Goal: Communication & Community: Answer question/provide support

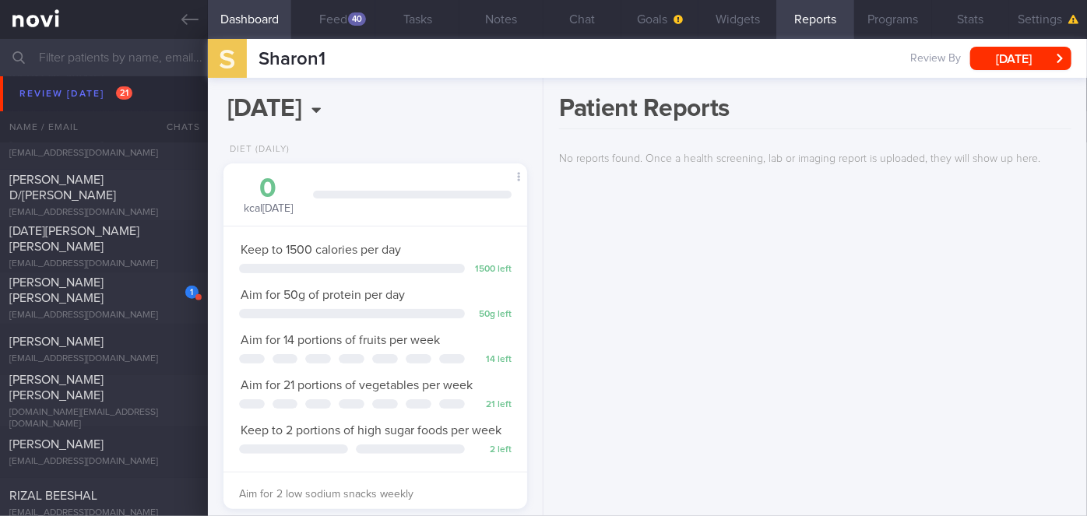
scroll to position [6794, 0]
click at [71, 297] on div "[PERSON_NAME] [PERSON_NAME]" at bounding box center [101, 288] width 185 height 31
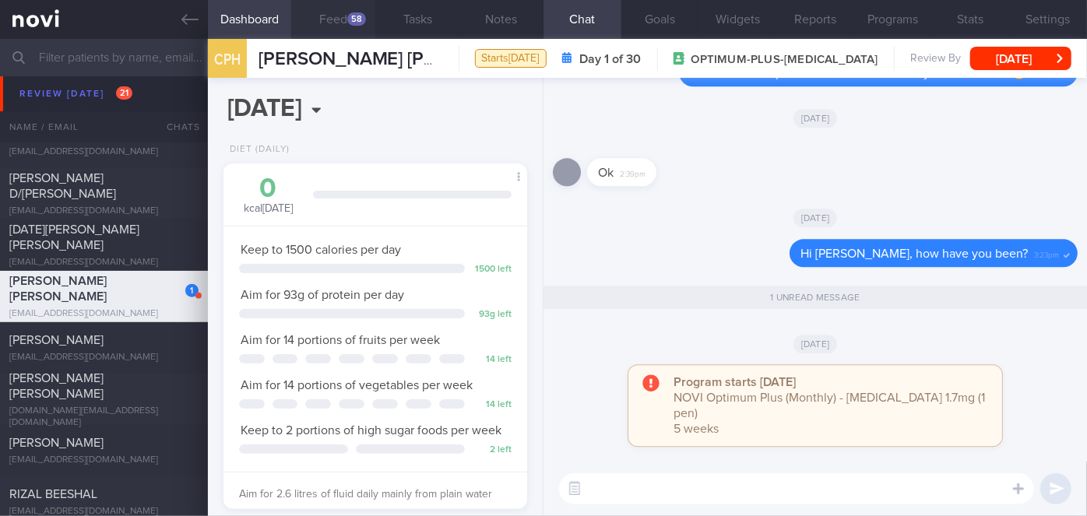
click at [355, 12] on div "58" at bounding box center [356, 18] width 19 height 13
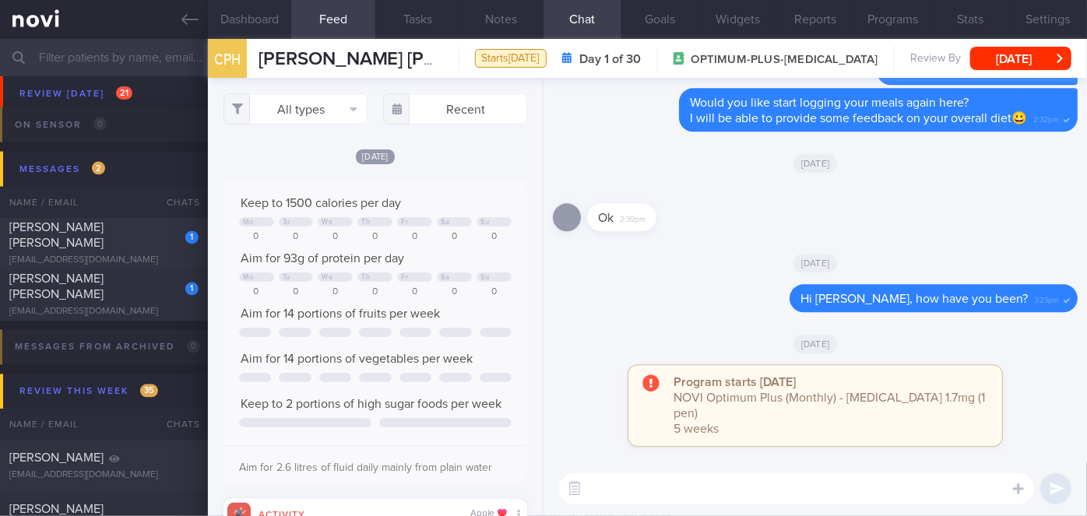
scroll to position [7329, 0]
click at [164, 290] on div "1" at bounding box center [181, 282] width 34 height 24
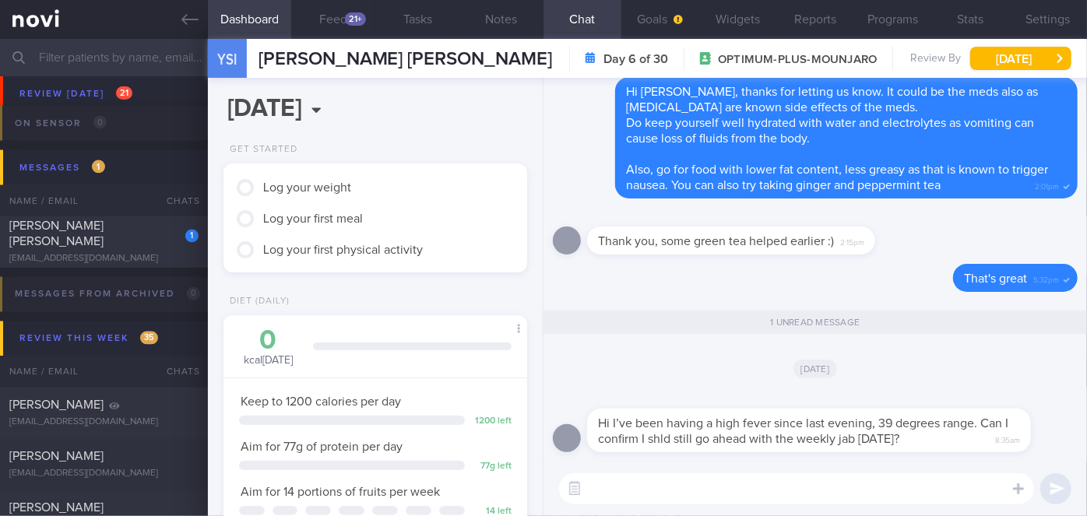
click at [650, 470] on div "​ ​" at bounding box center [816, 489] width 544 height 55
click at [648, 478] on textarea at bounding box center [796, 489] width 475 height 31
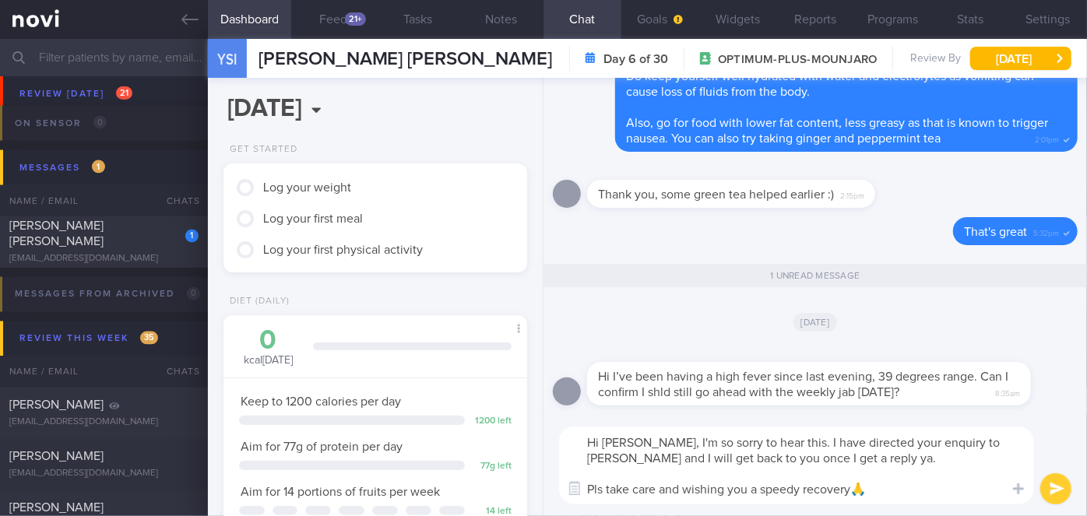
type textarea "Hi [PERSON_NAME], I'm so sorry to hear this. I have directed your enquiry to [P…"
click at [1061, 490] on button "submit" at bounding box center [1056, 489] width 31 height 31
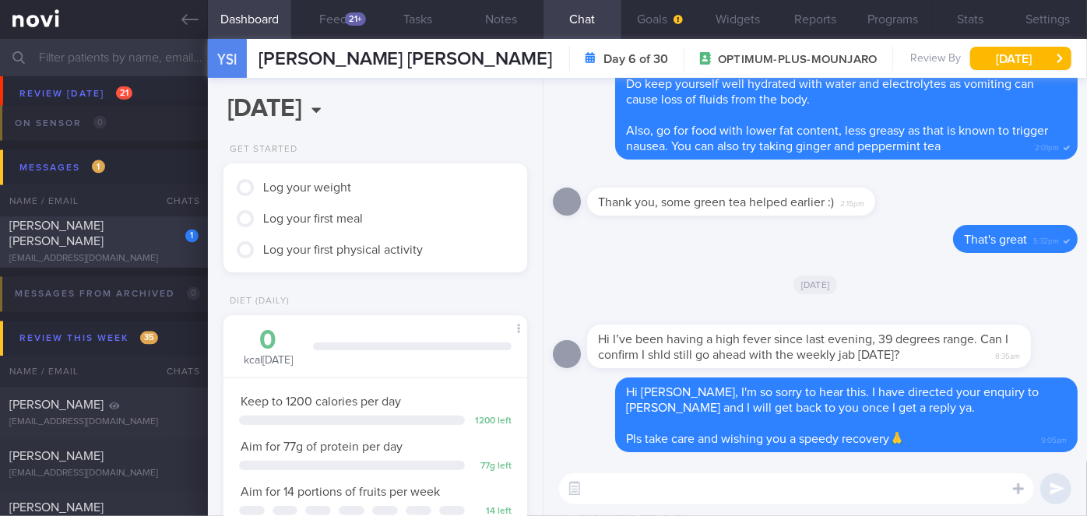
click at [136, 252] on div "1 [PERSON_NAME] [PERSON_NAME] [EMAIL_ADDRESS][DOMAIN_NAME]" at bounding box center [104, 242] width 208 height 47
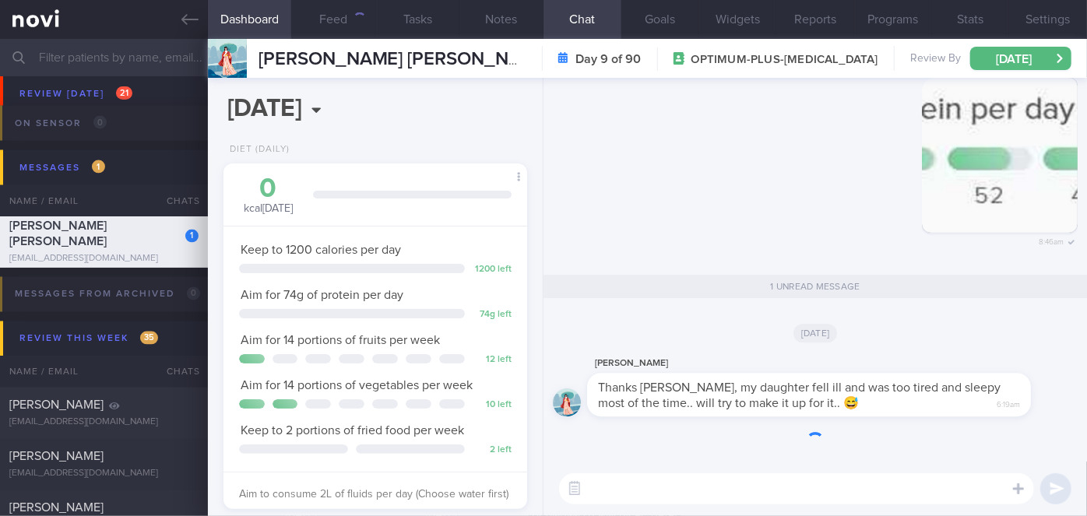
scroll to position [154, 266]
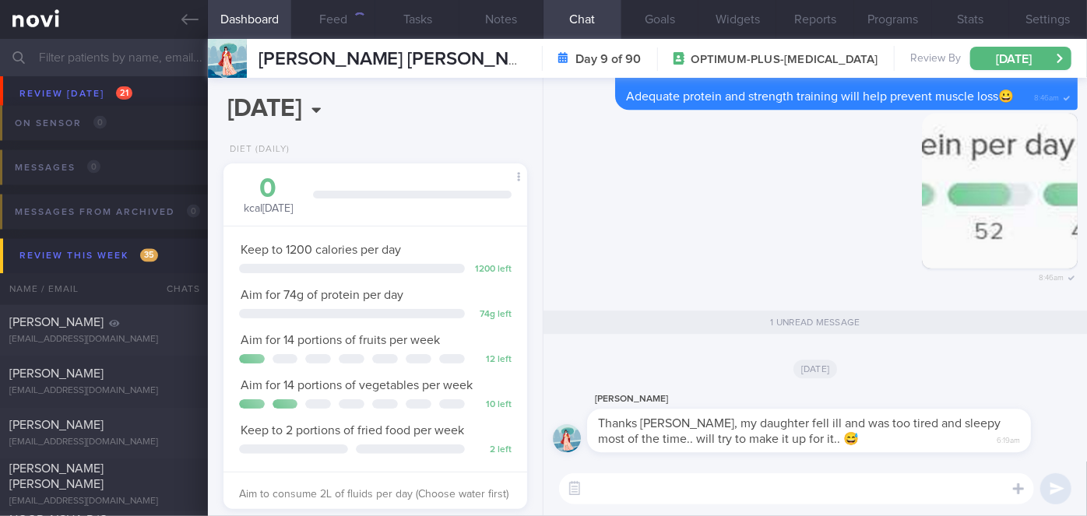
click at [679, 497] on textarea at bounding box center [796, 489] width 475 height 31
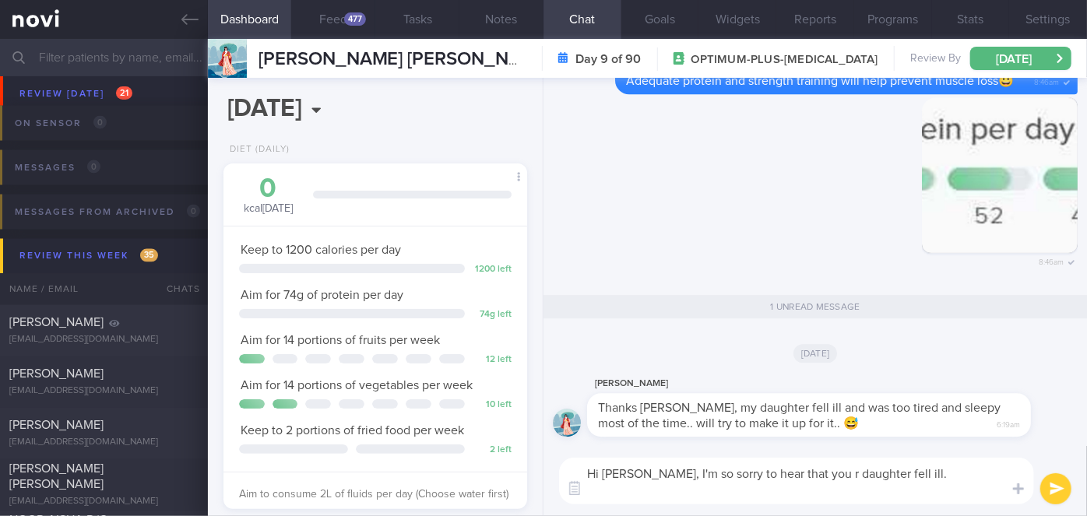
scroll to position [0, 0]
click at [924, 490] on textarea "Hi [PERSON_NAME], I'm so sorry to hear that you r daughter fell ill. No worries…" at bounding box center [796, 481] width 475 height 47
type textarea "Hi [PERSON_NAME], I'm so sorry to hear that you r daughter fell ill. No worries…"
click at [1045, 486] on button "submit" at bounding box center [1056, 489] width 31 height 31
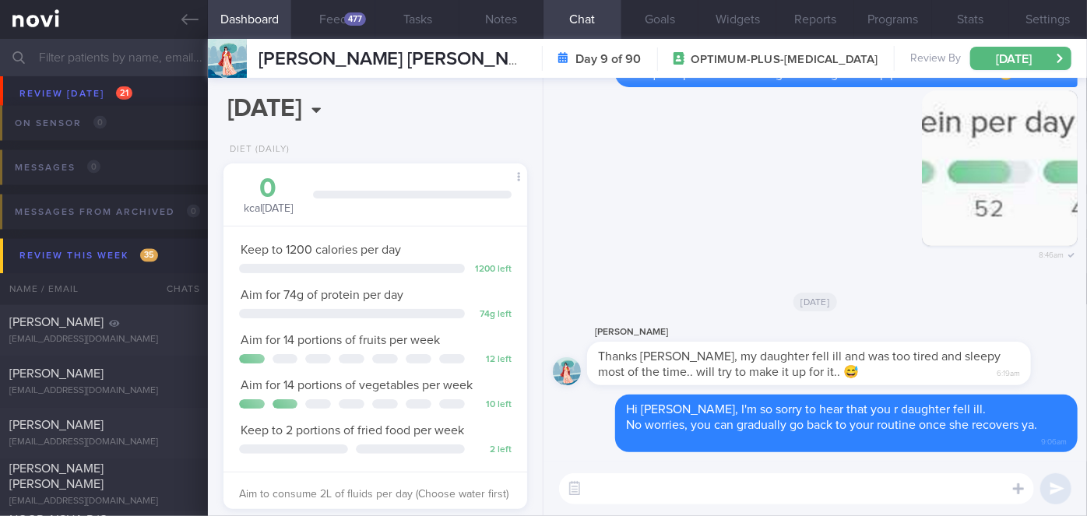
click at [763, 501] on textarea at bounding box center [796, 489] width 475 height 31
type textarea "Pls take care🙏"
click at [1050, 486] on button "submit" at bounding box center [1056, 489] width 31 height 31
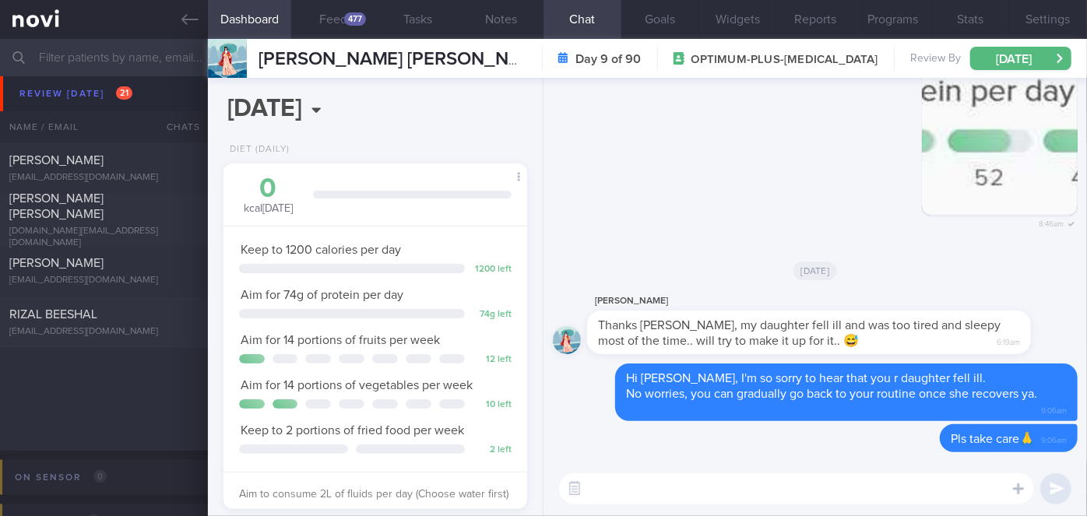
scroll to position [6550, 0]
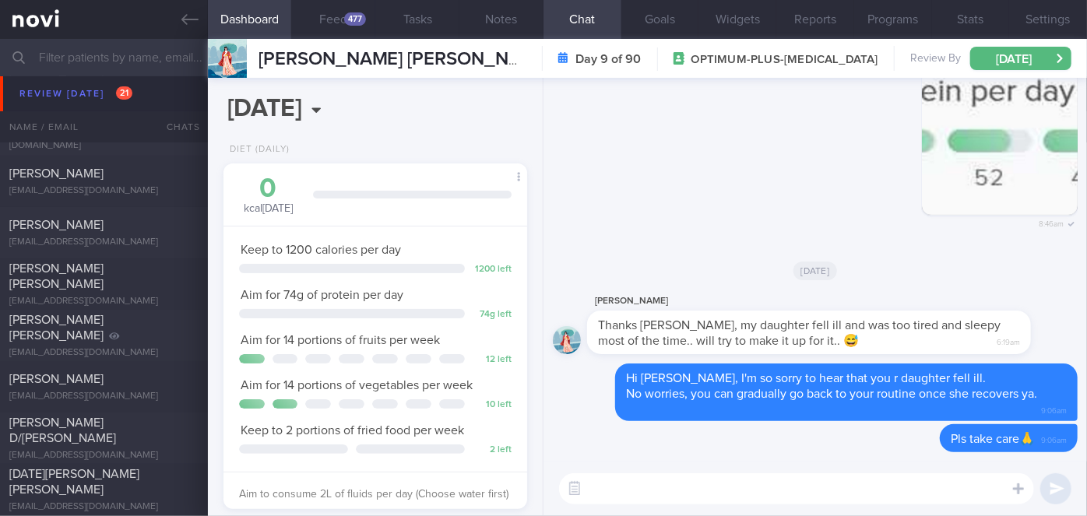
click at [112, 65] on input "text" at bounding box center [543, 57] width 1087 height 37
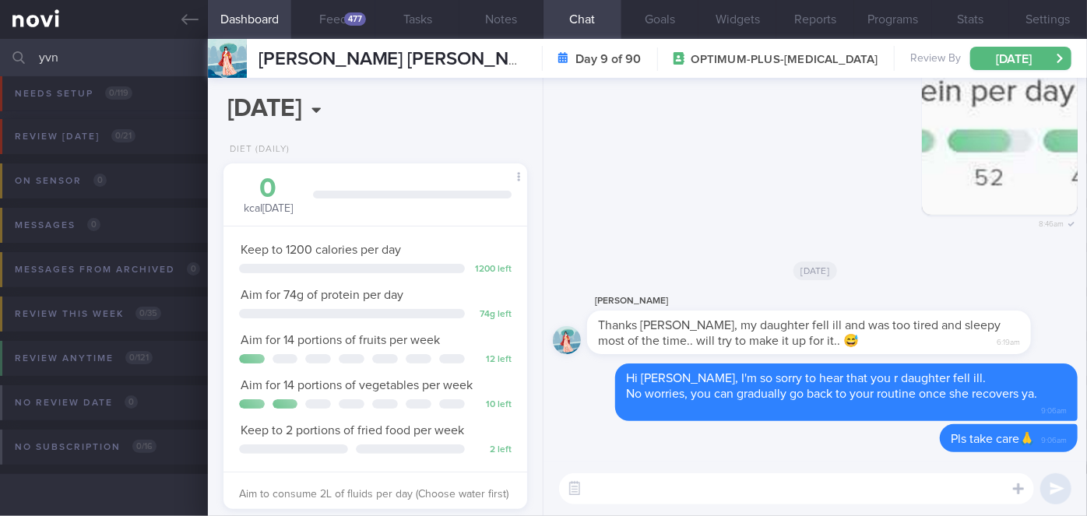
scroll to position [10, 0]
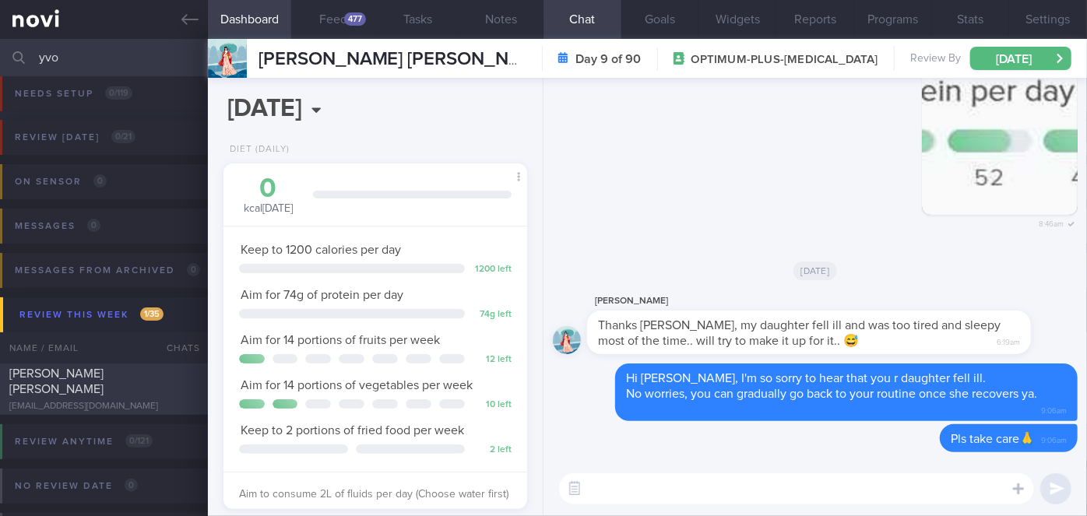
click at [159, 389] on div "[PERSON_NAME] [PERSON_NAME] [EMAIL_ADDRESS][DOMAIN_NAME]" at bounding box center [104, 389] width 208 height 47
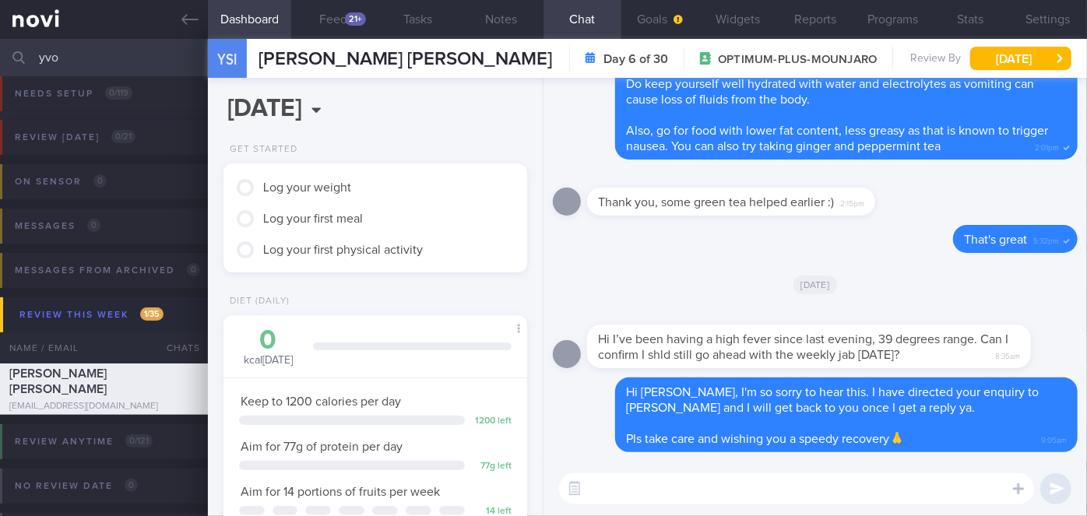
click at [99, 65] on input "yvo" at bounding box center [543, 57] width 1087 height 37
type input "y"
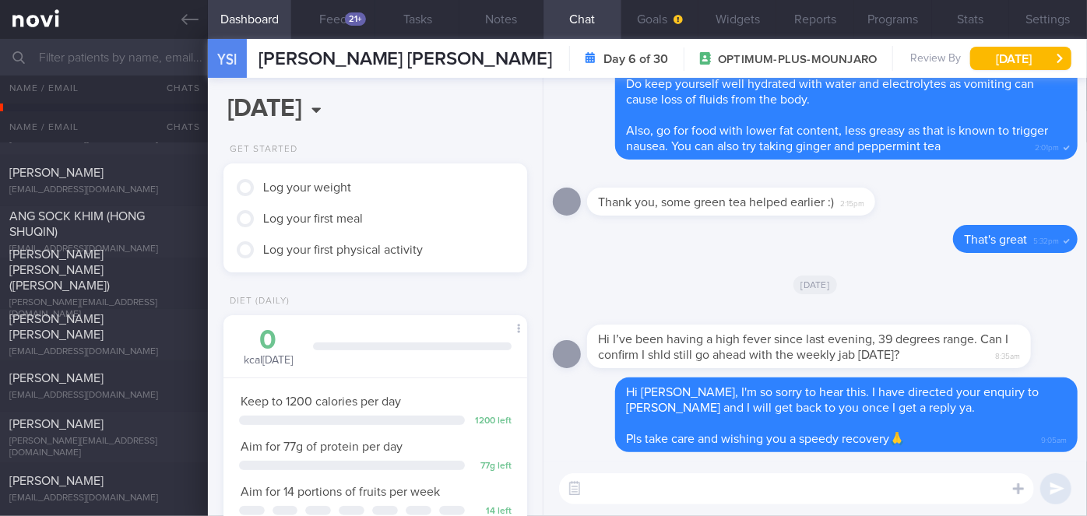
scroll to position [6101, 0]
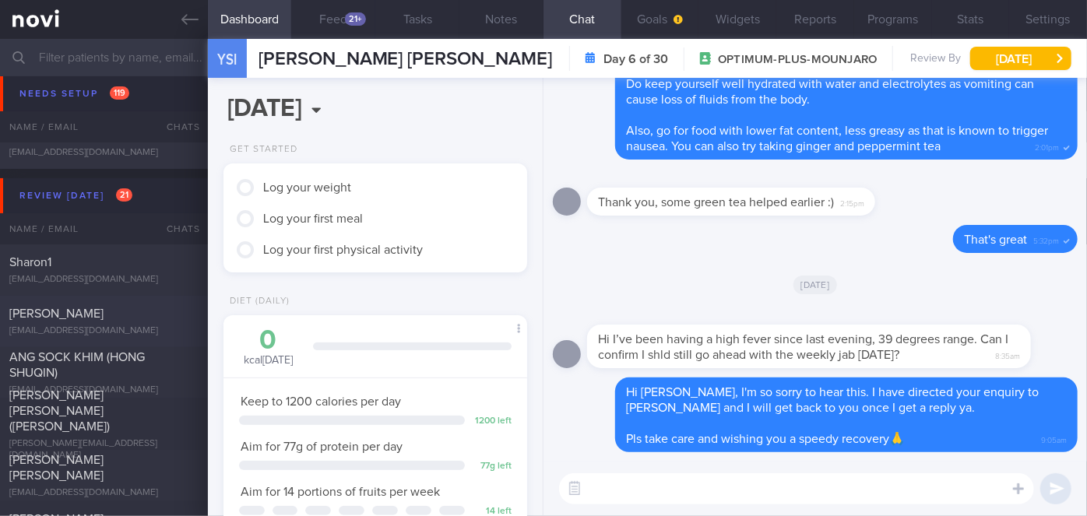
click at [90, 318] on div "[PERSON_NAME]" at bounding box center [101, 314] width 185 height 16
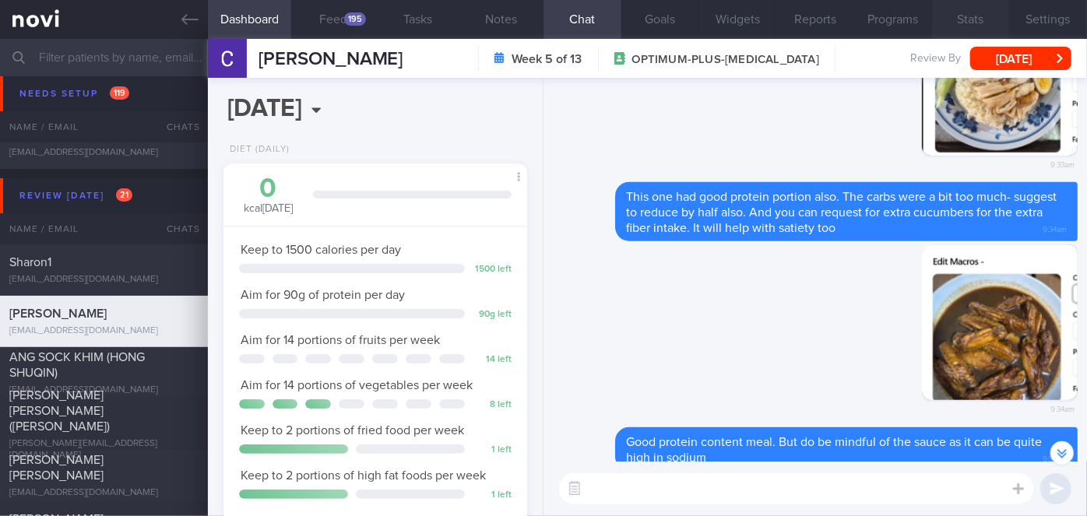
scroll to position [-141, 0]
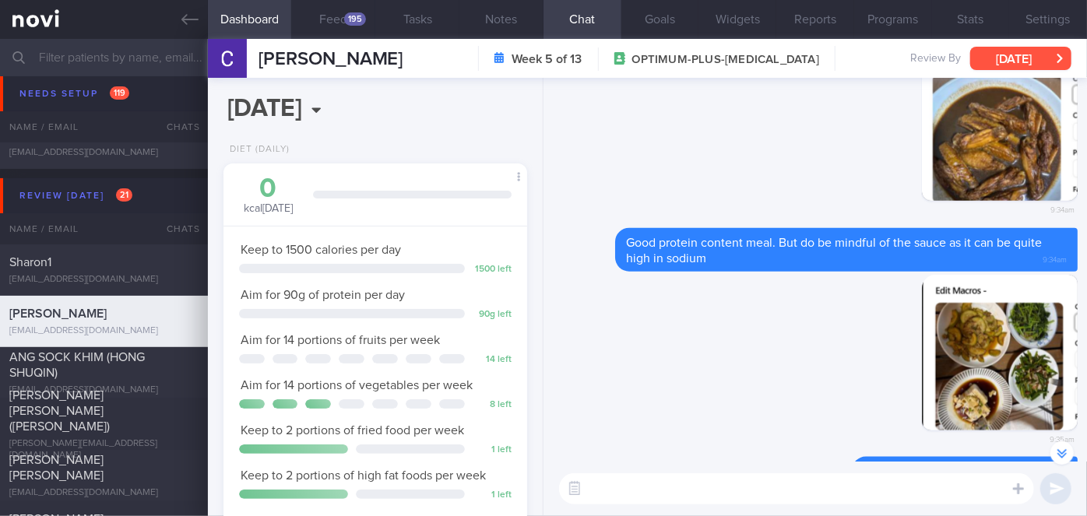
click at [992, 54] on button "[DATE]" at bounding box center [1021, 58] width 101 height 23
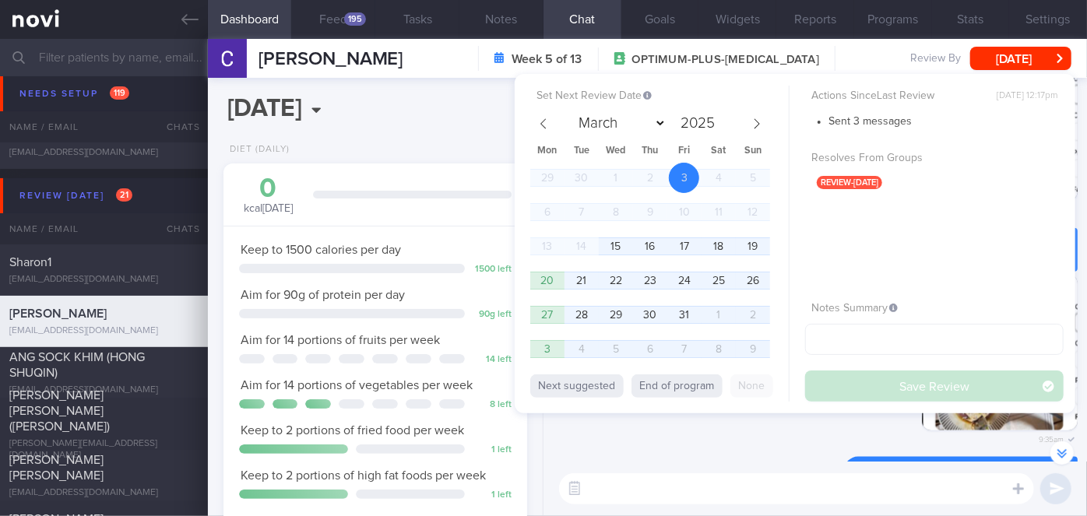
click at [641, 490] on textarea at bounding box center [796, 489] width 475 height 31
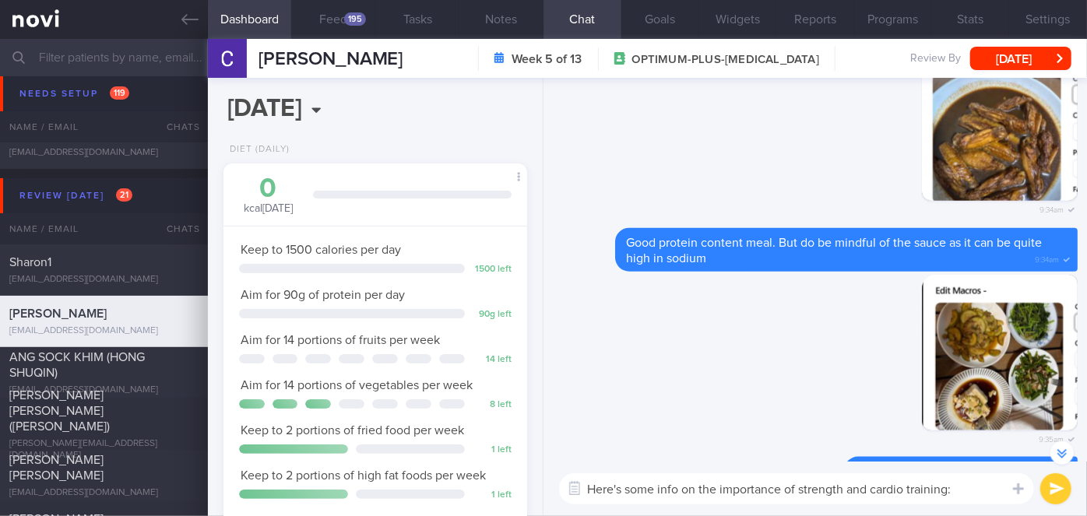
scroll to position [-157, 0]
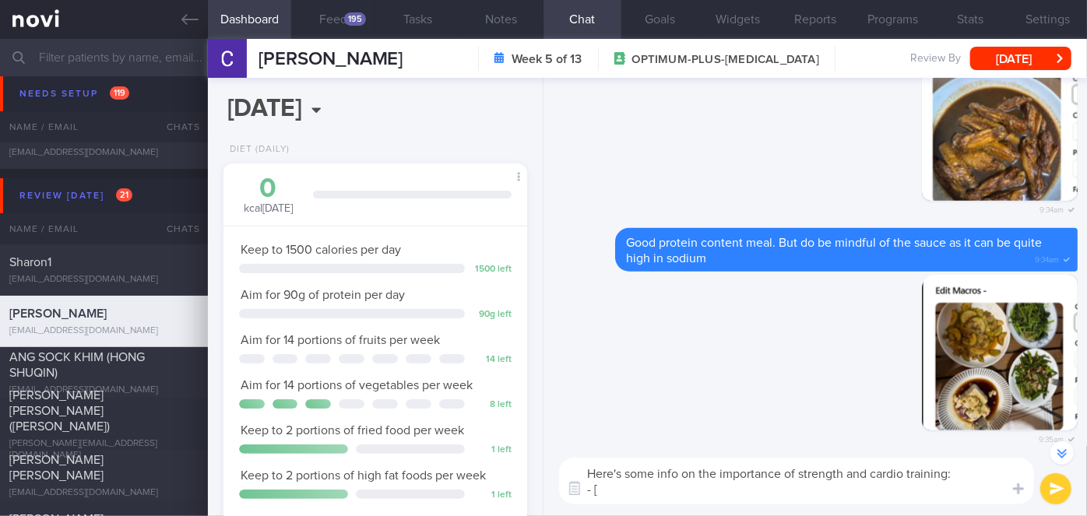
paste textarea "Cardio vs. Strength Training: Why You Need Both"
click at [879, 488] on textarea "Here's some info on the importance of strength and cardio training: - [[PERSON_…" at bounding box center [796, 481] width 475 height 47
paste textarea "[URL][DOMAIN_NAME]"
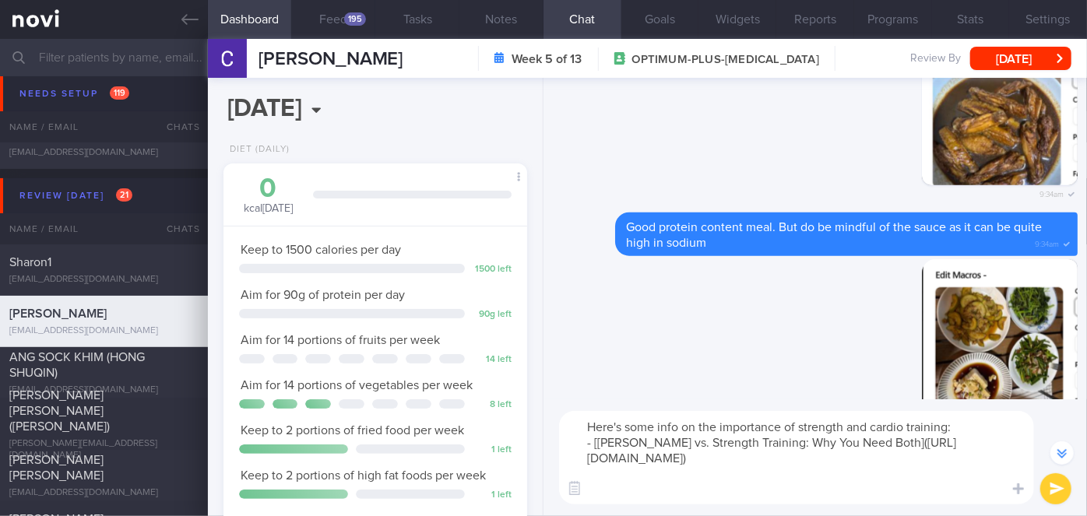
scroll to position [-203, 0]
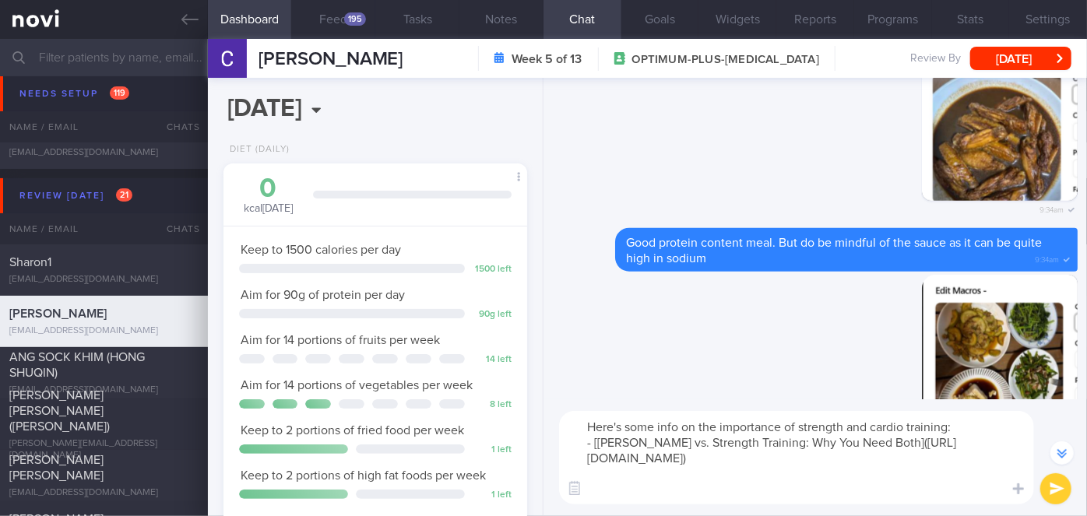
click at [953, 425] on textarea "Here's some info on the importance of strength and cardio training: - [[PERSON_…" at bounding box center [796, 457] width 475 height 93
type textarea "Here's some info on the importance of strength and cardio training 😀 - [[PERSON…"
click at [1058, 494] on button "submit" at bounding box center [1056, 489] width 31 height 31
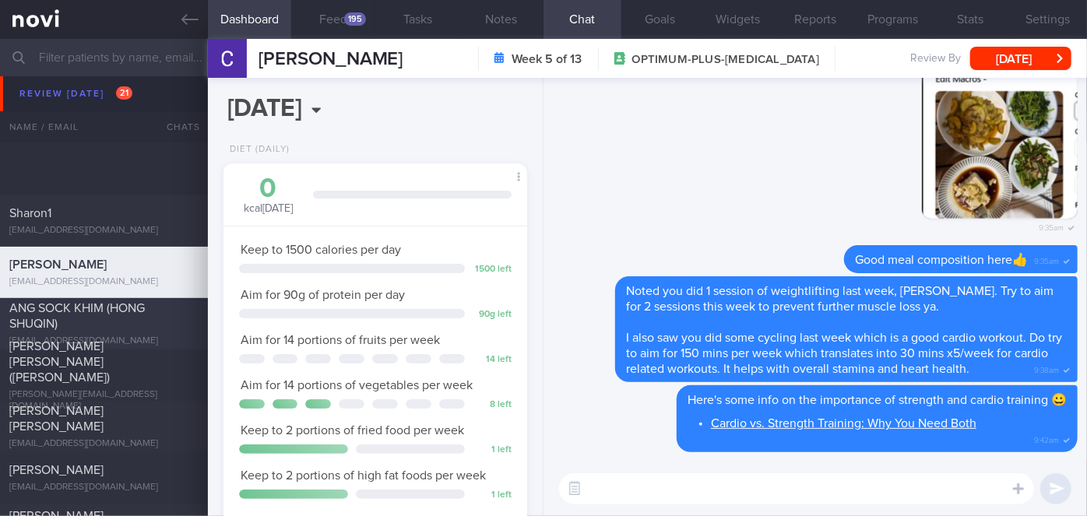
scroll to position [6242, 0]
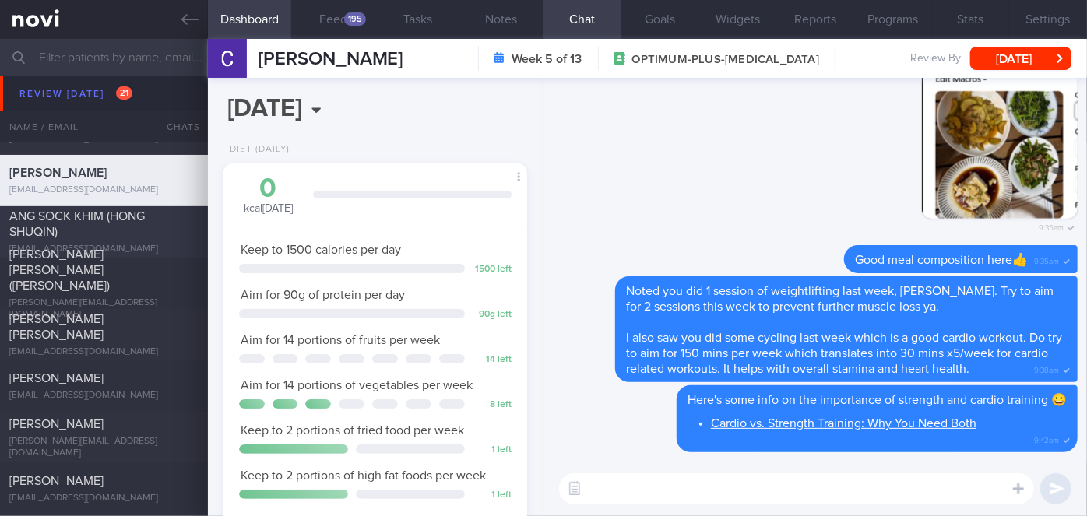
click at [136, 220] on span "ANG SOCK KHIM (HONG SHUQIN)" at bounding box center [77, 224] width 136 height 28
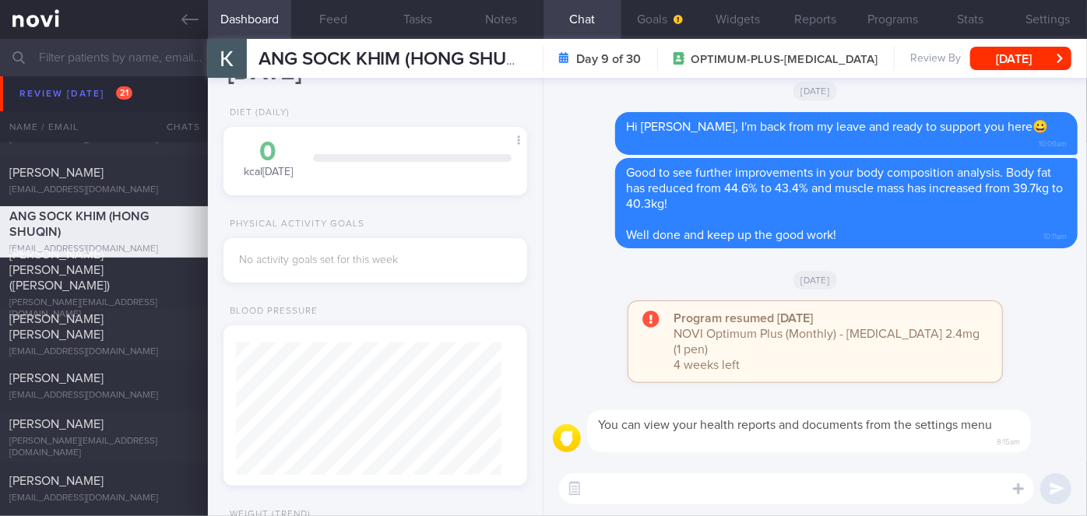
scroll to position [212, 0]
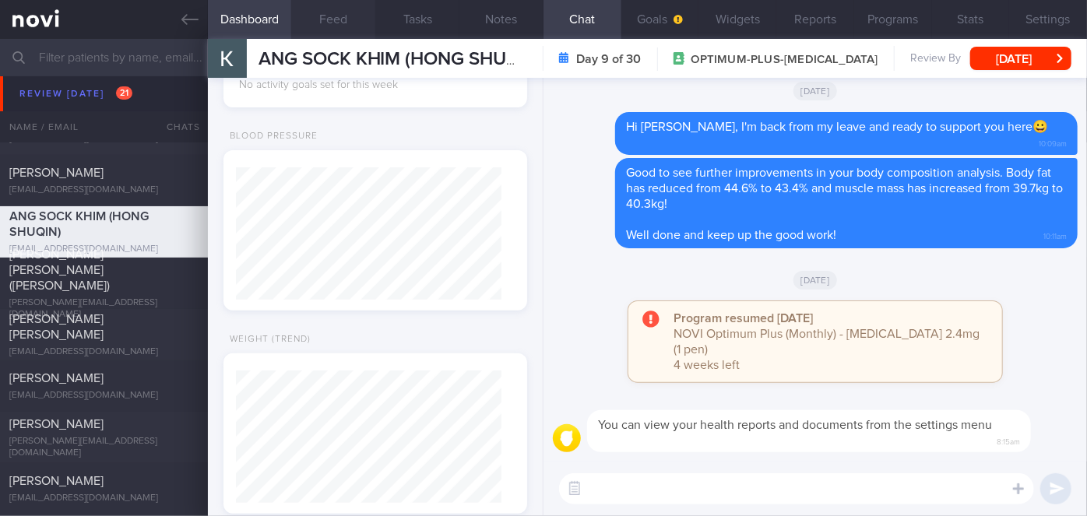
click at [330, 11] on button "Feed" at bounding box center [333, 19] width 84 height 39
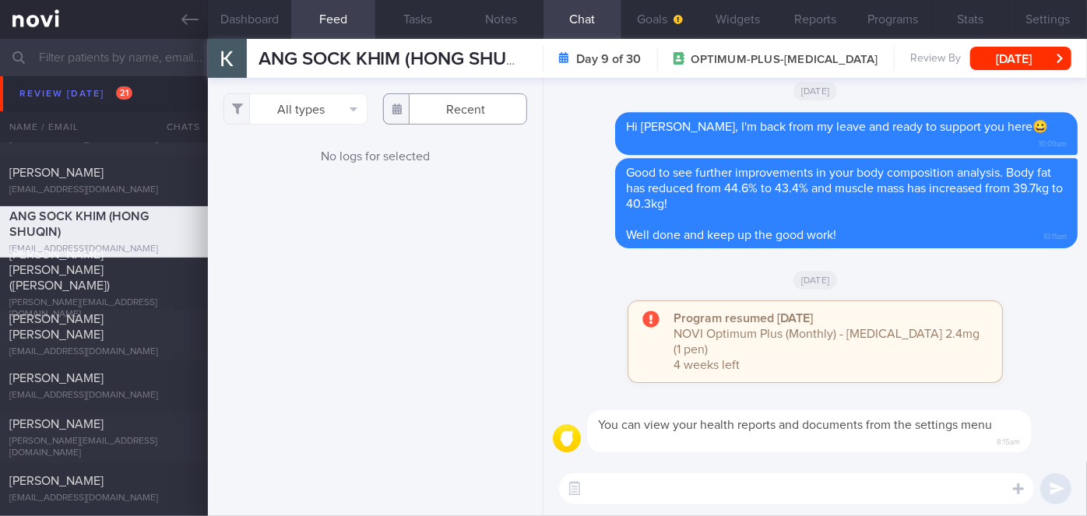
click at [456, 104] on input "text" at bounding box center [455, 108] width 144 height 31
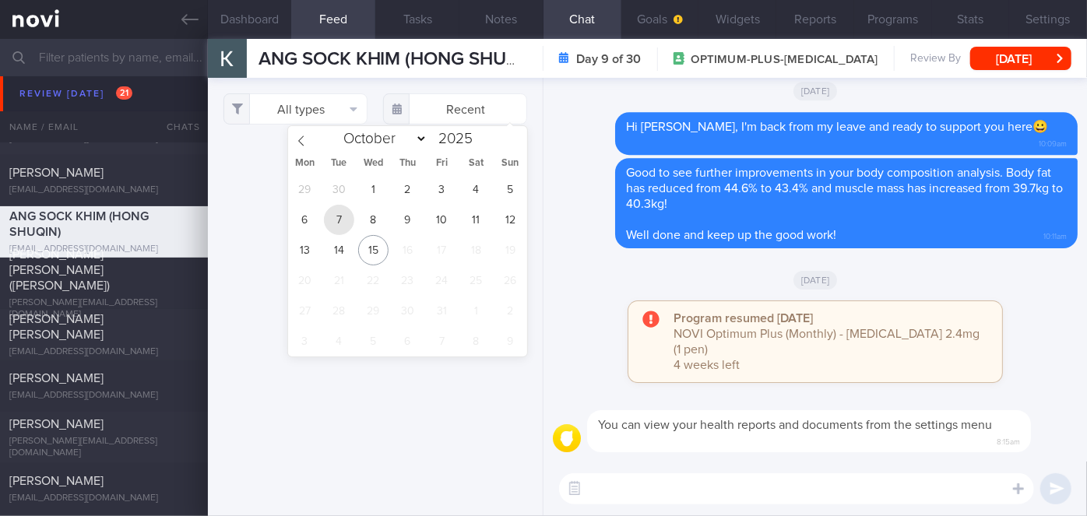
click at [344, 215] on span "7" at bounding box center [339, 220] width 30 height 30
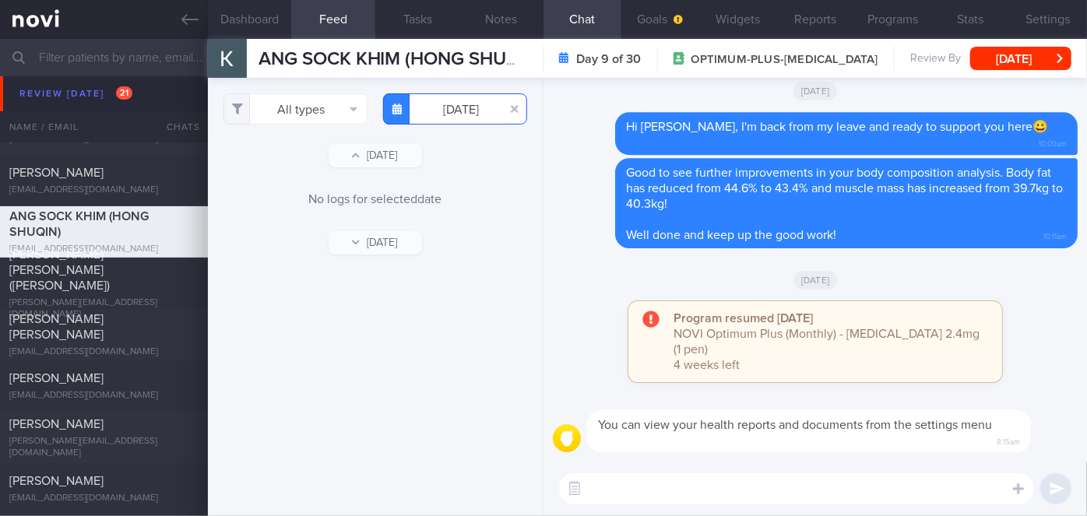
click at [474, 103] on input "[DATE]" at bounding box center [455, 108] width 144 height 31
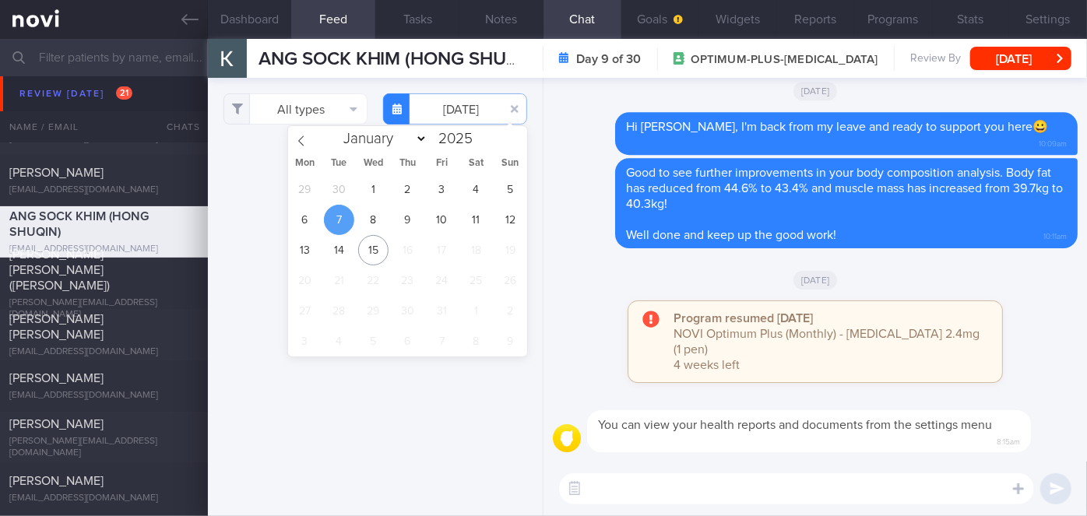
click at [421, 211] on div "29 30 1 2 3 4 5 6 7 8 9 10 11 12 13 14 15 16 17 18 19 20 21 22 23 24 25 26 27 2…" at bounding box center [408, 265] width 240 height 182
click at [435, 217] on span "10" at bounding box center [442, 220] width 30 height 30
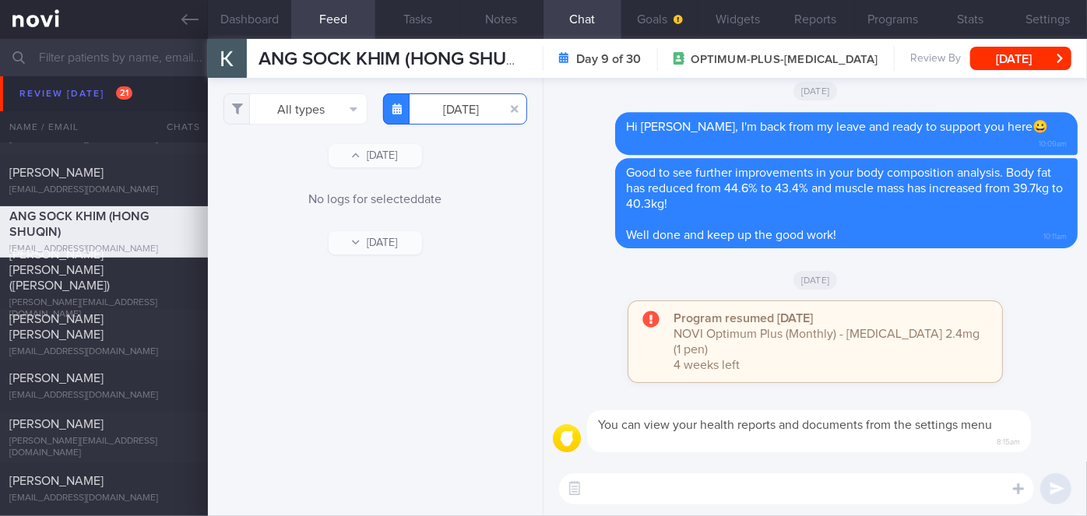
click at [444, 107] on input "[DATE]" at bounding box center [455, 108] width 144 height 31
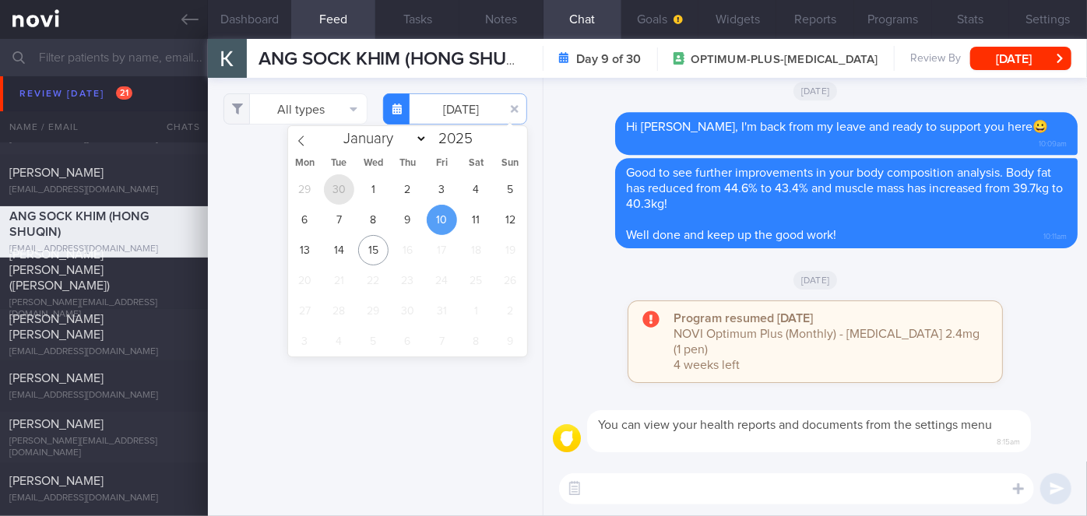
click at [337, 189] on span "30" at bounding box center [339, 189] width 30 height 30
type input "[DATE]"
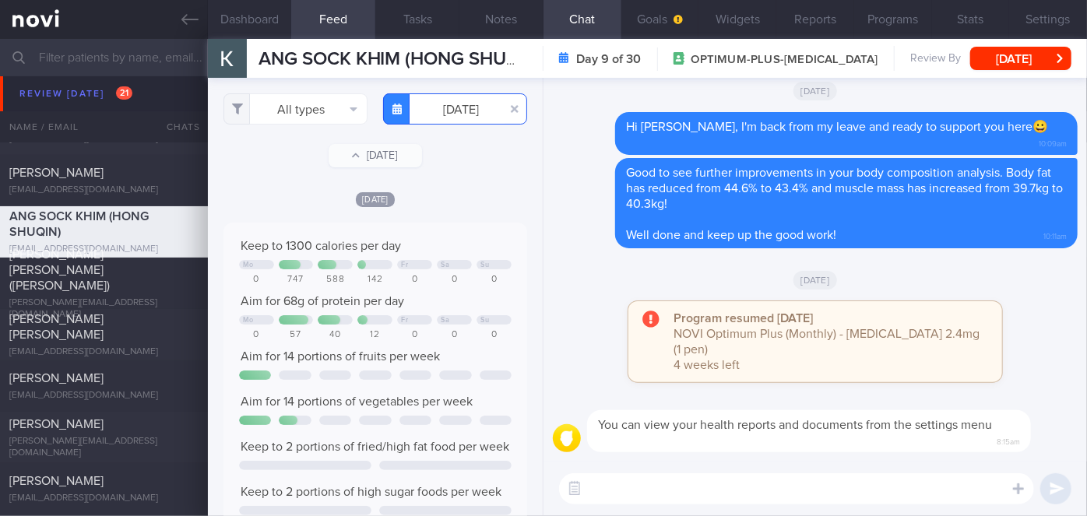
scroll to position [67, 273]
click at [305, 109] on button "All types" at bounding box center [296, 108] width 144 height 31
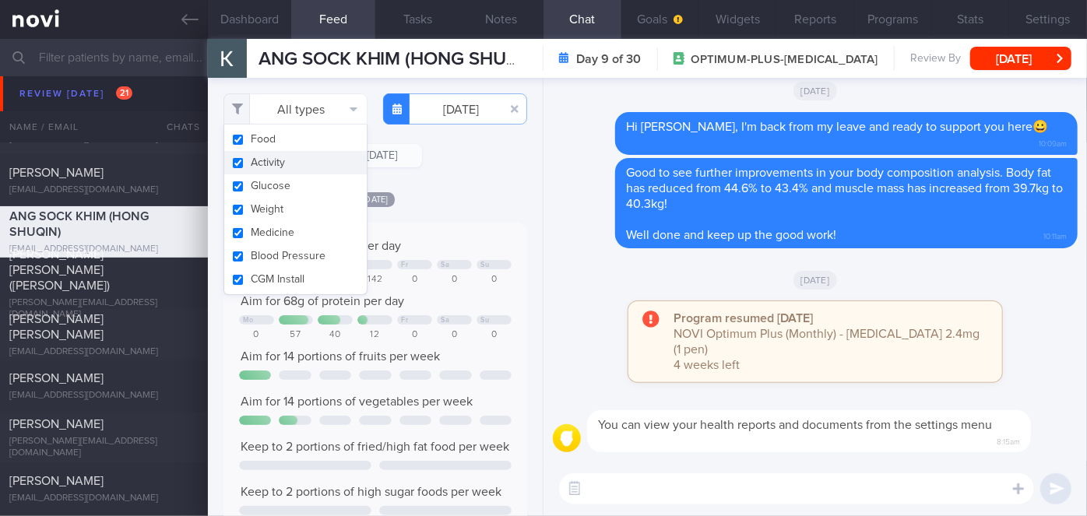
click at [287, 158] on button "Activity" at bounding box center [295, 162] width 143 height 23
checkbox input "false"
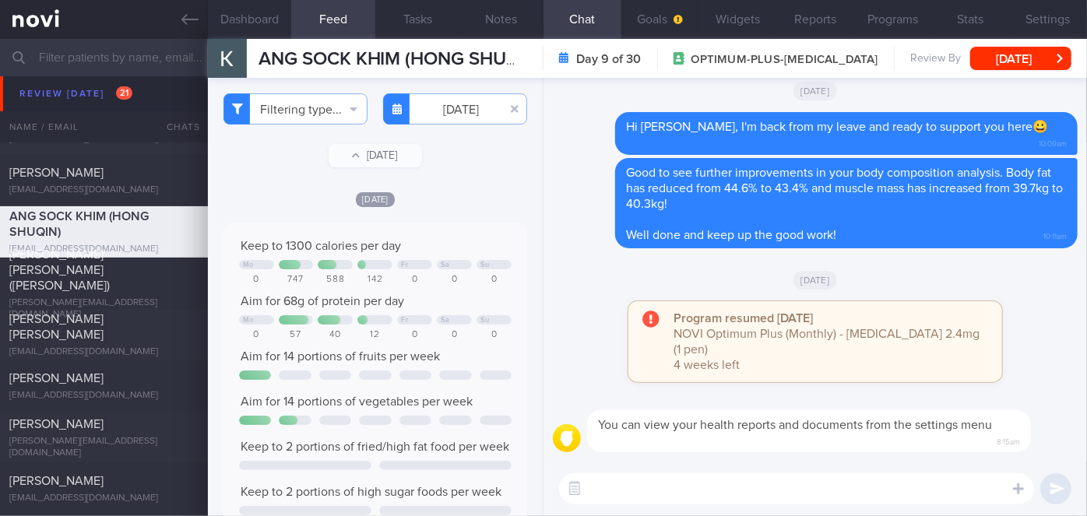
click at [425, 172] on div "Filtering type... Food Activity Glucose Weight Medicine [MEDICAL_DATA] [MEDICAL…" at bounding box center [375, 297] width 335 height 439
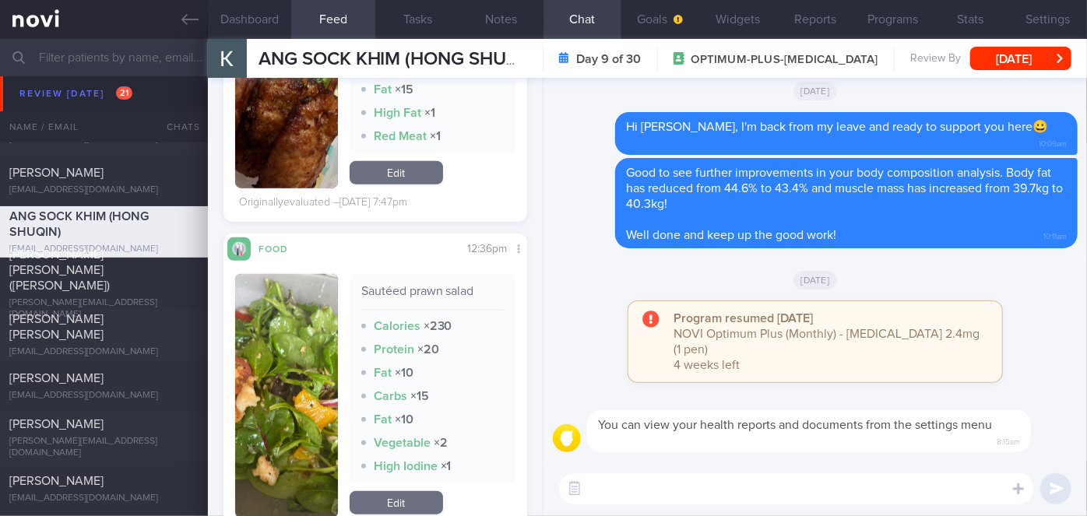
scroll to position [708, 0]
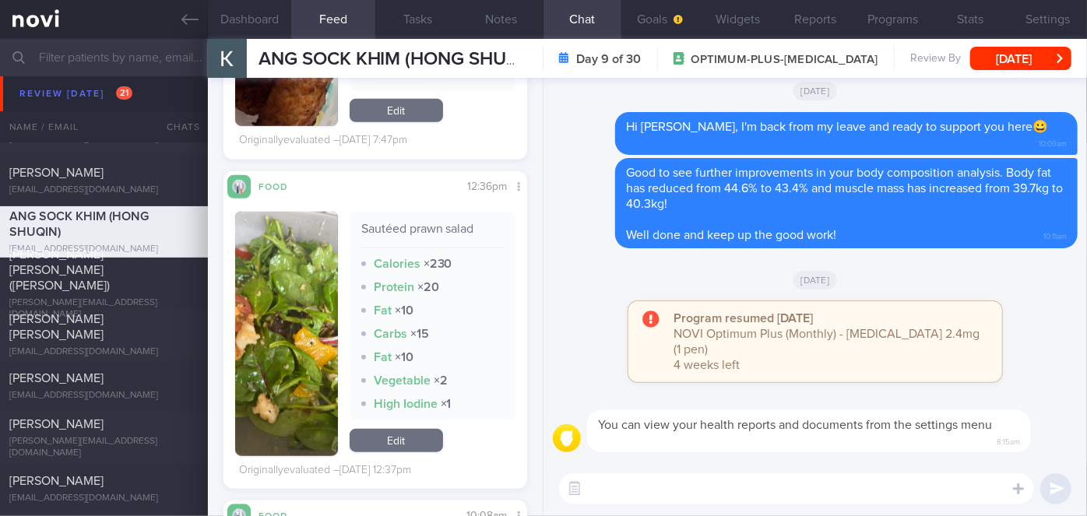
click at [277, 118] on img "button" at bounding box center [286, 4] width 103 height 245
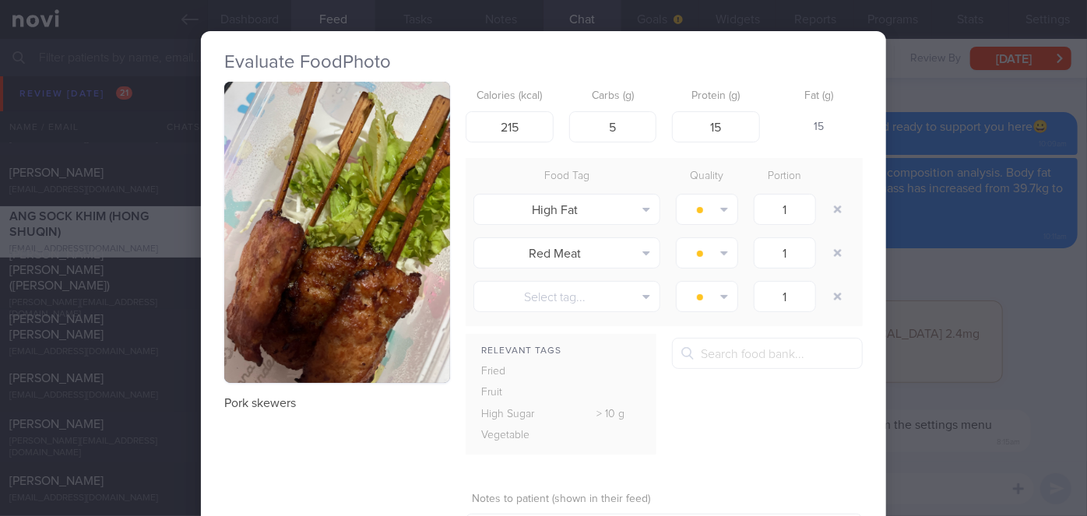
click at [323, 229] on button "button" at bounding box center [337, 232] width 226 height 301
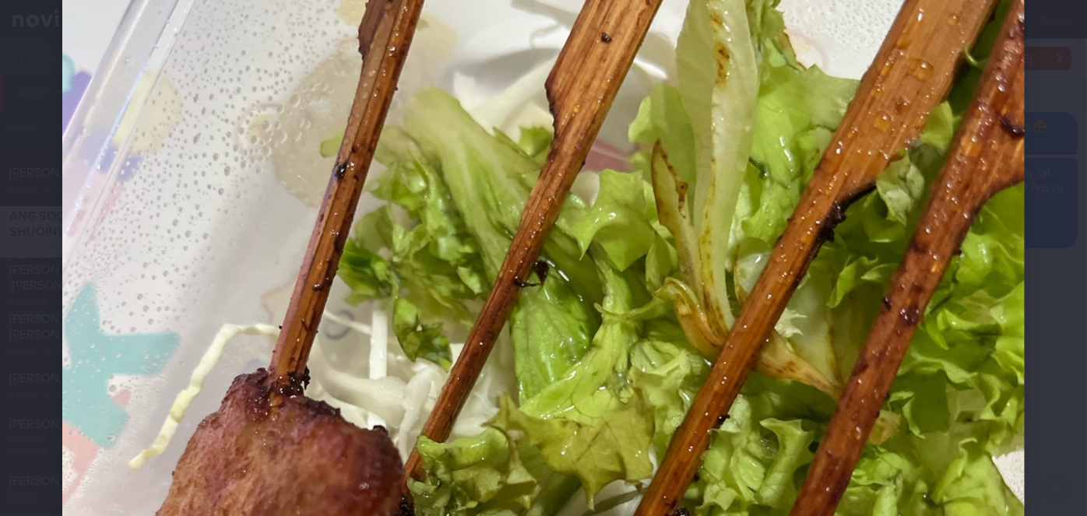
scroll to position [495, 0]
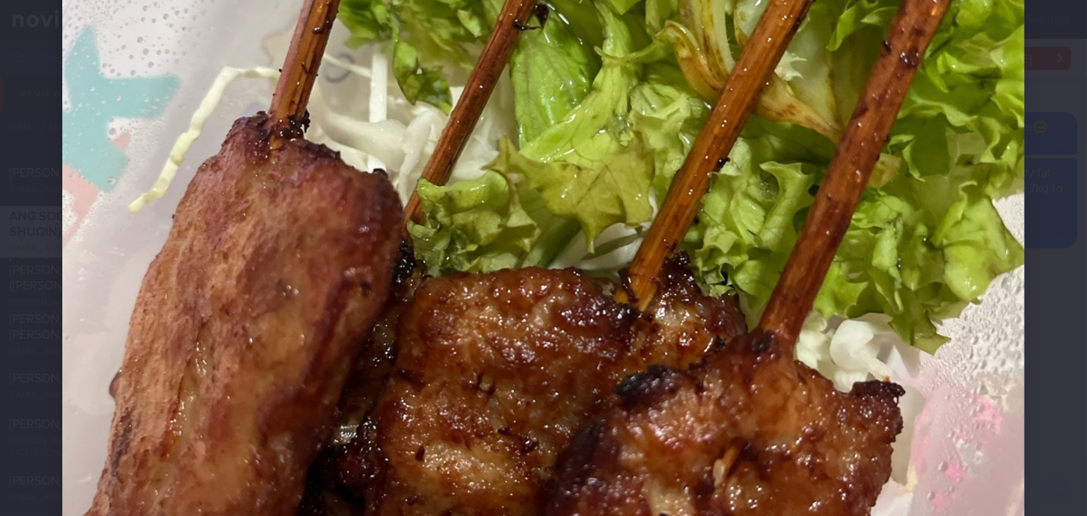
click at [1063, 204] on div at bounding box center [543, 209] width 1087 height 1408
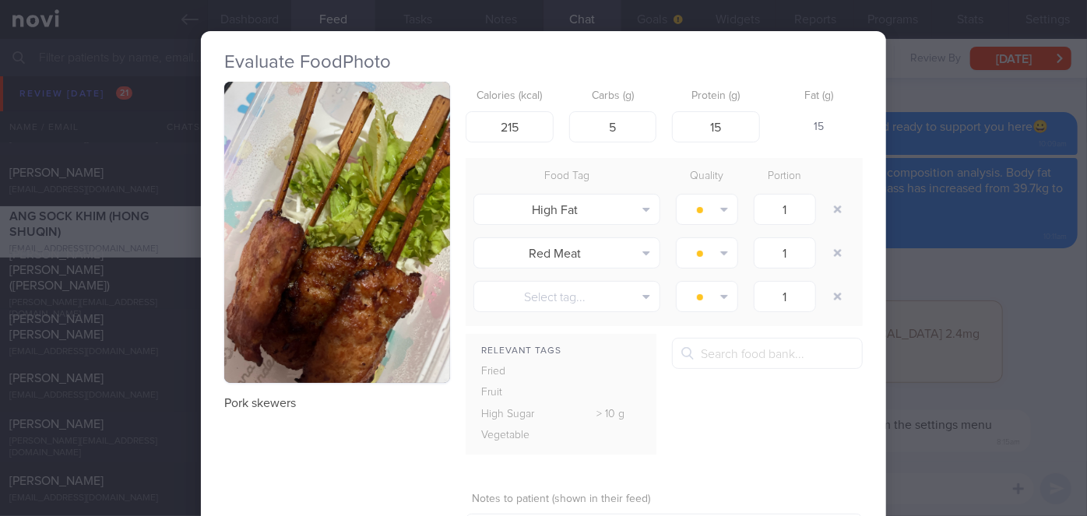
click at [982, 206] on div "Evaluate Food Photo Pork skewers Calories (kcal) 215 Carbs (g) 5 Protein (g) 15…" at bounding box center [543, 258] width 1087 height 516
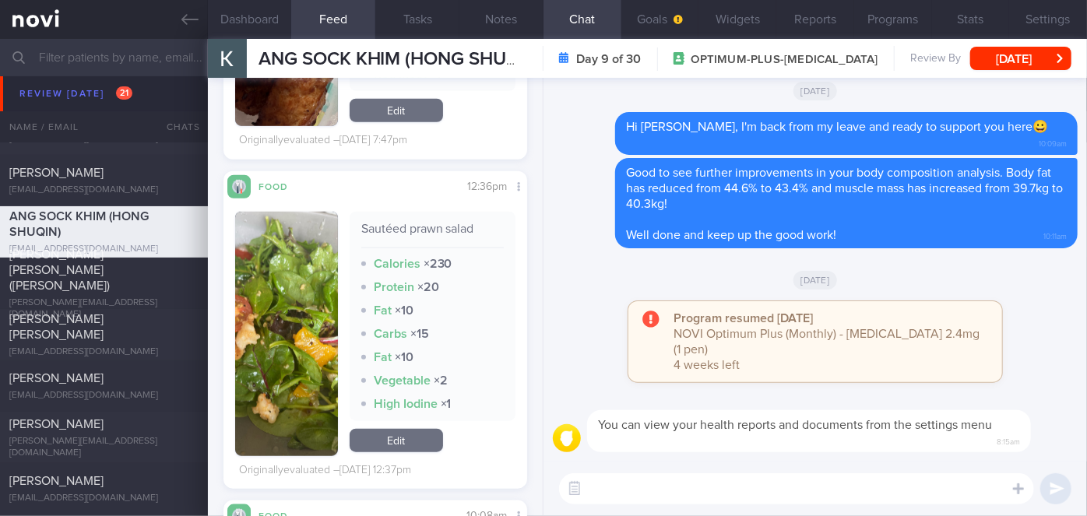
click at [298, 354] on button "button" at bounding box center [286, 334] width 103 height 245
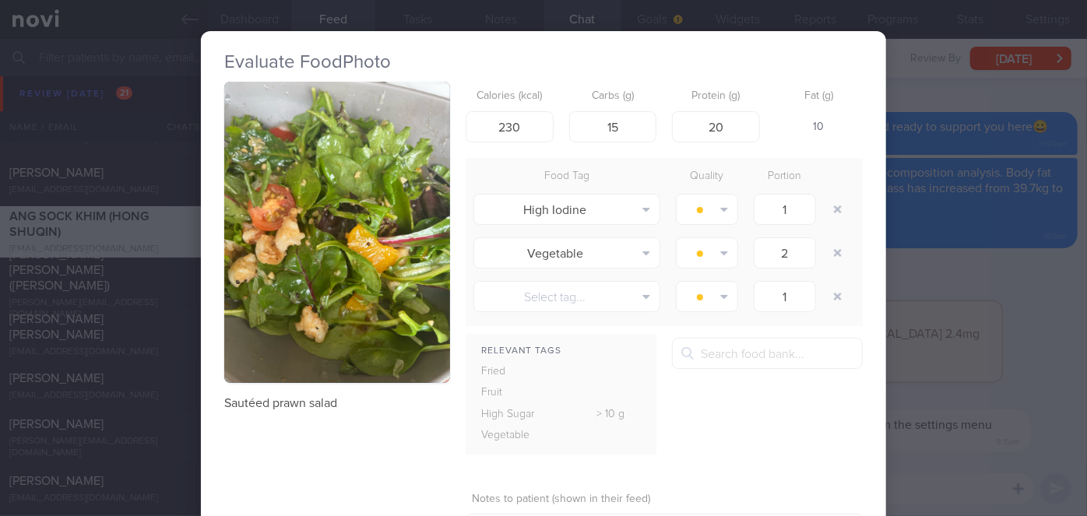
click at [944, 289] on div "Evaluate Food Photo Sautéed prawn salad Calories (kcal) 230 Carbs (g) 15 Protei…" at bounding box center [543, 258] width 1087 height 516
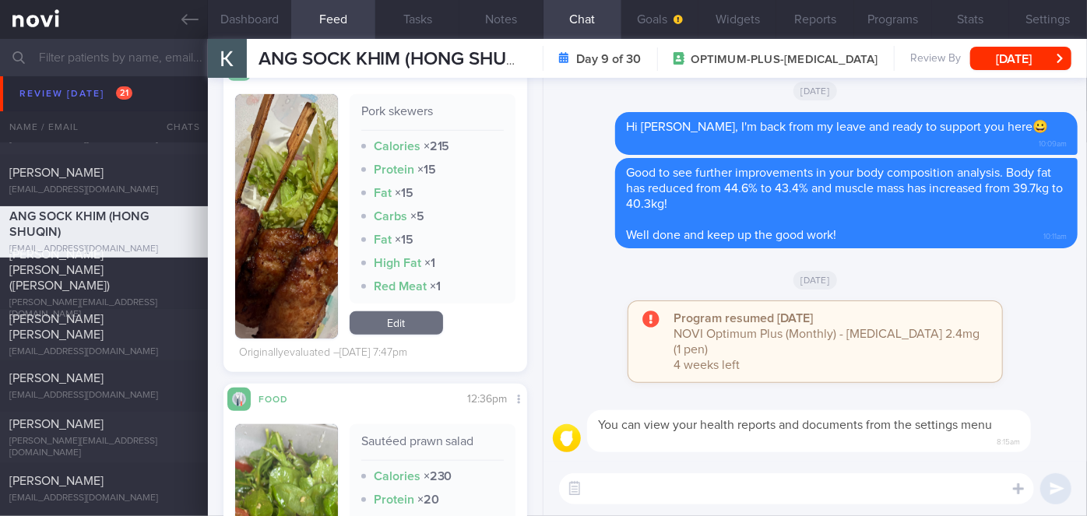
scroll to position [70, 0]
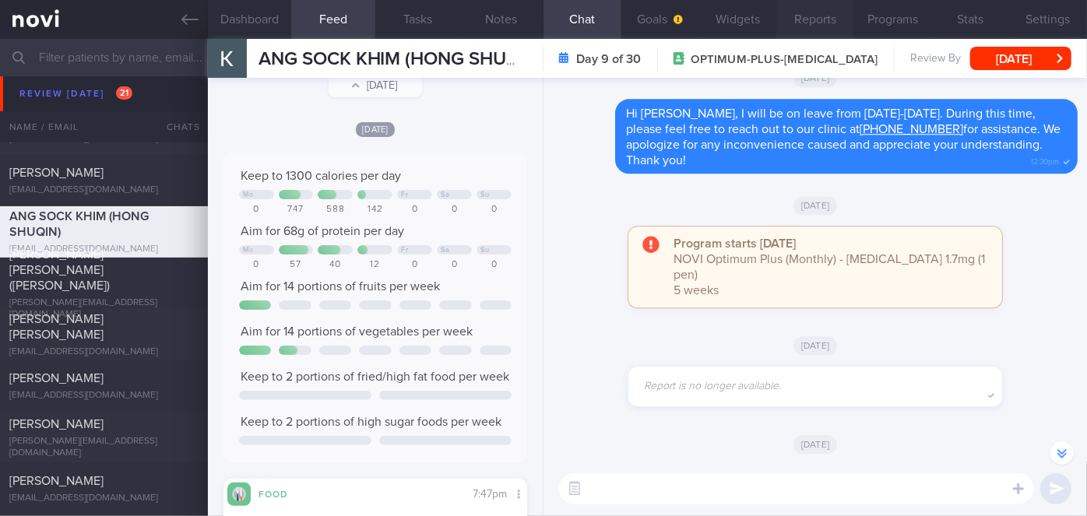
click at [794, 24] on button "Reports" at bounding box center [816, 19] width 78 height 39
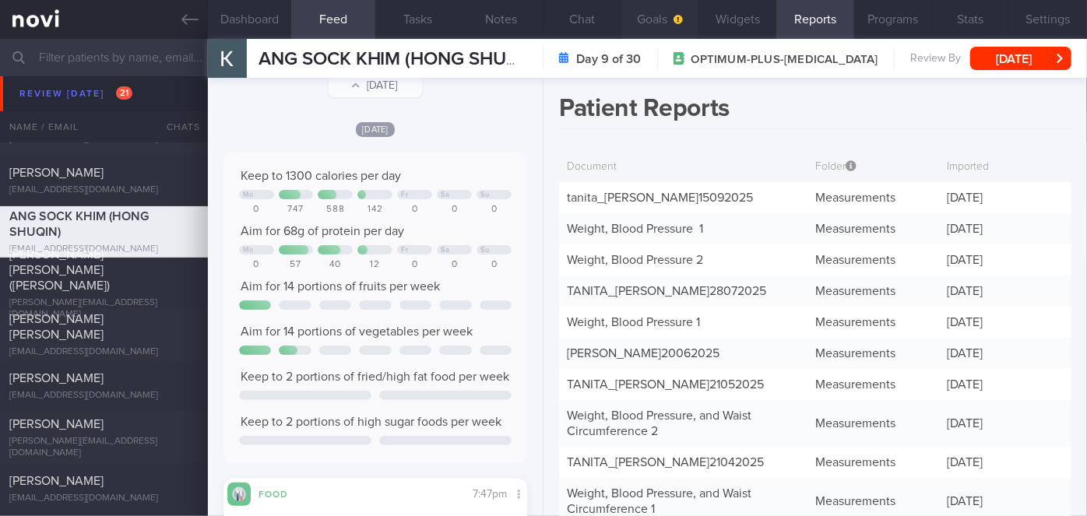
click at [648, 21] on button "Goals" at bounding box center [661, 19] width 78 height 39
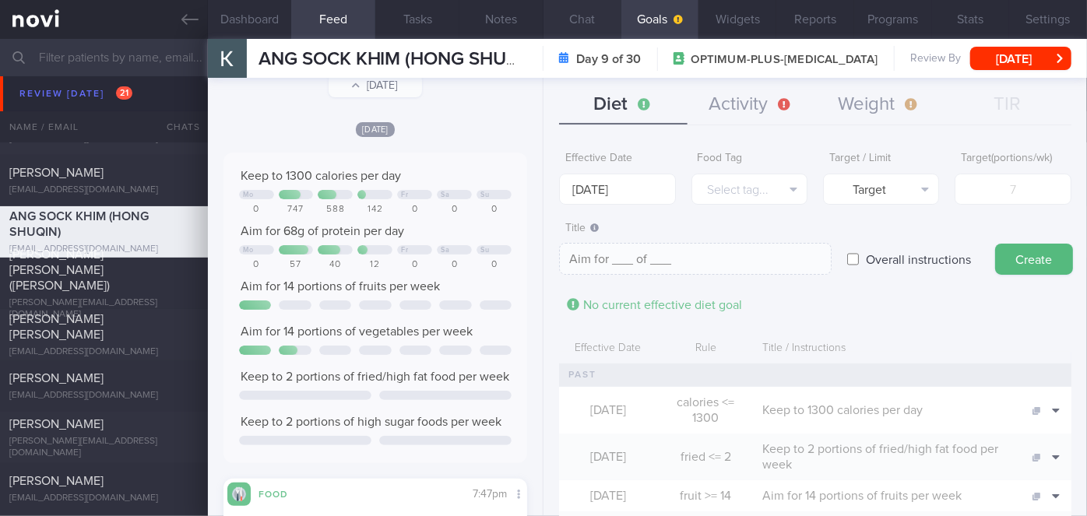
click at [586, 7] on button "Chat" at bounding box center [583, 19] width 78 height 39
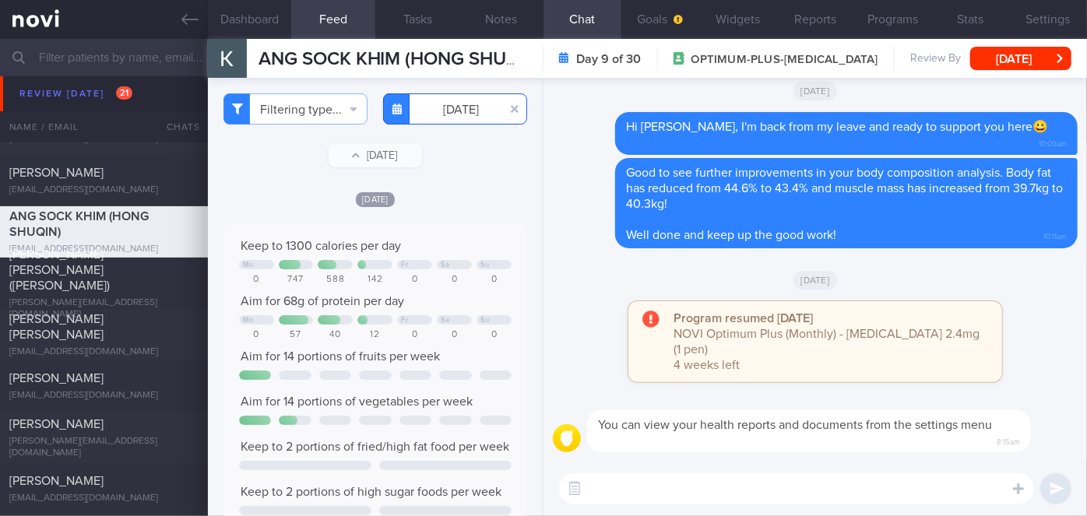
click at [435, 106] on input "[DATE]" at bounding box center [455, 108] width 144 height 31
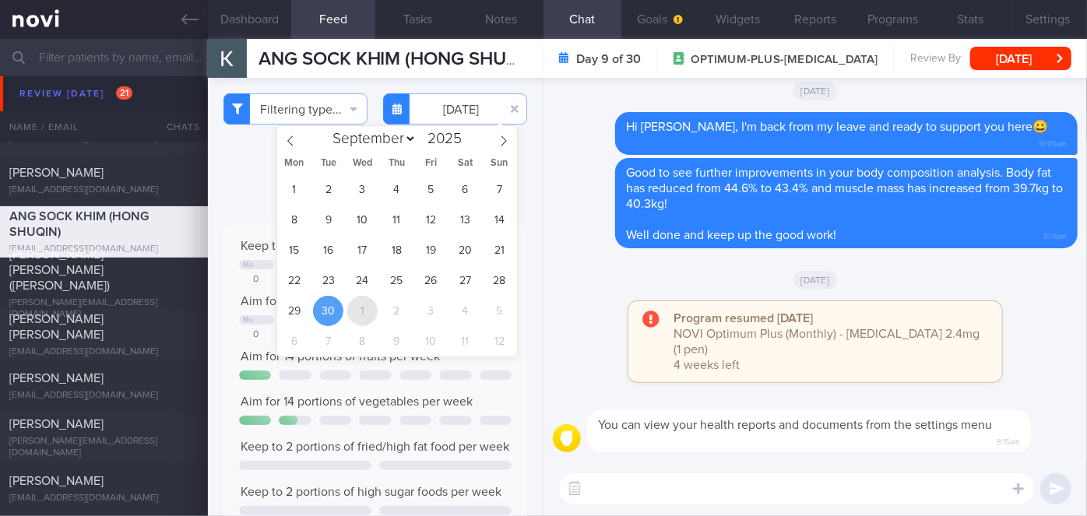
click at [372, 307] on span "1" at bounding box center [362, 311] width 30 height 30
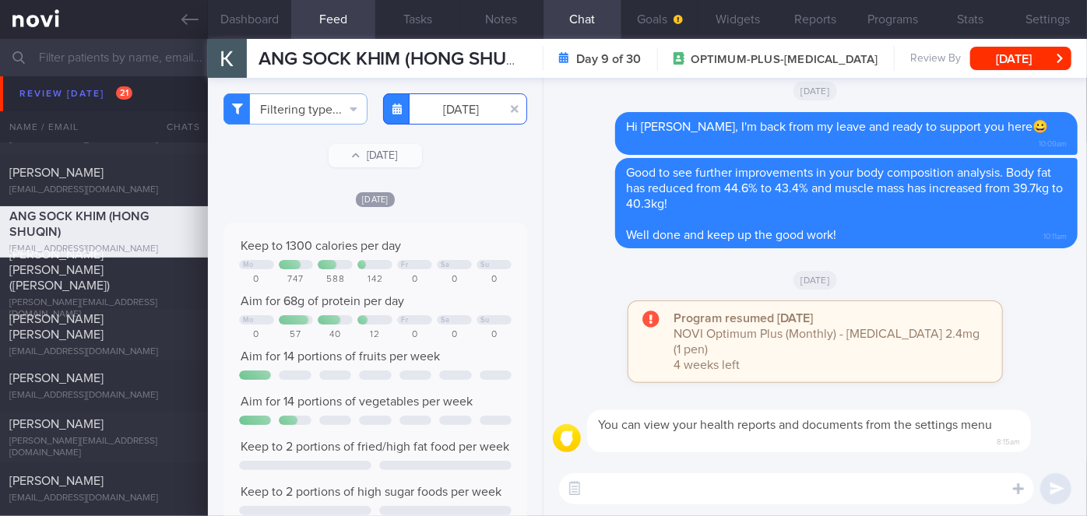
click at [465, 111] on input "[DATE]" at bounding box center [455, 108] width 144 height 31
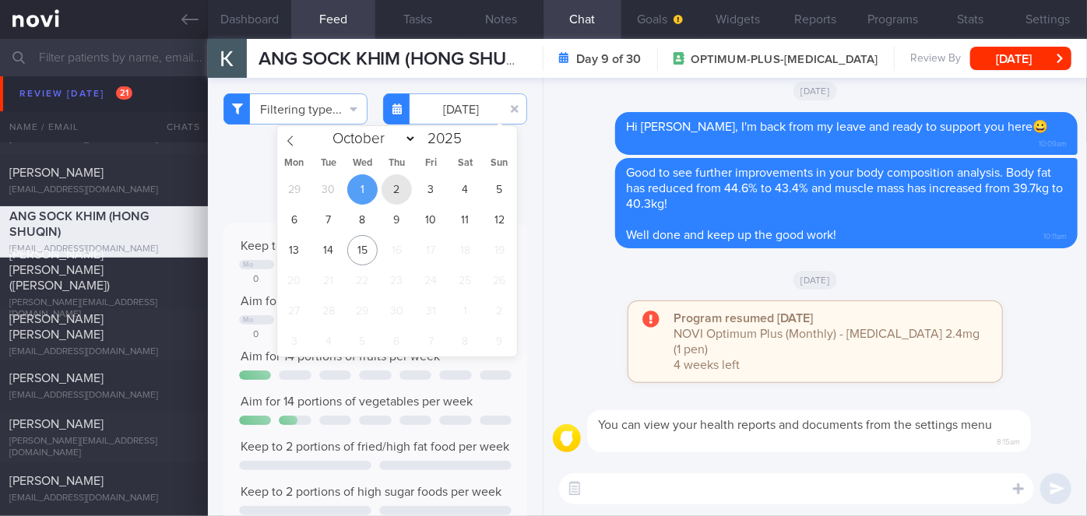
click at [394, 177] on span "2" at bounding box center [397, 189] width 30 height 30
type input "[DATE]"
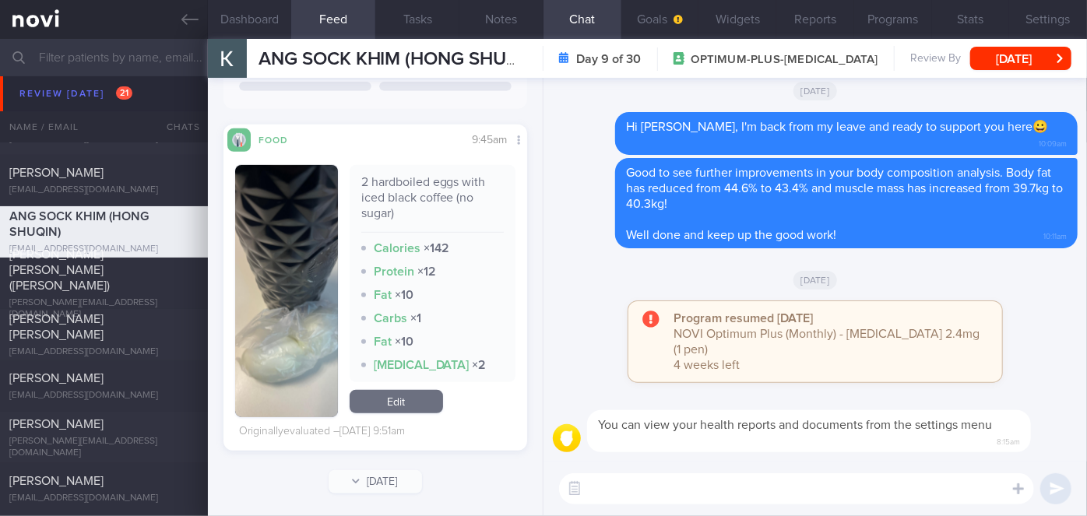
click at [747, 486] on textarea at bounding box center [796, 489] width 475 height 31
type textarea "Hi [PERSON_NAME], good choices from the last meal logs. How have you been?"
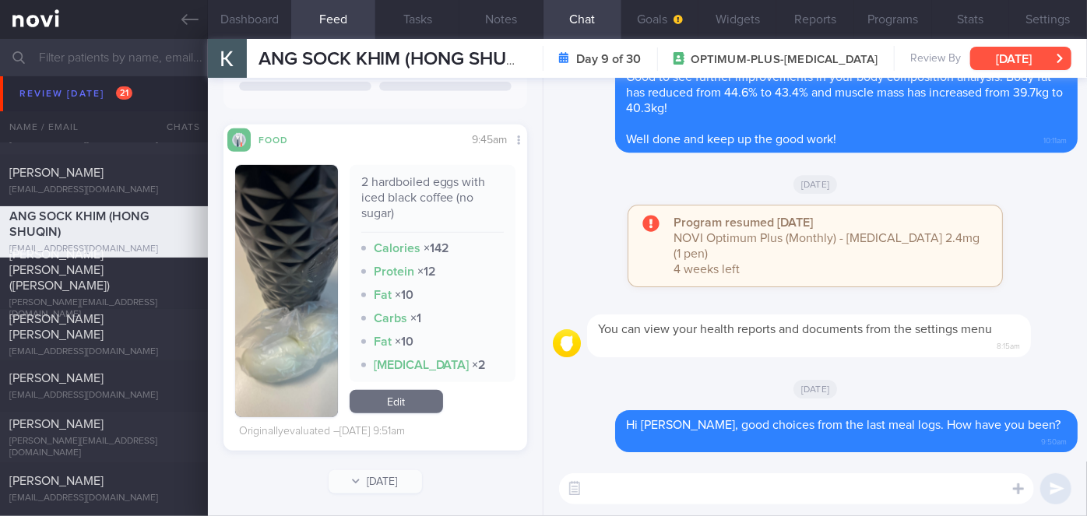
click at [1052, 50] on button "[DATE]" at bounding box center [1021, 58] width 101 height 23
click at [589, 445] on div "Delete Hi [PERSON_NAME], good choices from the last meal logs. How have you bee…" at bounding box center [815, 432] width 525 height 43
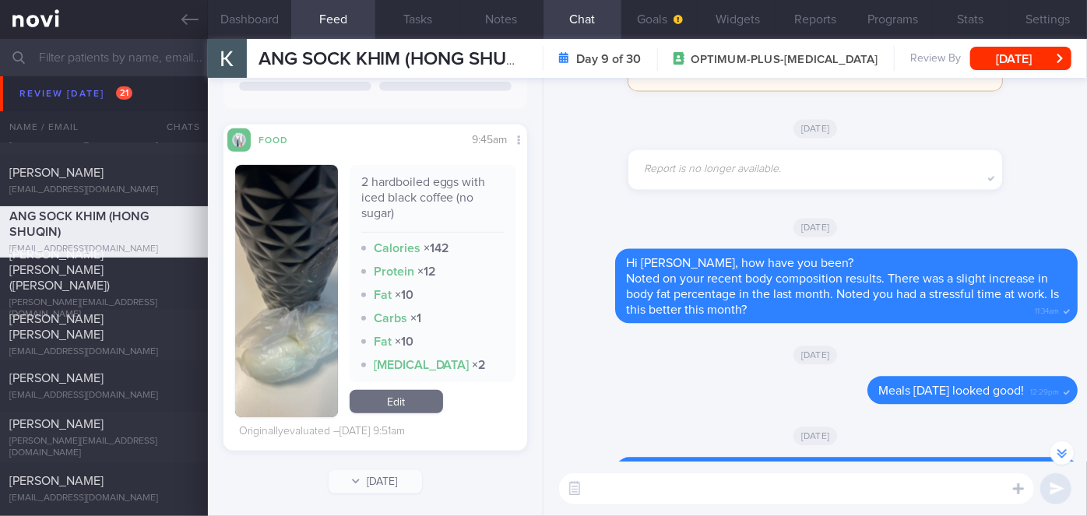
scroll to position [-781, 0]
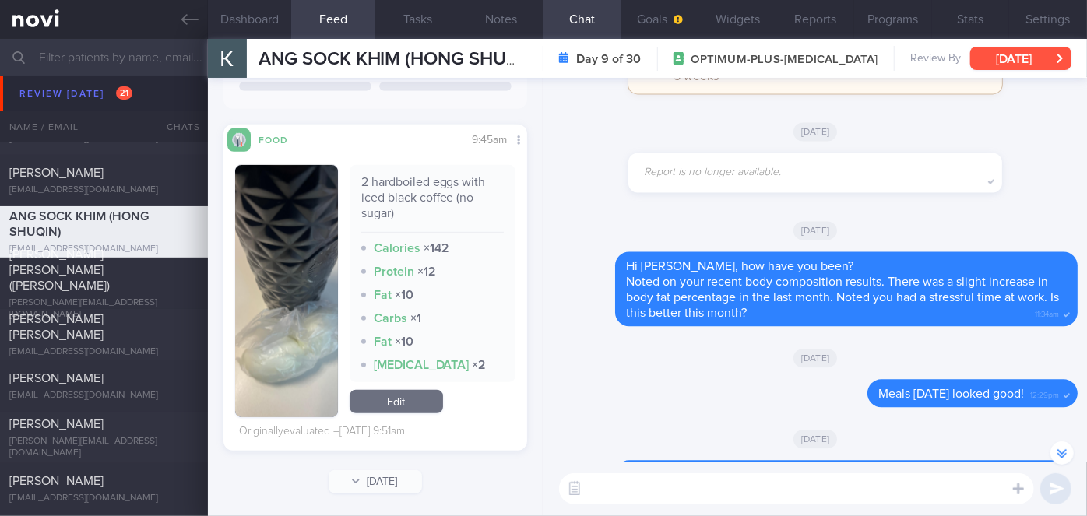
click at [1038, 58] on button "[DATE]" at bounding box center [1021, 58] width 101 height 23
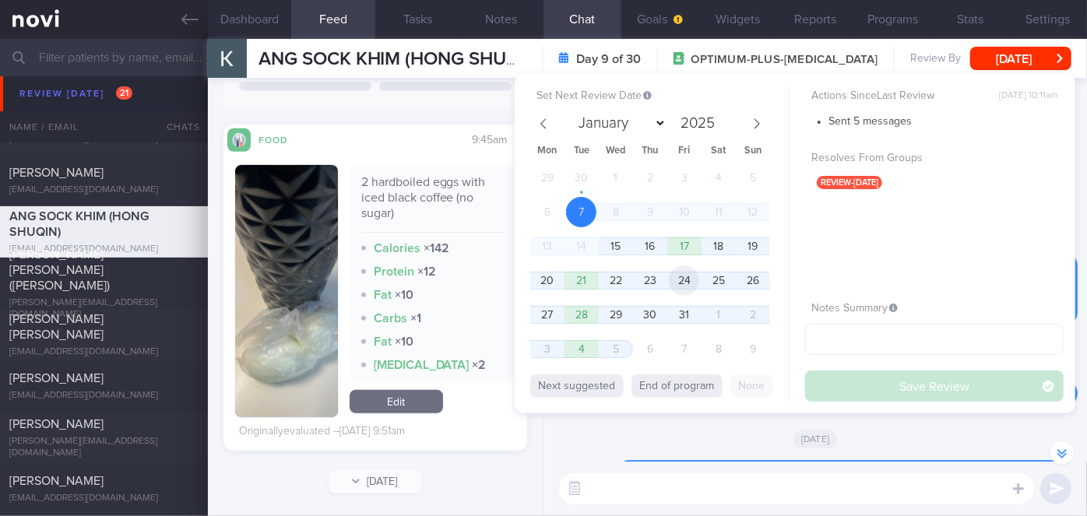
click at [677, 287] on span "24" at bounding box center [684, 281] width 30 height 30
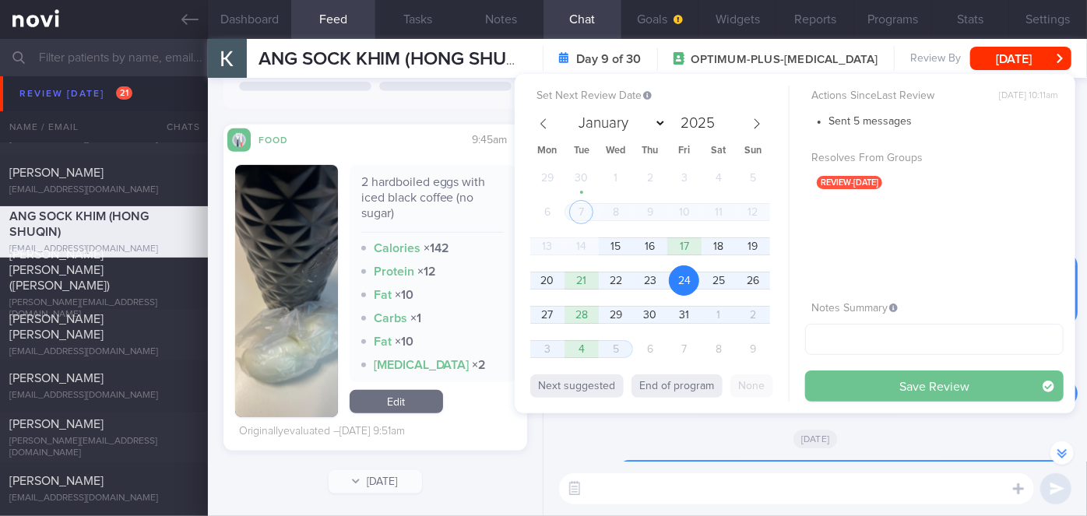
click at [842, 386] on button "Save Review" at bounding box center [934, 386] width 259 height 31
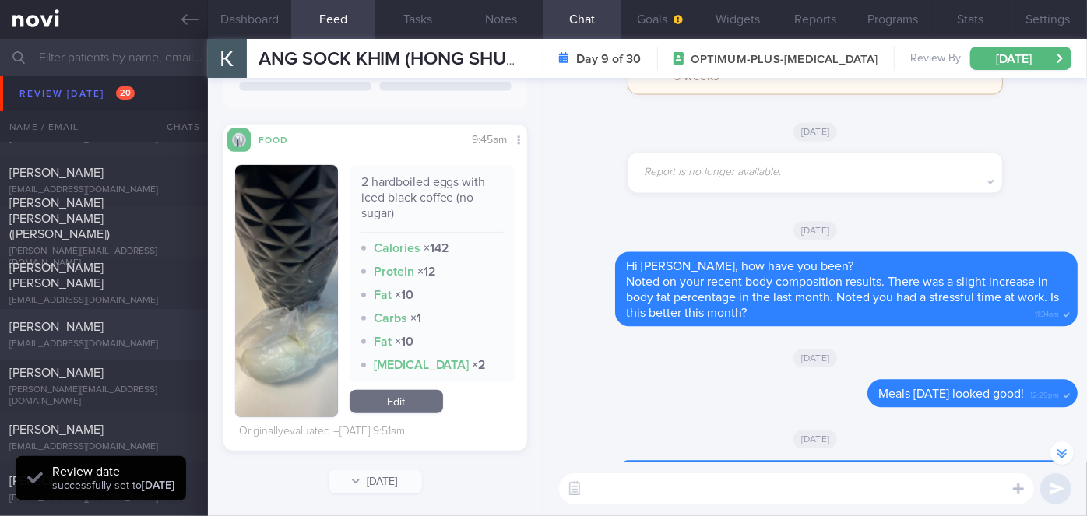
click at [115, 333] on div "[PERSON_NAME]" at bounding box center [101, 327] width 185 height 16
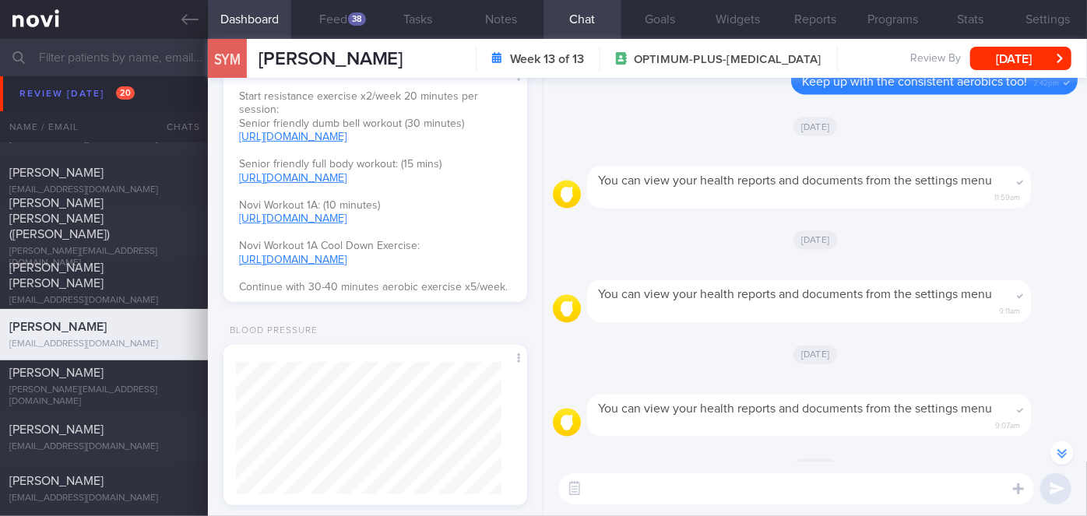
scroll to position [-283, 0]
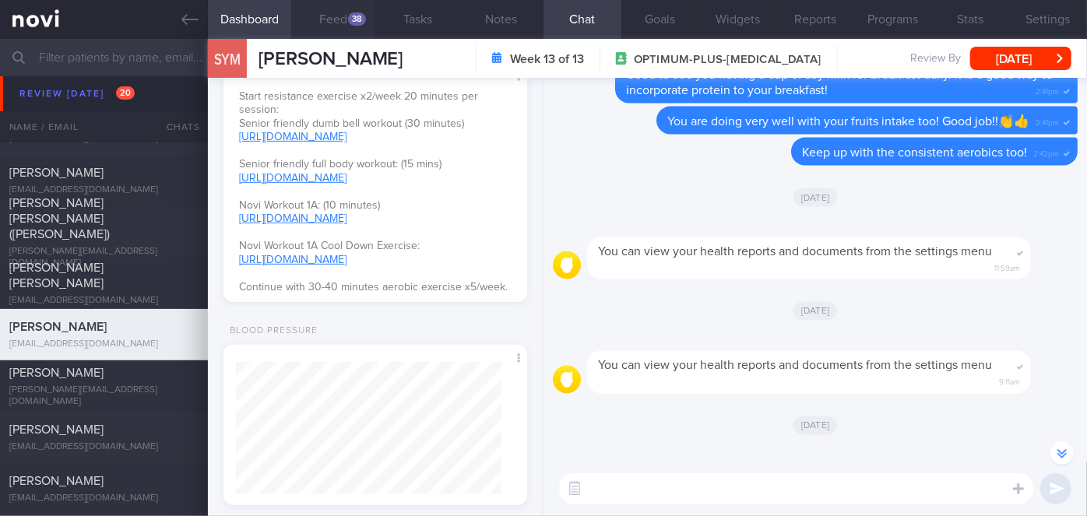
click at [331, 10] on button "Feed 38" at bounding box center [333, 19] width 84 height 39
select select "9"
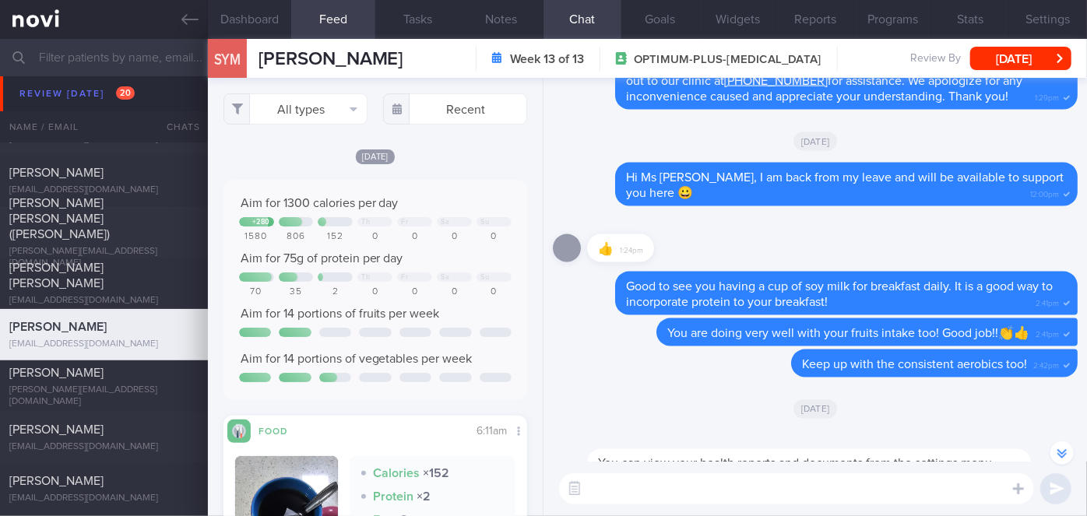
scroll to position [-567, 0]
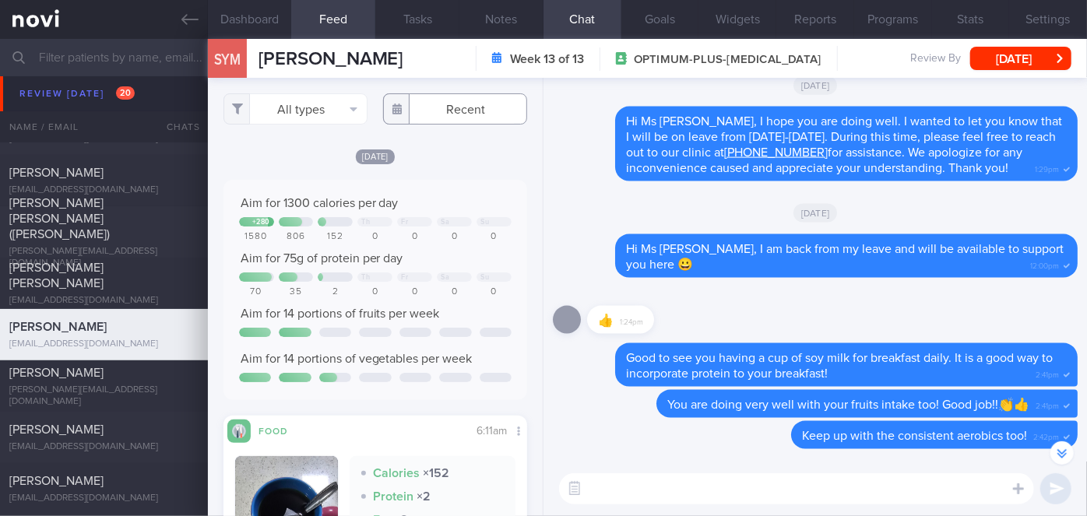
click at [444, 100] on input "text" at bounding box center [455, 108] width 144 height 31
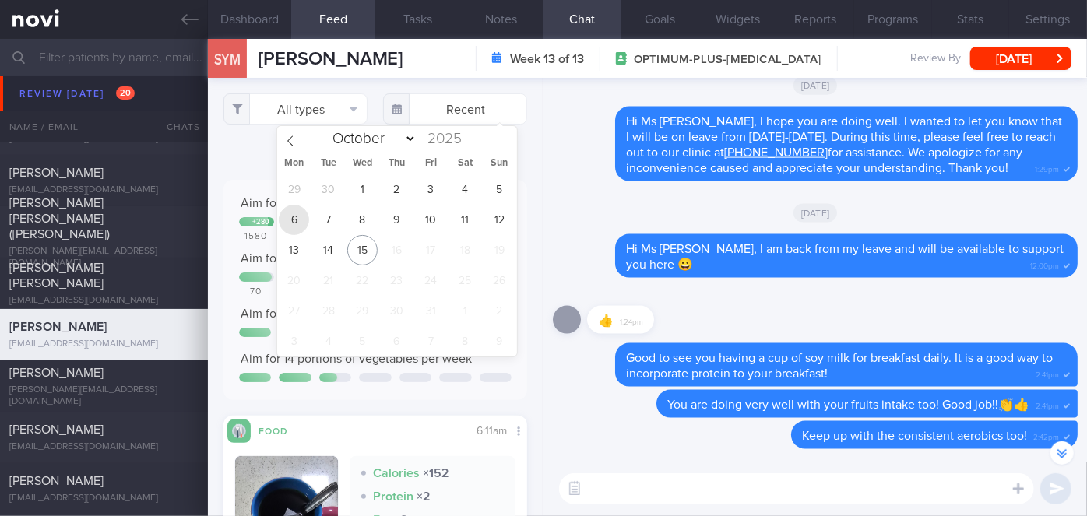
click at [300, 218] on span "6" at bounding box center [294, 220] width 30 height 30
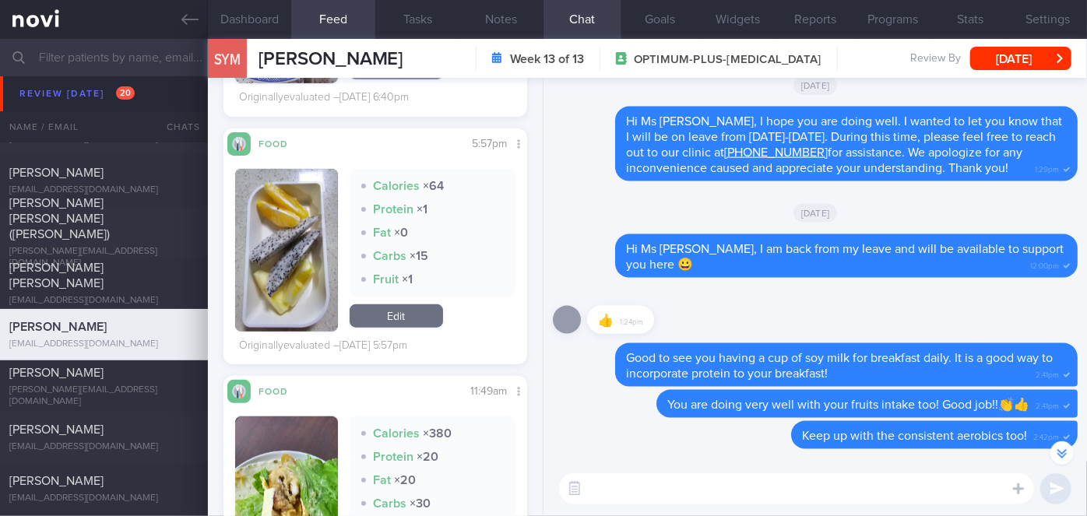
scroll to position [779, 0]
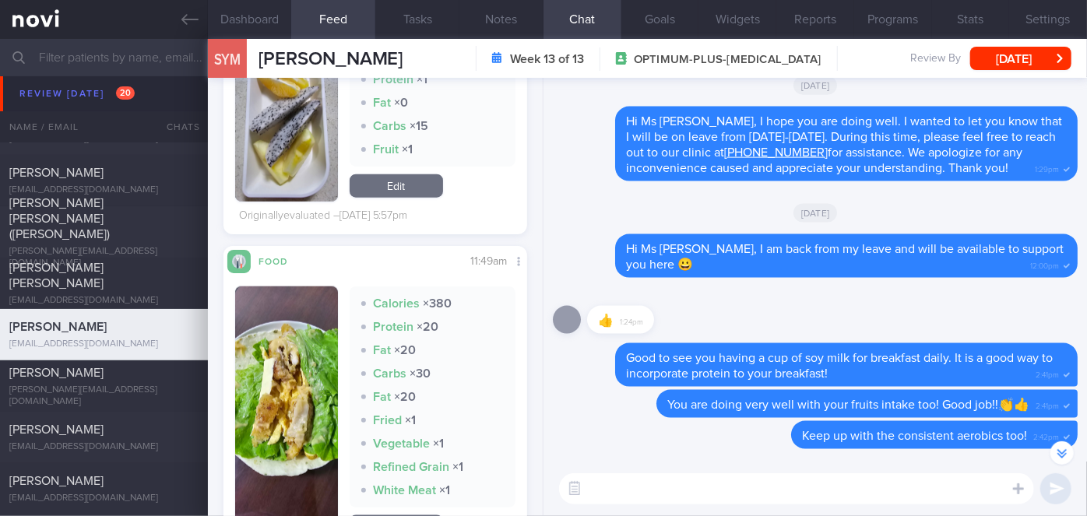
click at [306, 372] on button "button" at bounding box center [286, 415] width 103 height 256
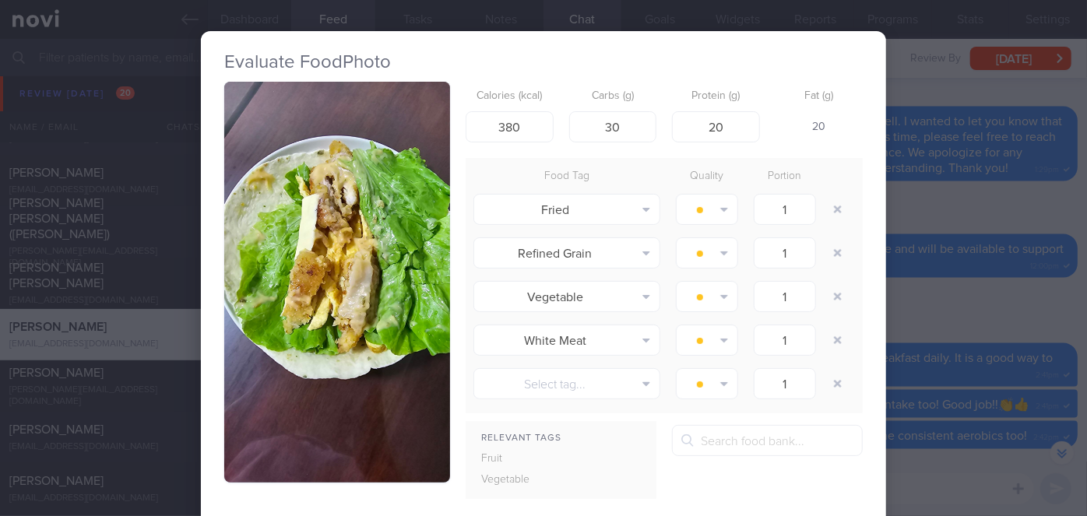
click at [323, 295] on button "button" at bounding box center [337, 282] width 226 height 401
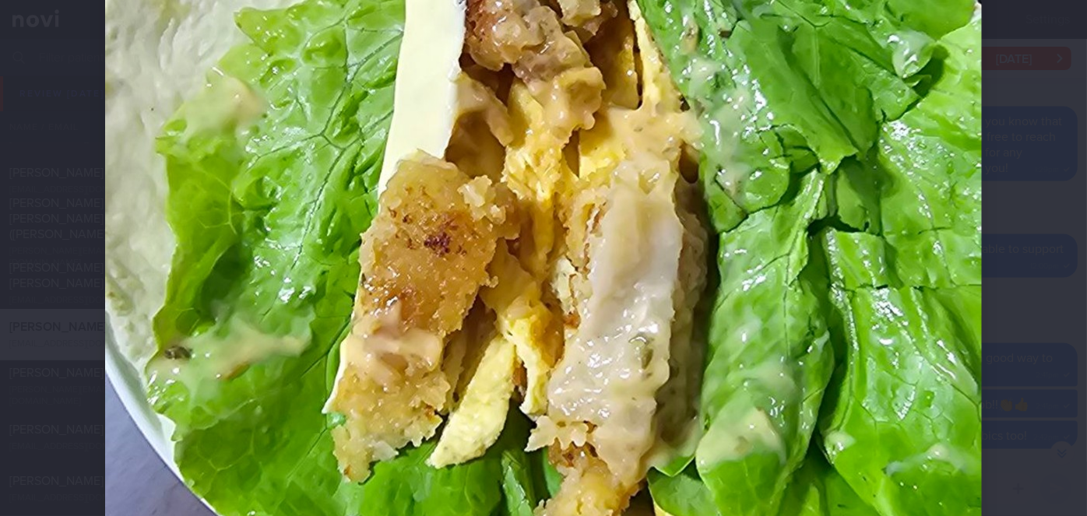
scroll to position [566, 0]
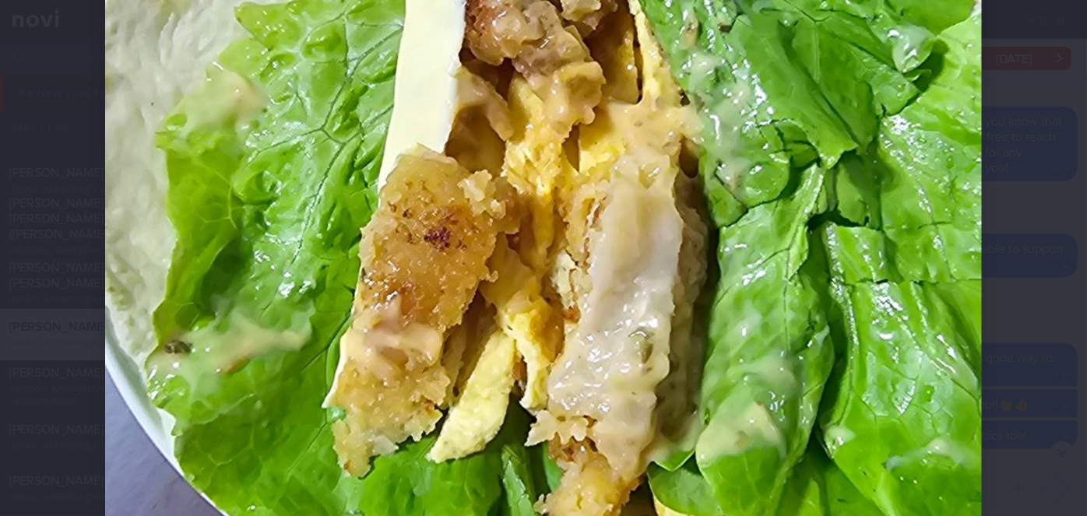
click at [1073, 299] on div at bounding box center [543, 258] width 1087 height 516
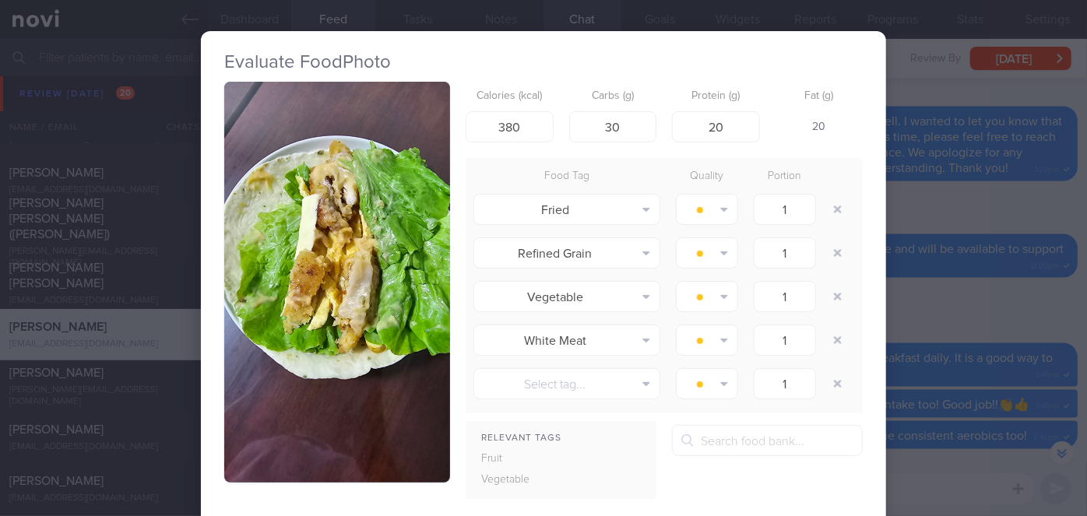
click at [1073, 299] on div "Evaluate Food Photo Calories (kcal) 380 Carbs (g) 30 Protein (g) 20 Fat (g) 20 …" at bounding box center [543, 258] width 1087 height 516
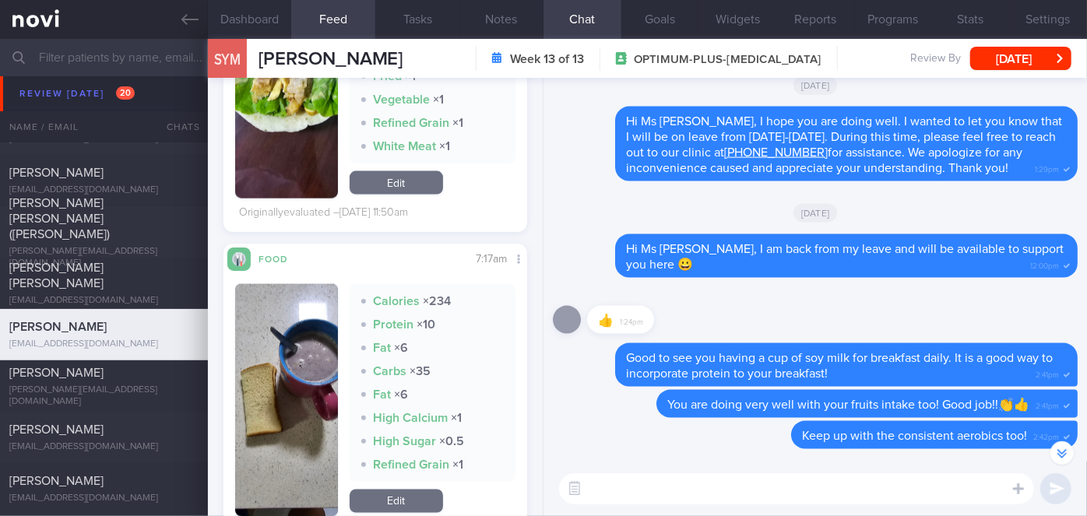
scroll to position [1113, 0]
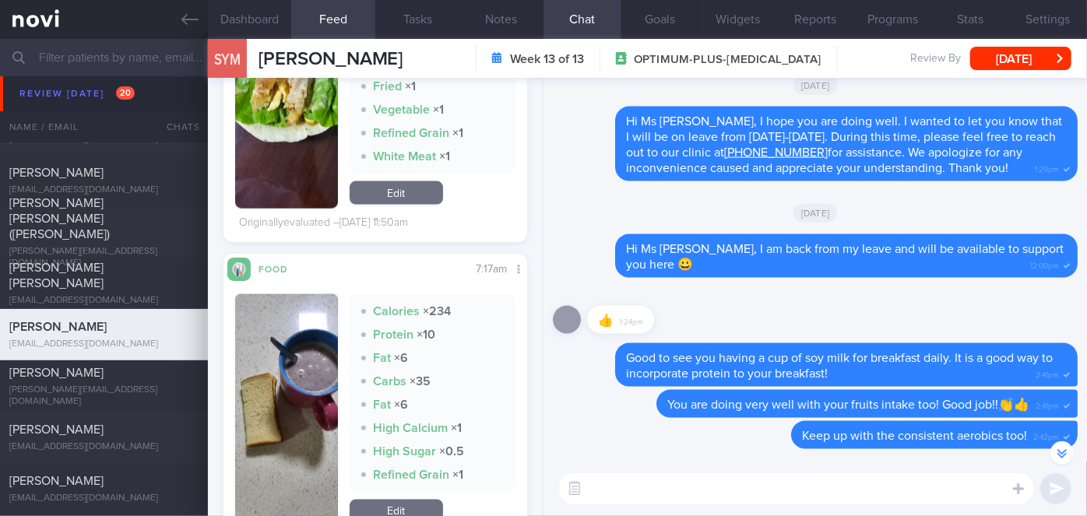
click at [291, 364] on button "button" at bounding box center [286, 410] width 103 height 233
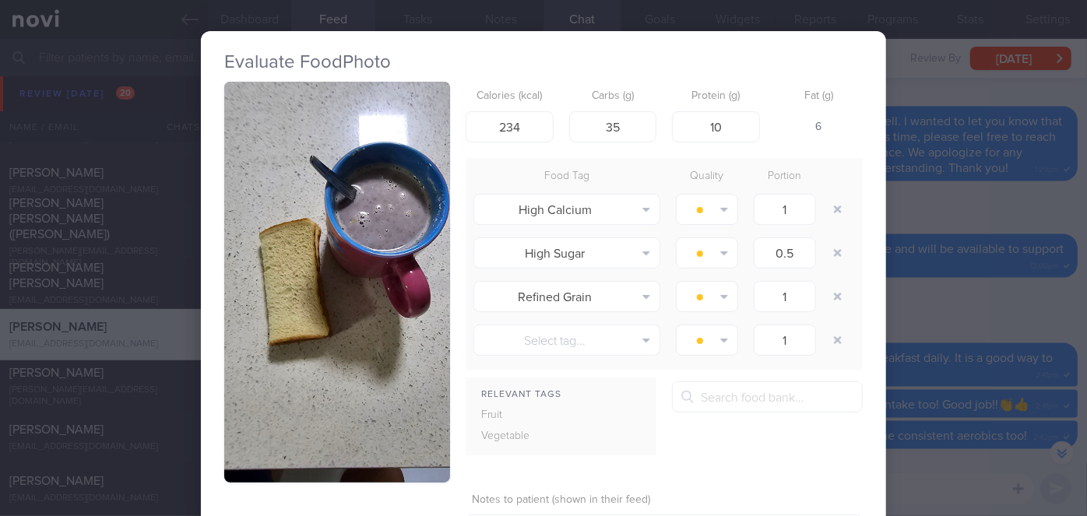
click at [937, 304] on div "Evaluate Food Photo Calories (kcal) 234 Carbs (g) 35 Protein (g) 10 Fat (g) 6 F…" at bounding box center [543, 258] width 1087 height 516
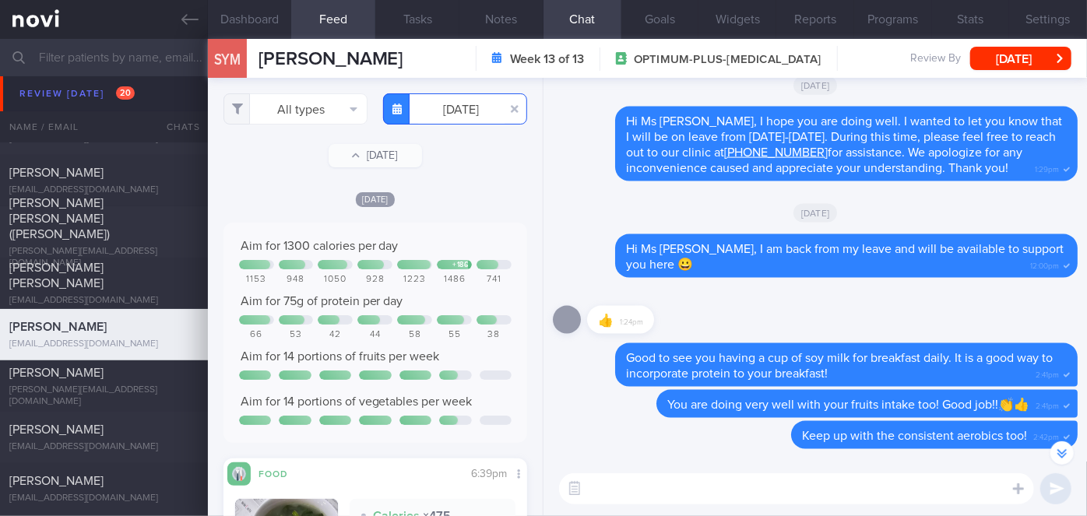
click at [430, 107] on input "[DATE]" at bounding box center [455, 108] width 144 height 31
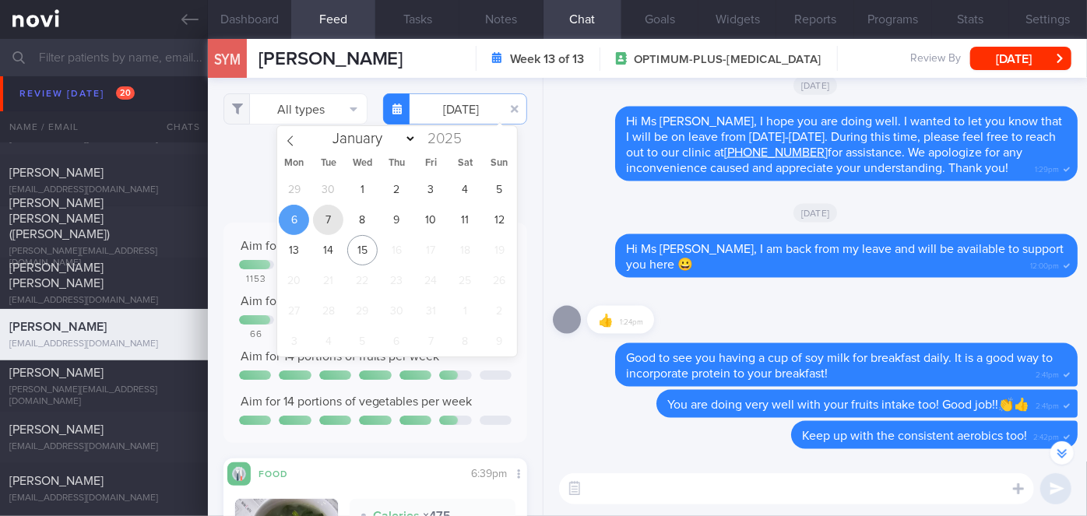
click at [326, 227] on span "7" at bounding box center [328, 220] width 30 height 30
type input "[DATE]"
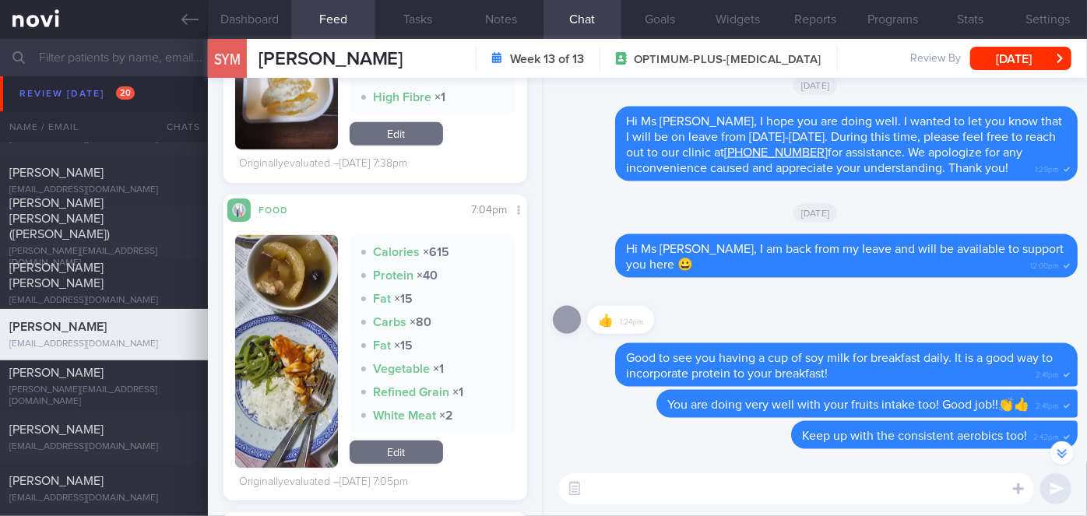
scroll to position [637, 0]
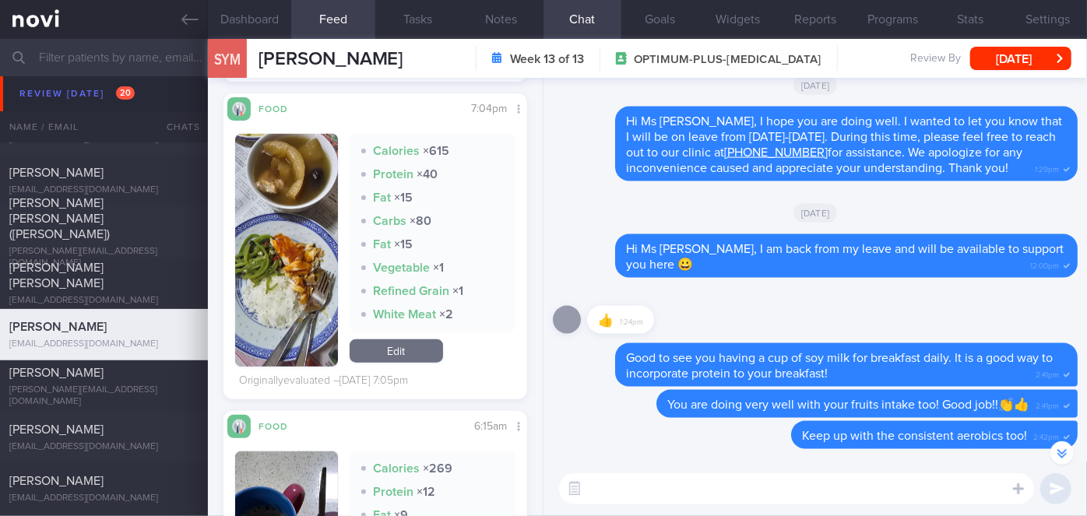
click at [289, 241] on button "button" at bounding box center [286, 250] width 103 height 233
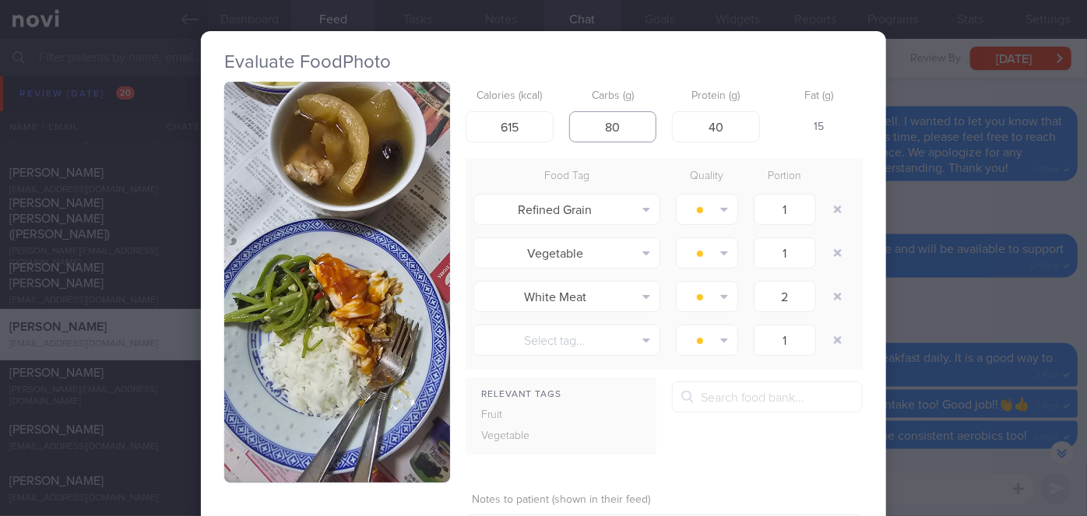
click at [642, 129] on input "80" at bounding box center [613, 126] width 88 height 31
type input "8"
type input "45"
click at [738, 125] on input "40" at bounding box center [716, 126] width 88 height 31
type input "4"
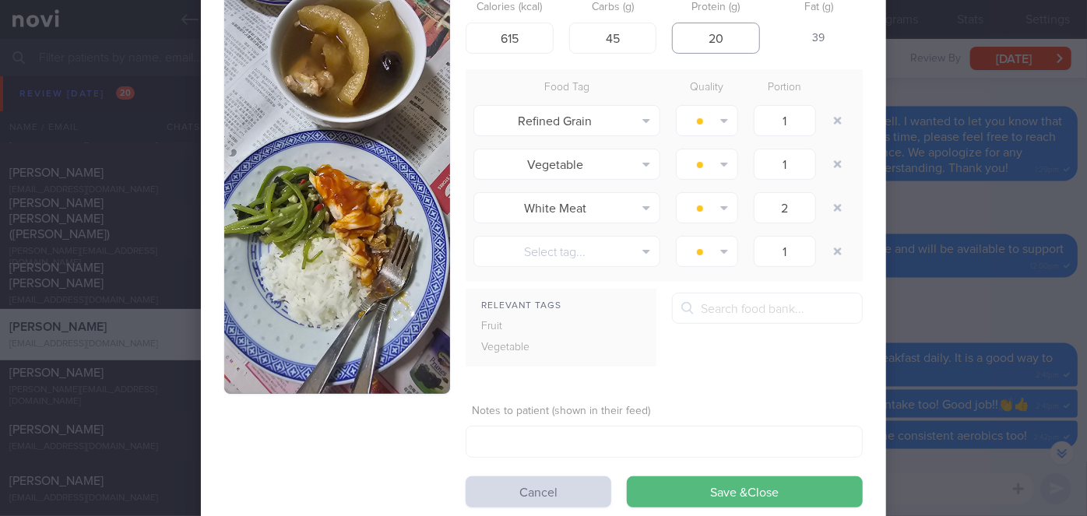
scroll to position [131, 0]
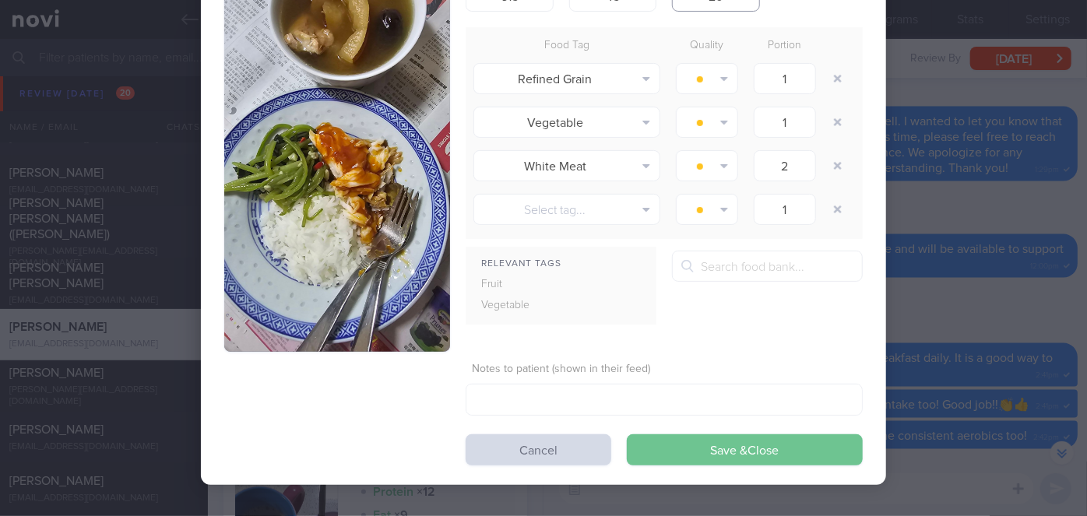
type input "20"
click at [726, 447] on button "Save & Close" at bounding box center [745, 450] width 236 height 31
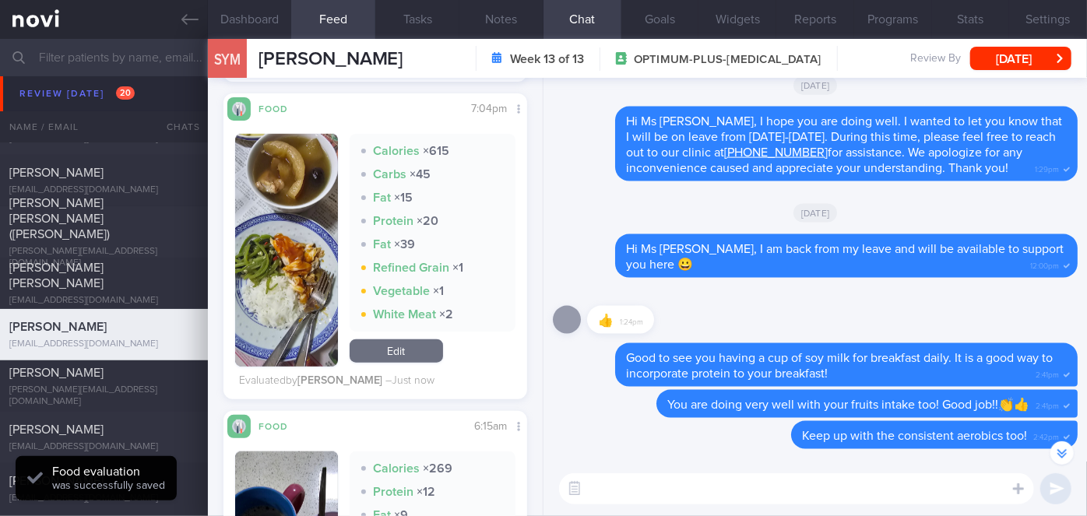
scroll to position [849, 0]
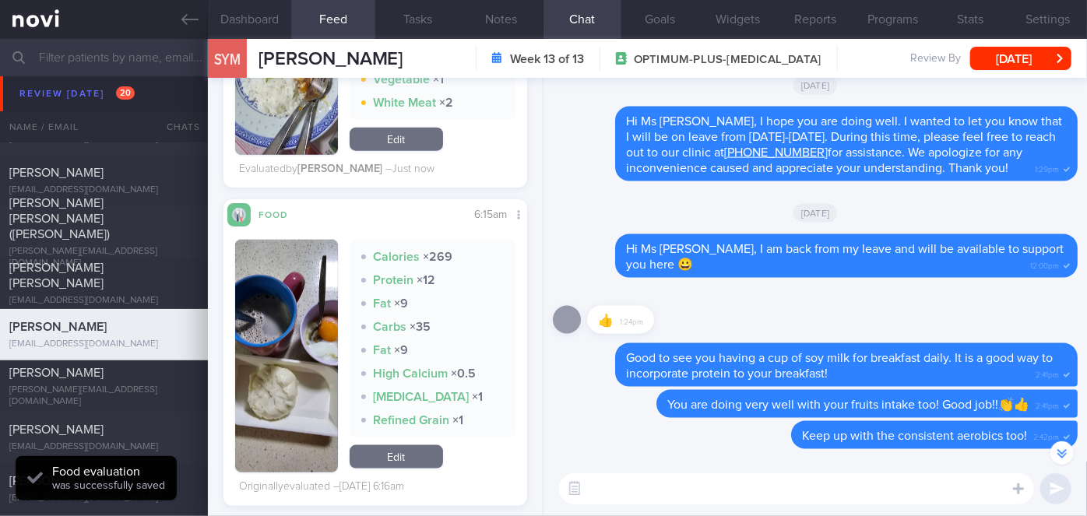
click at [262, 342] on button "button" at bounding box center [286, 356] width 103 height 233
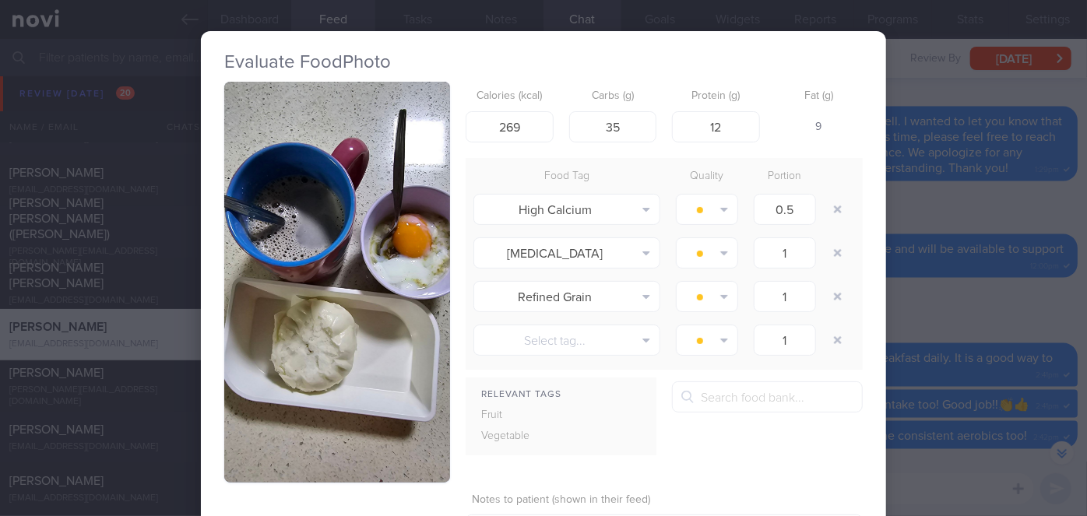
click at [911, 326] on div "Evaluate Food Photo Calories (kcal) 269 Carbs (g) 35 Protein (g) 12 Fat (g) 9 F…" at bounding box center [543, 258] width 1087 height 516
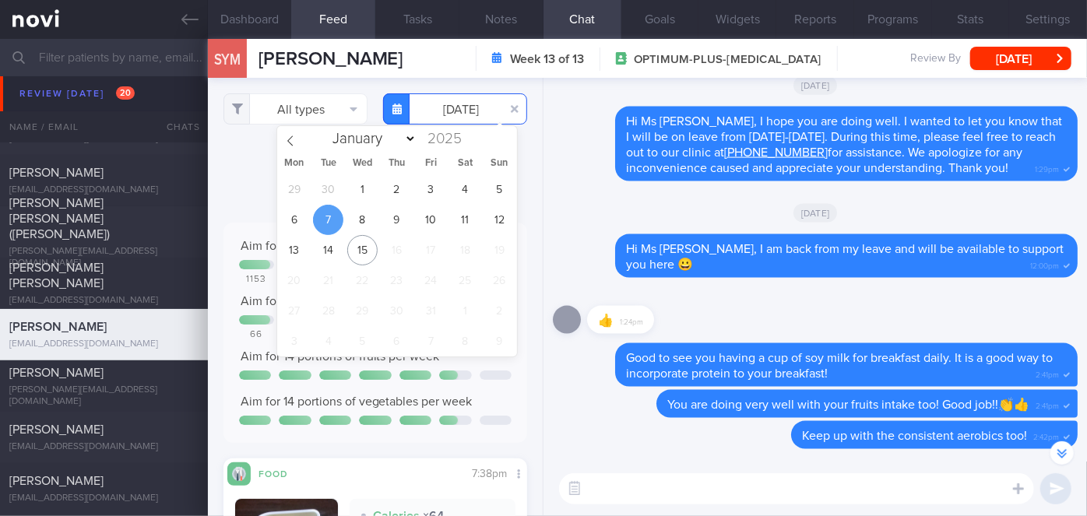
click at [449, 111] on input "[DATE]" at bounding box center [455, 108] width 144 height 31
click at [368, 223] on span "8" at bounding box center [362, 220] width 30 height 30
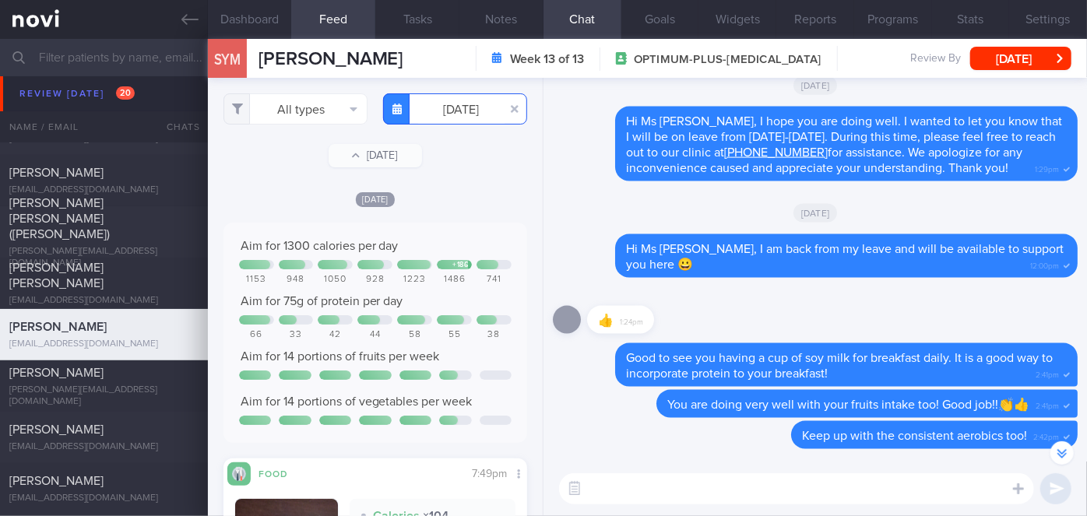
click at [466, 100] on input "[DATE]" at bounding box center [455, 108] width 144 height 31
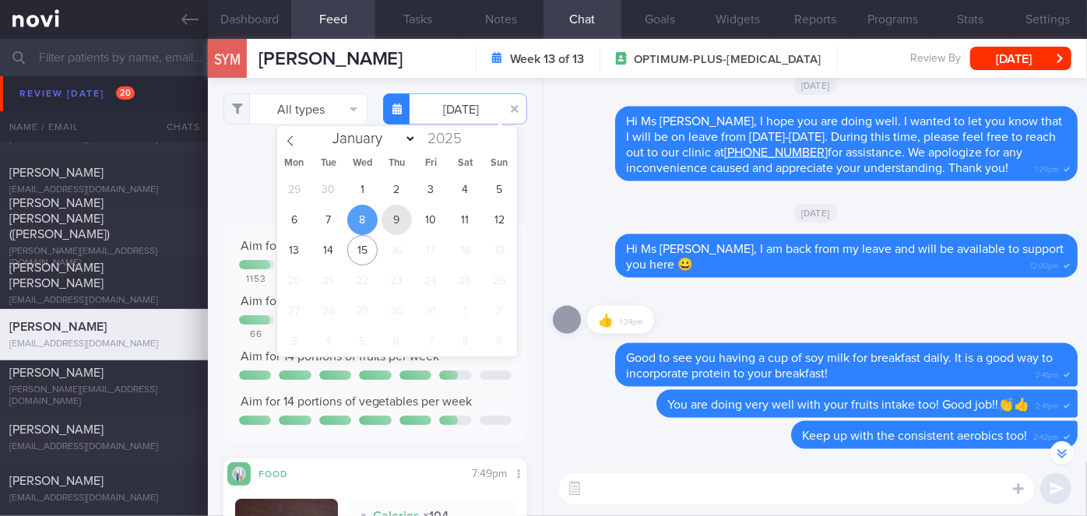
click at [405, 214] on span "9" at bounding box center [397, 220] width 30 height 30
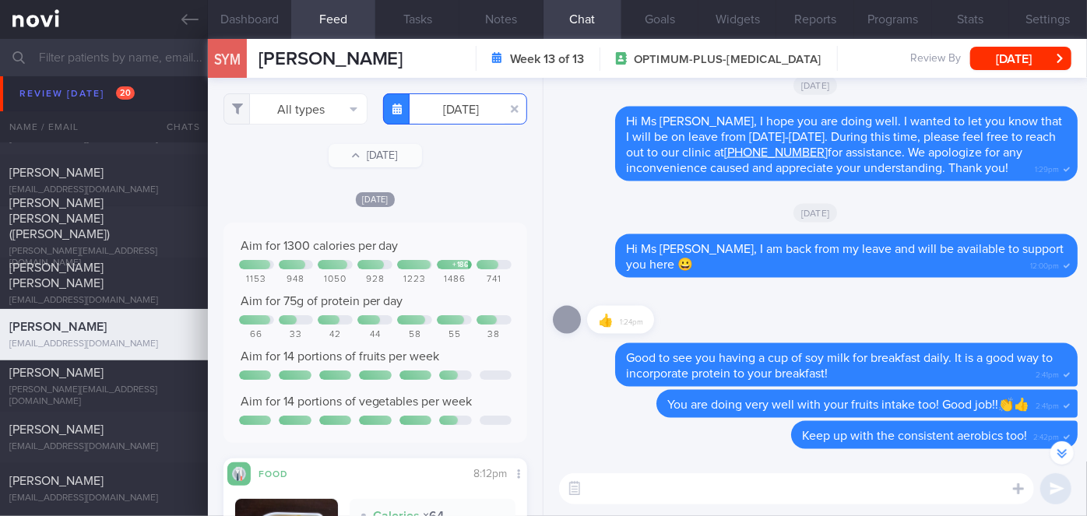
click at [449, 100] on input "[DATE]" at bounding box center [455, 108] width 144 height 31
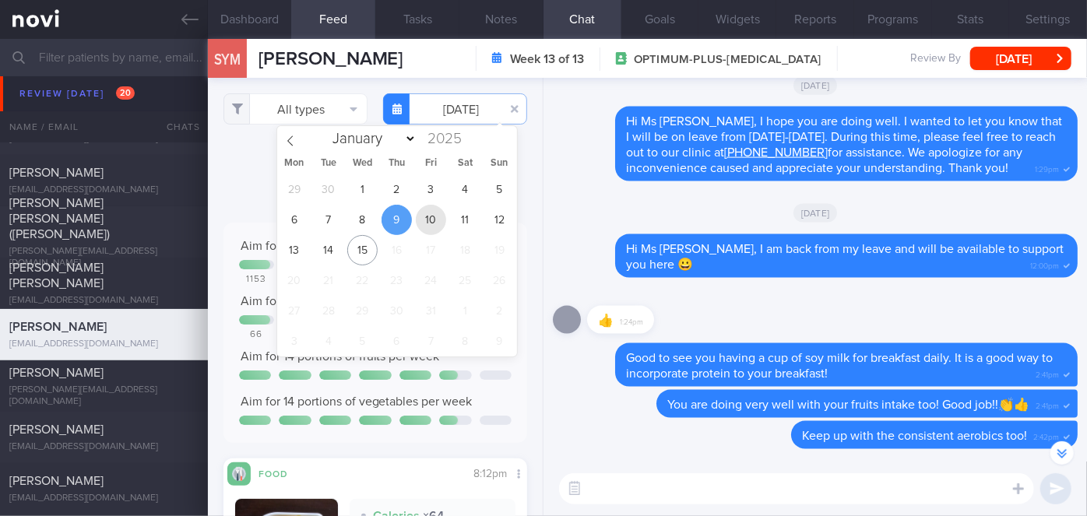
click at [429, 220] on span "10" at bounding box center [431, 220] width 30 height 30
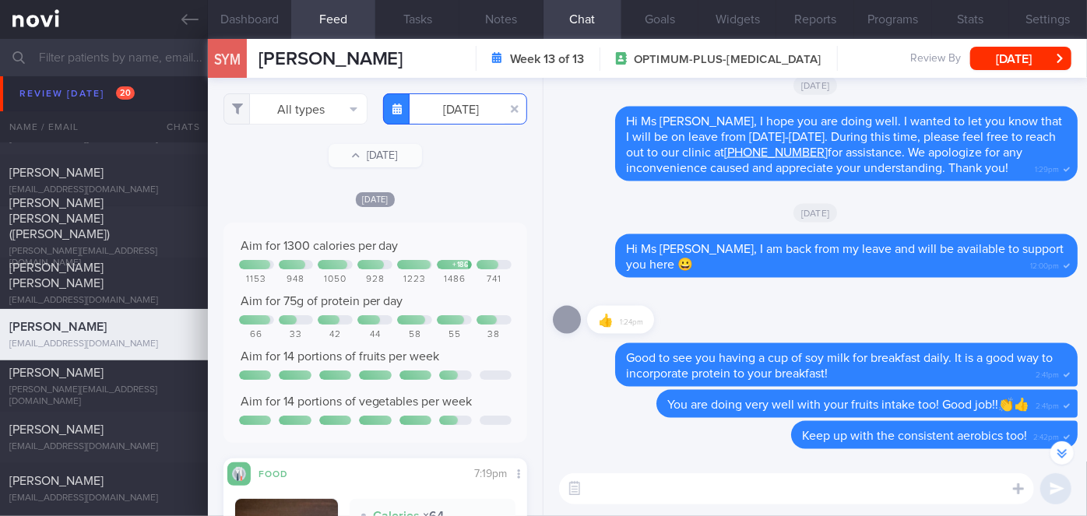
click at [456, 111] on input "[DATE]" at bounding box center [455, 108] width 144 height 31
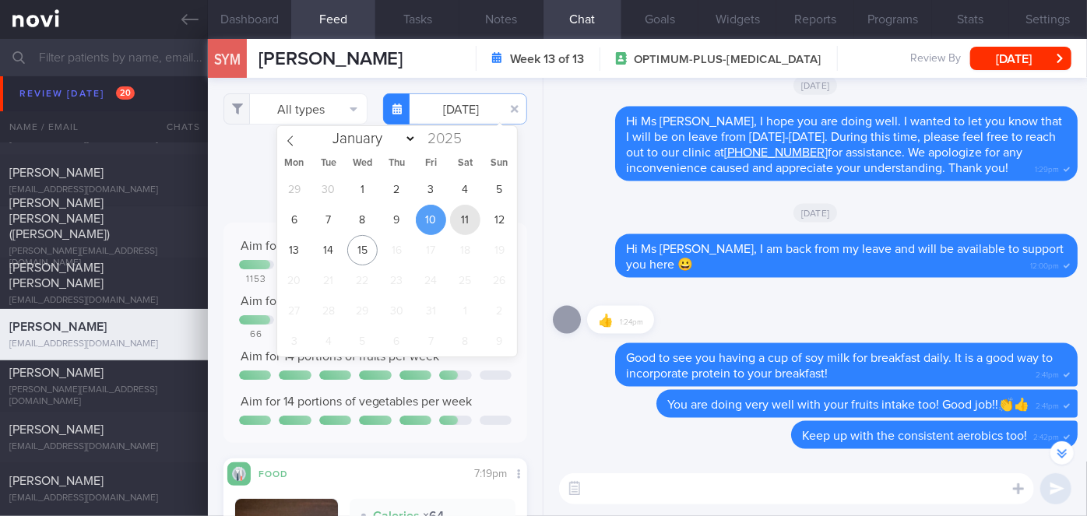
click at [462, 217] on span "11" at bounding box center [465, 220] width 30 height 30
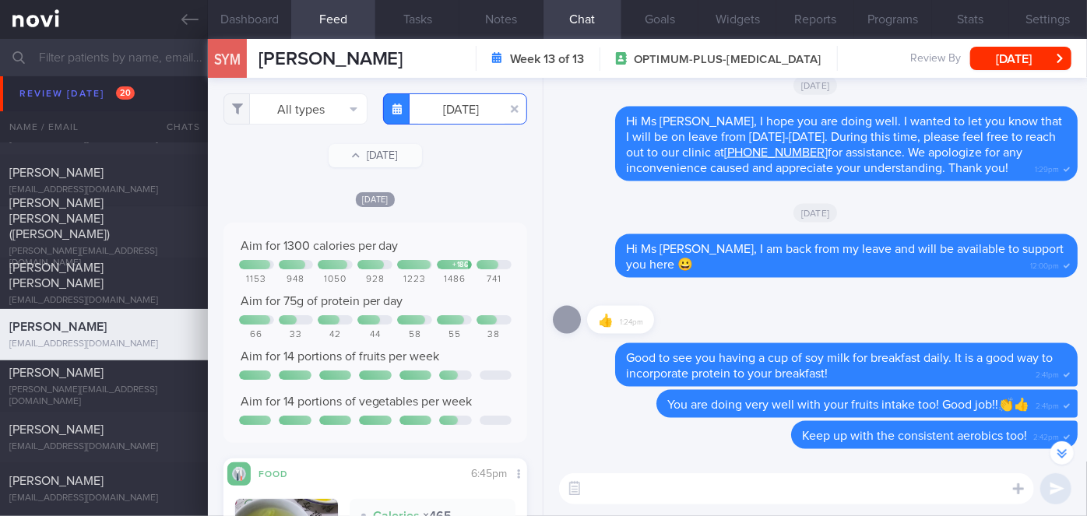
click at [453, 117] on input "[DATE]" at bounding box center [455, 108] width 144 height 31
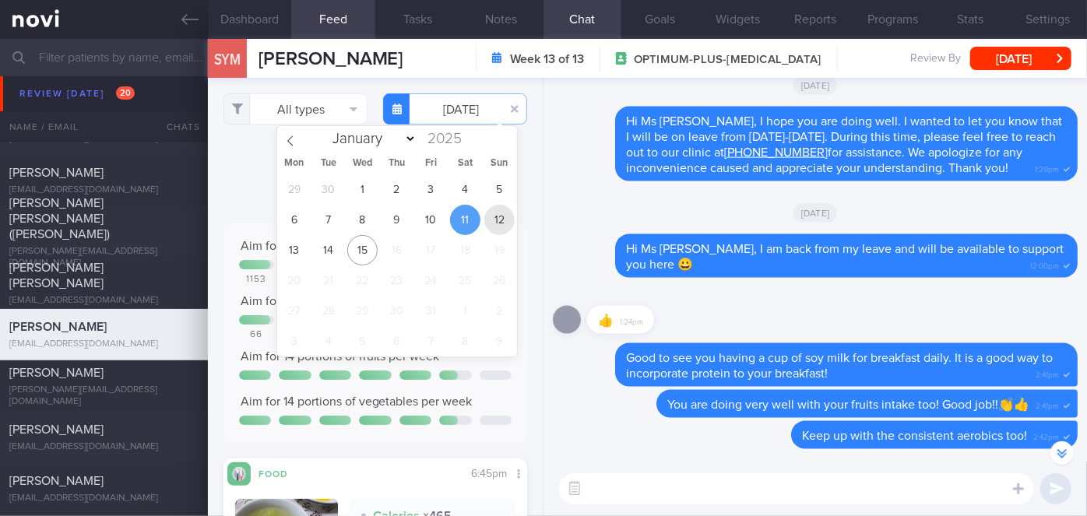
click at [490, 220] on span "12" at bounding box center [500, 220] width 30 height 30
type input "[DATE]"
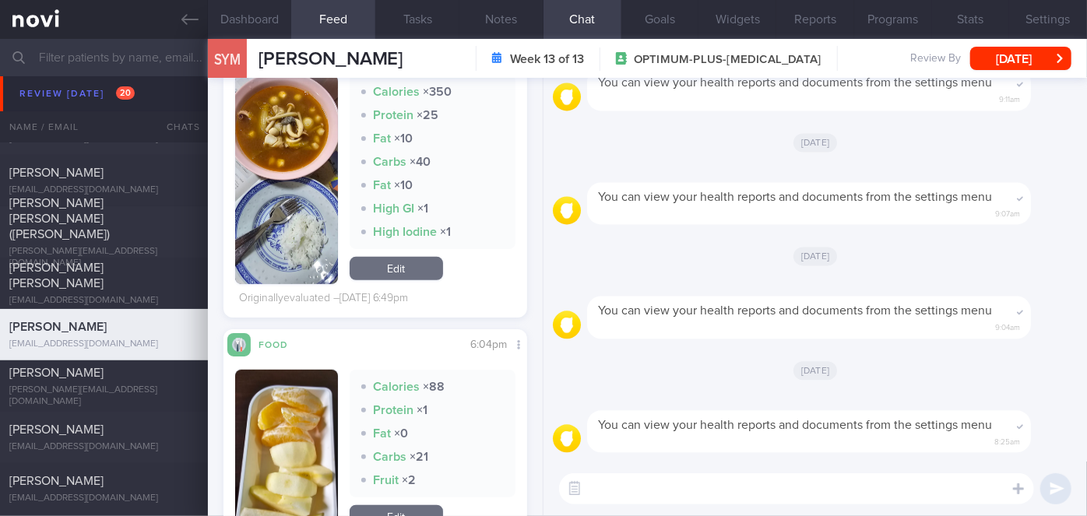
drag, startPoint x: 658, startPoint y: 496, endPoint x: 657, endPoint y: 486, distance: 10.2
click at [658, 495] on textarea at bounding box center [796, 489] width 475 height 31
type textarea "Hi Ms [PERSON_NAME], good meals in the last few weeks. Keep up the good work!"
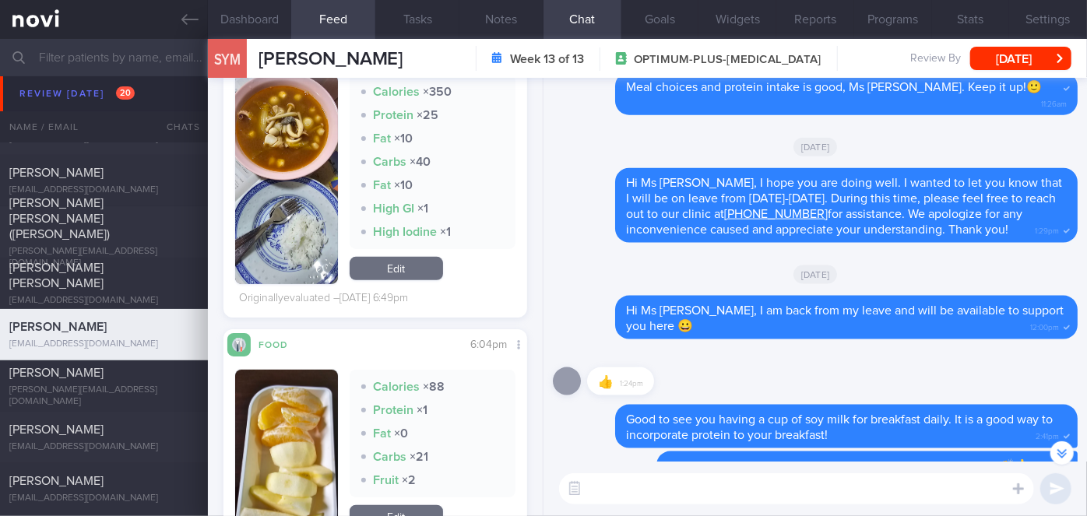
scroll to position [-710, 0]
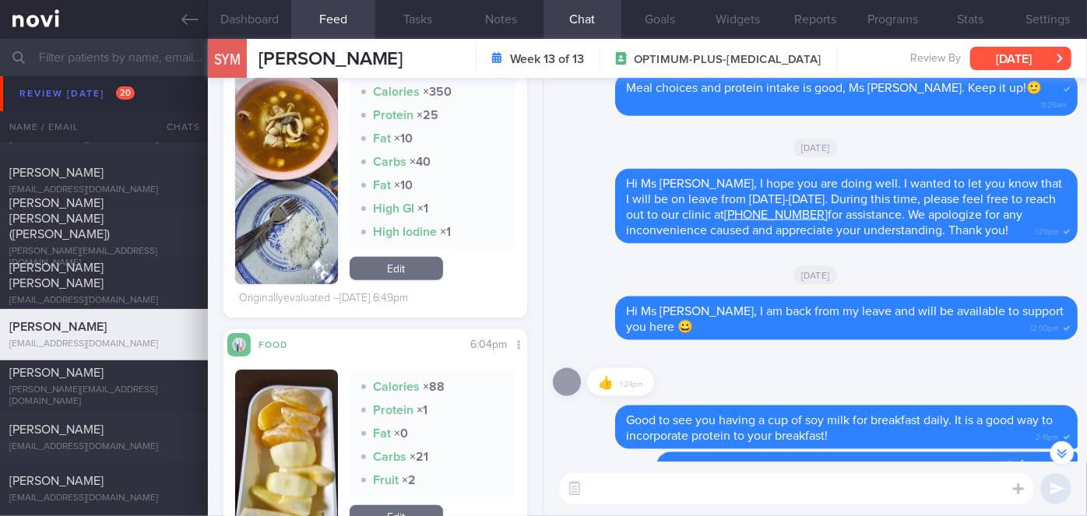
click at [1041, 67] on button "[DATE]" at bounding box center [1021, 58] width 101 height 23
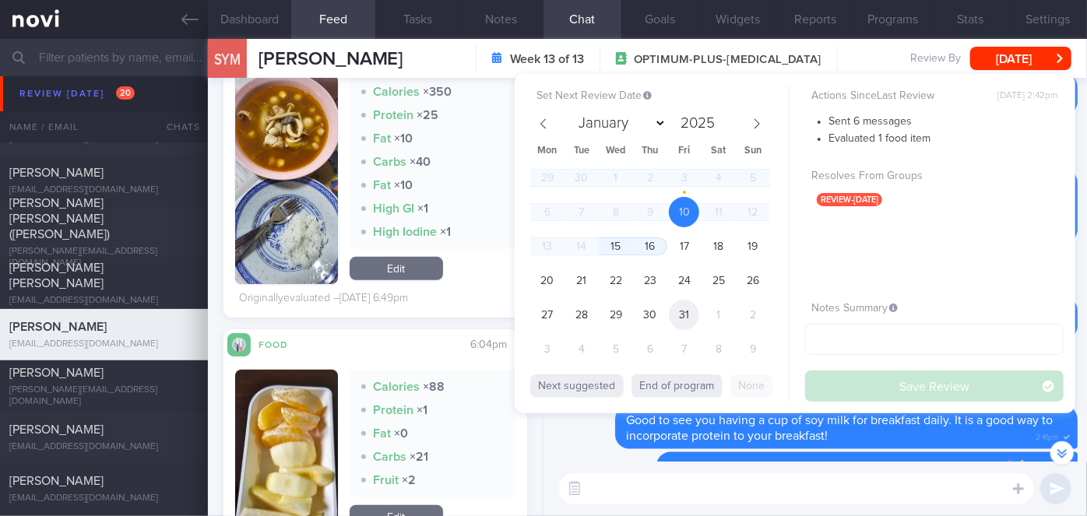
click at [678, 313] on span "31" at bounding box center [684, 315] width 30 height 30
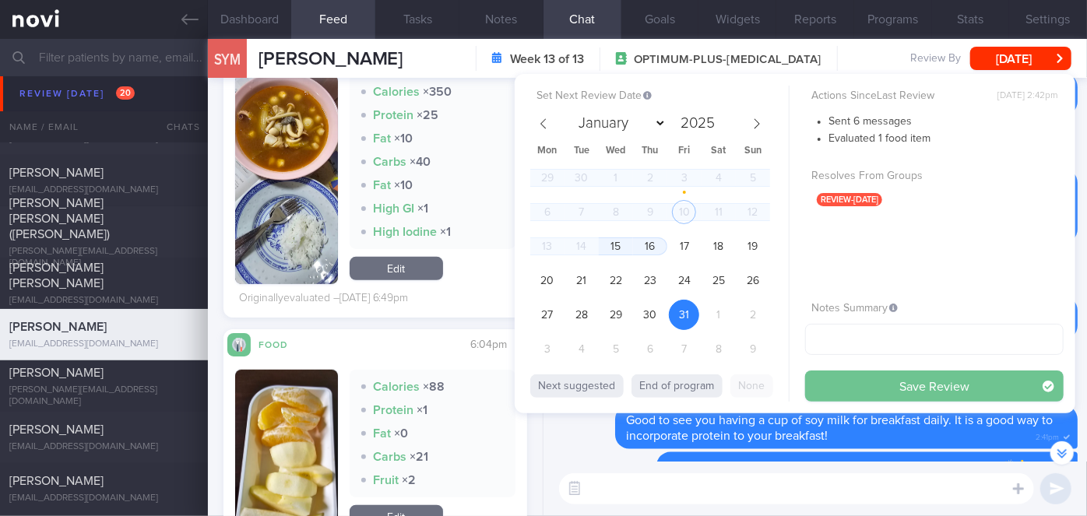
click at [841, 389] on button "Save Review" at bounding box center [934, 386] width 259 height 31
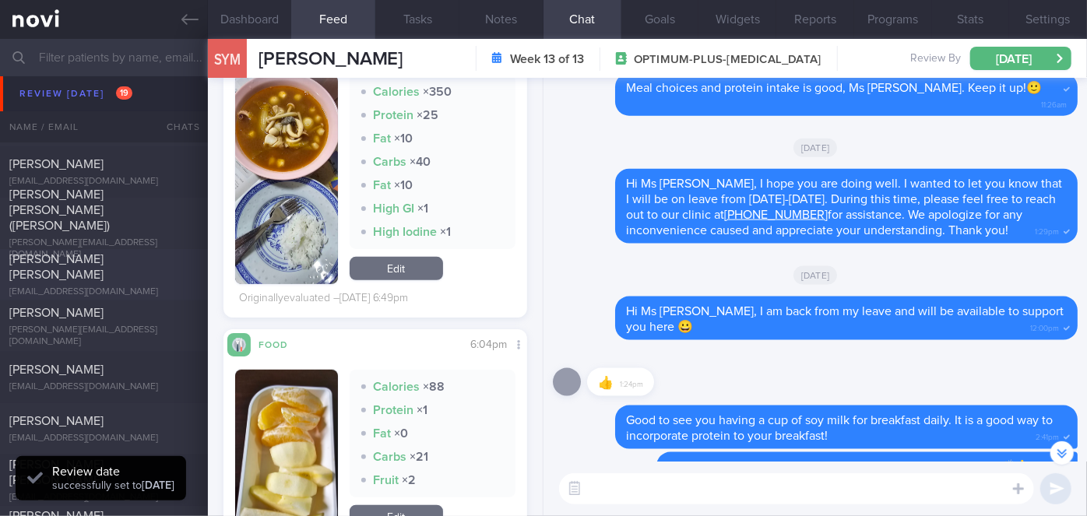
scroll to position [6242, 0]
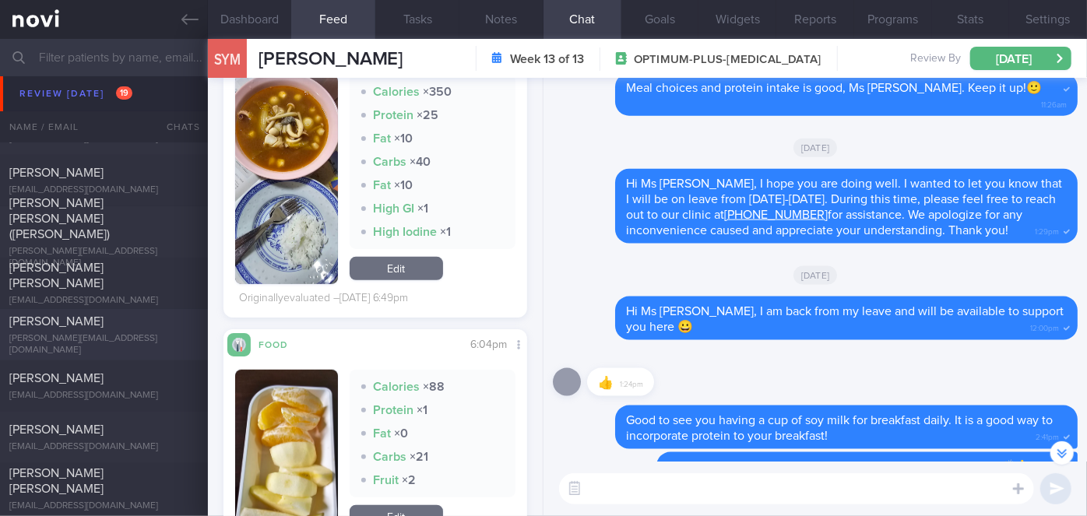
click at [69, 344] on div "[PERSON_NAME][EMAIL_ADDRESS][DOMAIN_NAME]" at bounding box center [103, 344] width 189 height 23
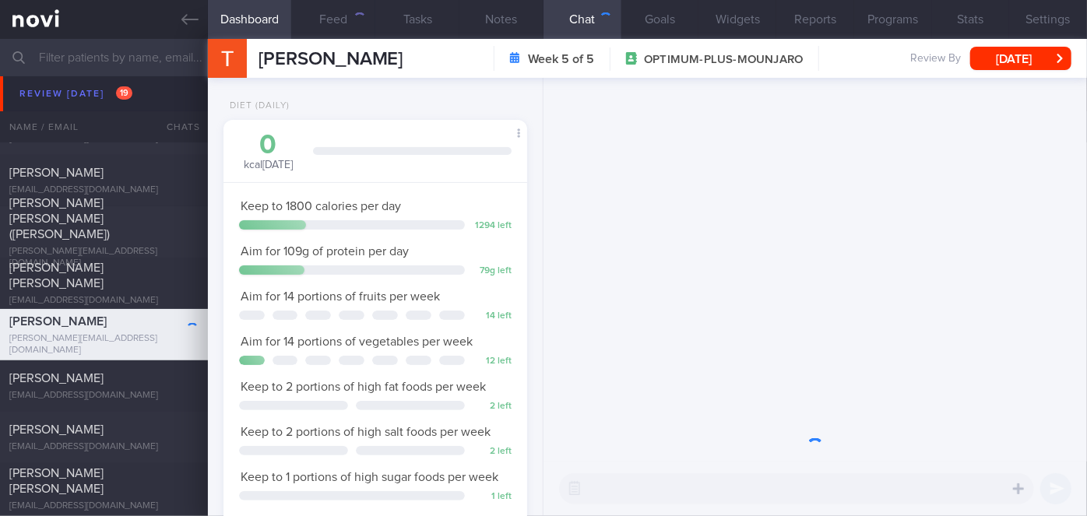
scroll to position [154, 266]
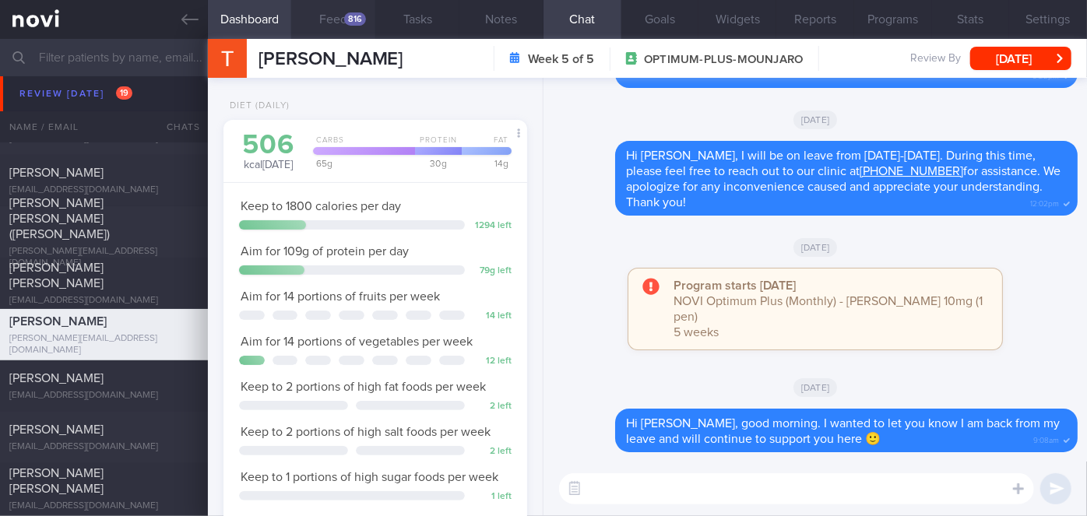
click at [361, 12] on div "816" at bounding box center [355, 18] width 22 height 13
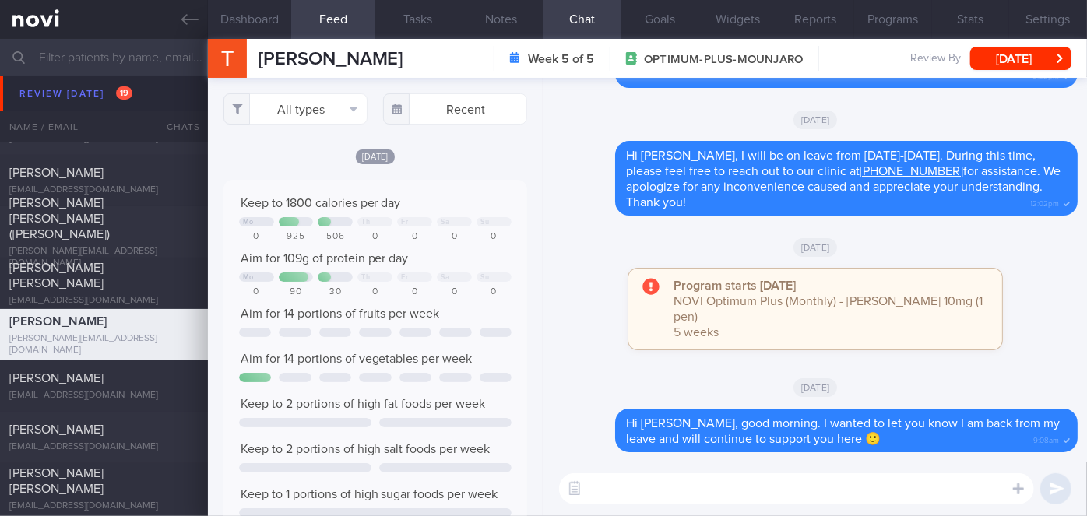
scroll to position [67, 273]
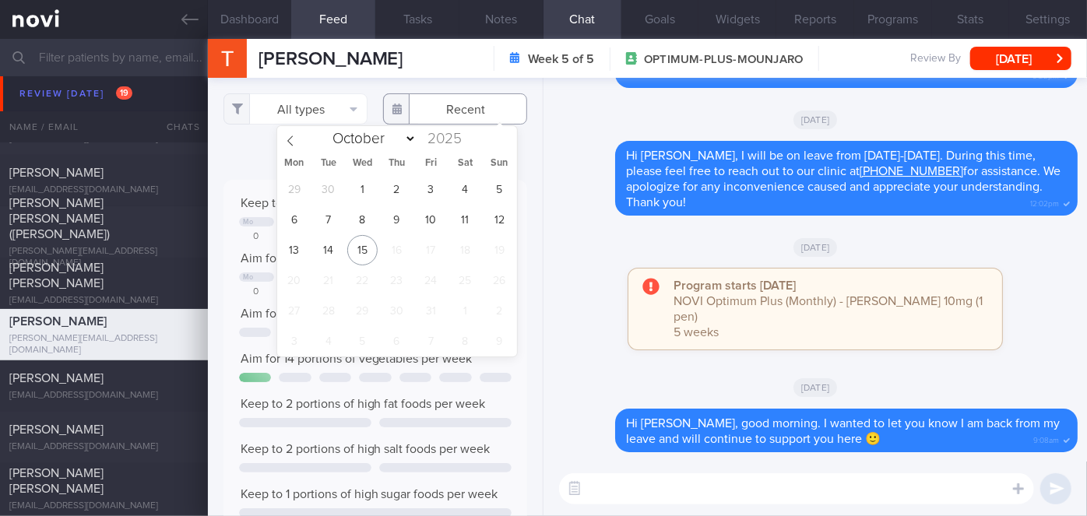
click at [421, 118] on input "text" at bounding box center [455, 108] width 144 height 31
click at [334, 208] on span "7" at bounding box center [328, 220] width 30 height 30
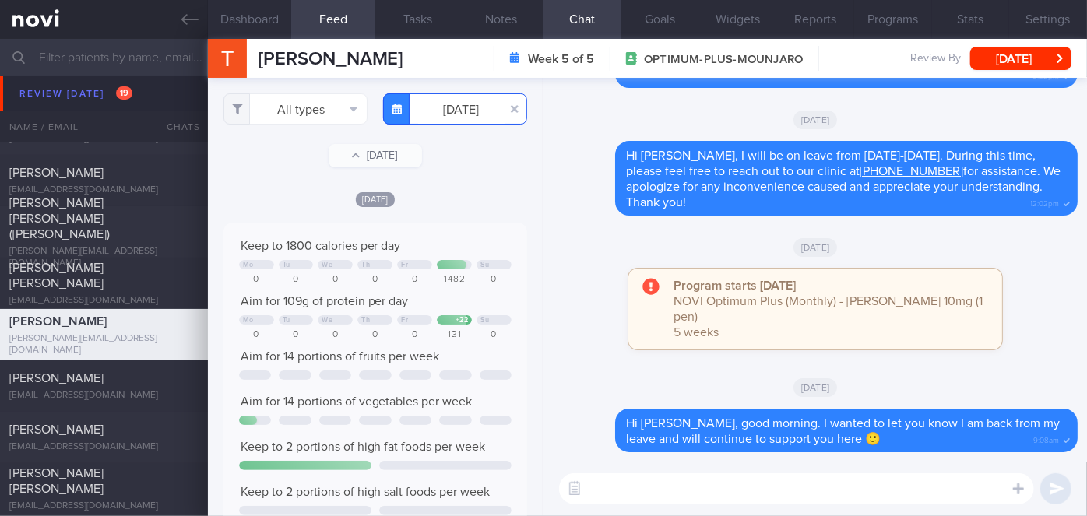
click at [446, 114] on input "[DATE]" at bounding box center [455, 108] width 144 height 31
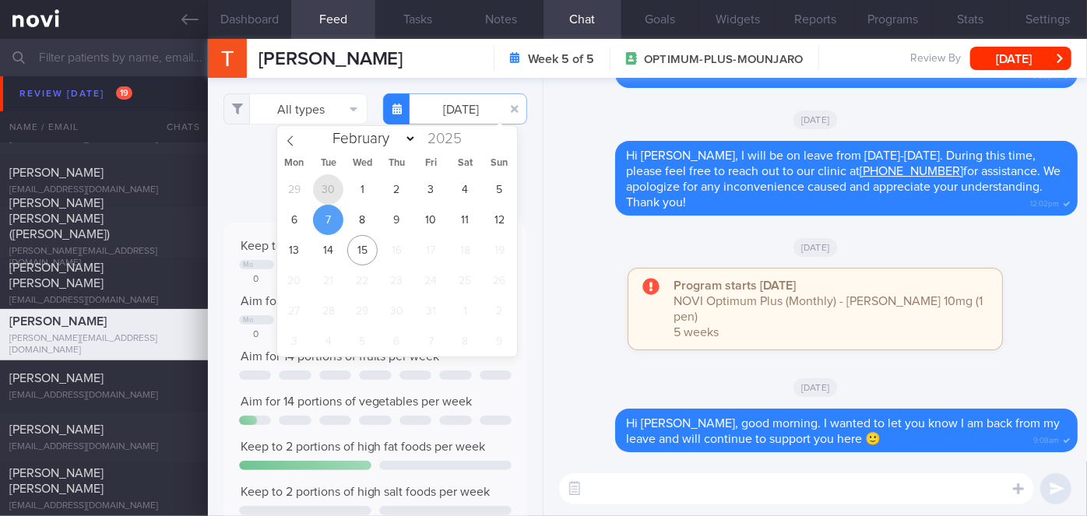
click at [334, 184] on span "30" at bounding box center [328, 189] width 30 height 30
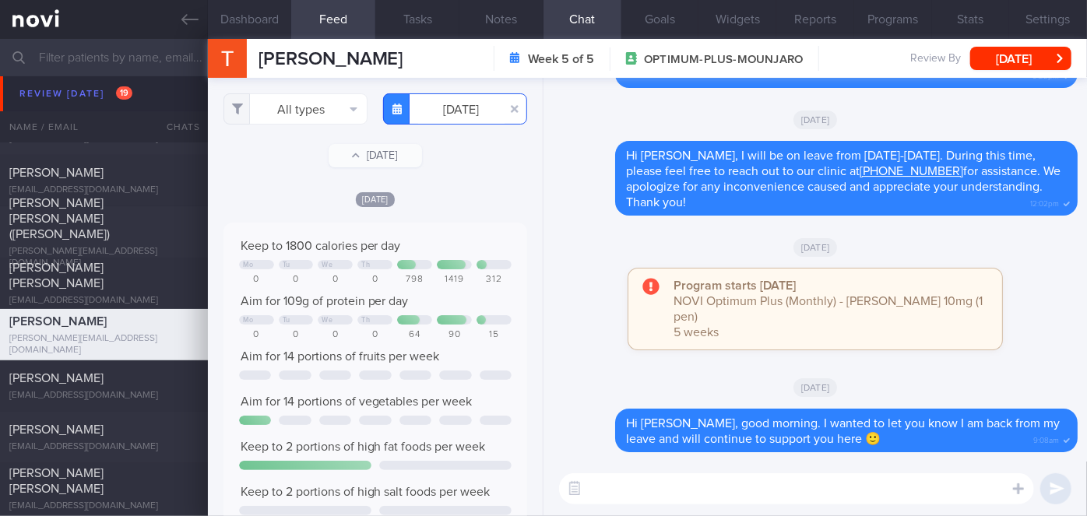
click at [449, 104] on input "[DATE]" at bounding box center [455, 108] width 144 height 31
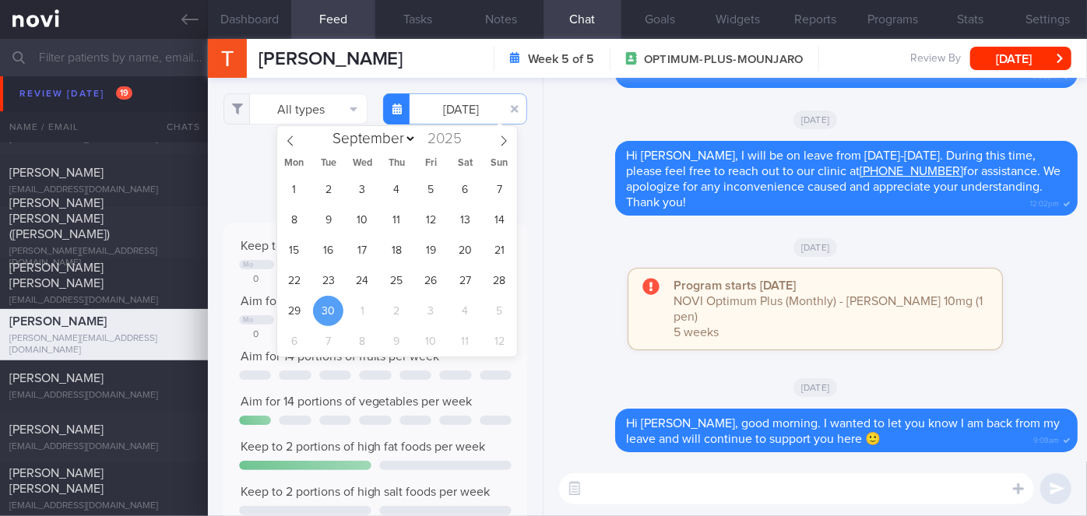
click at [344, 277] on div "1 2 3 4 5 6 7 8 9 10 11 12 13 14 15 16 17 18 19 20 21 22 23 24 25 26 27 28 29 3…" at bounding box center [397, 265] width 240 height 182
click at [330, 280] on span "23" at bounding box center [328, 281] width 30 height 30
type input "[DATE]"
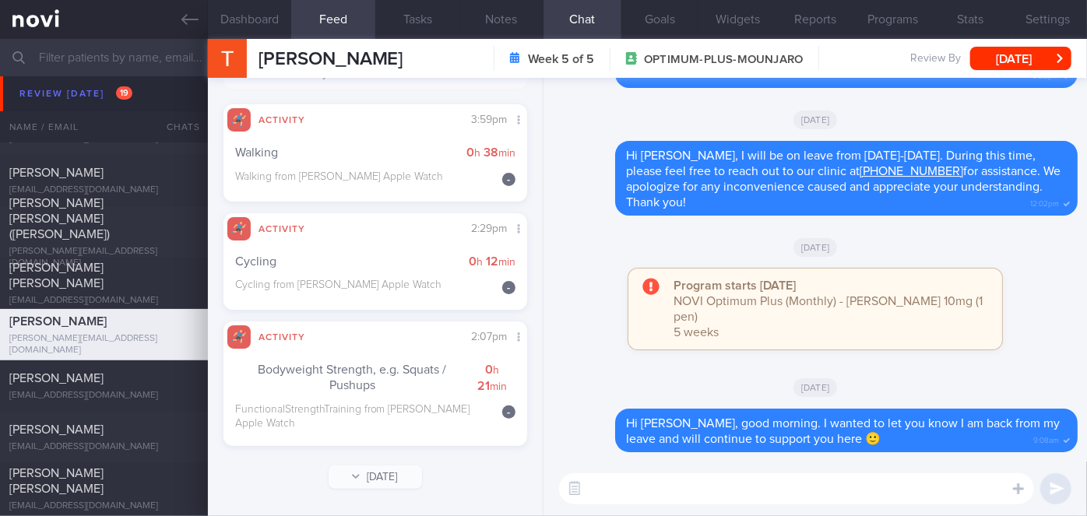
scroll to position [104, 0]
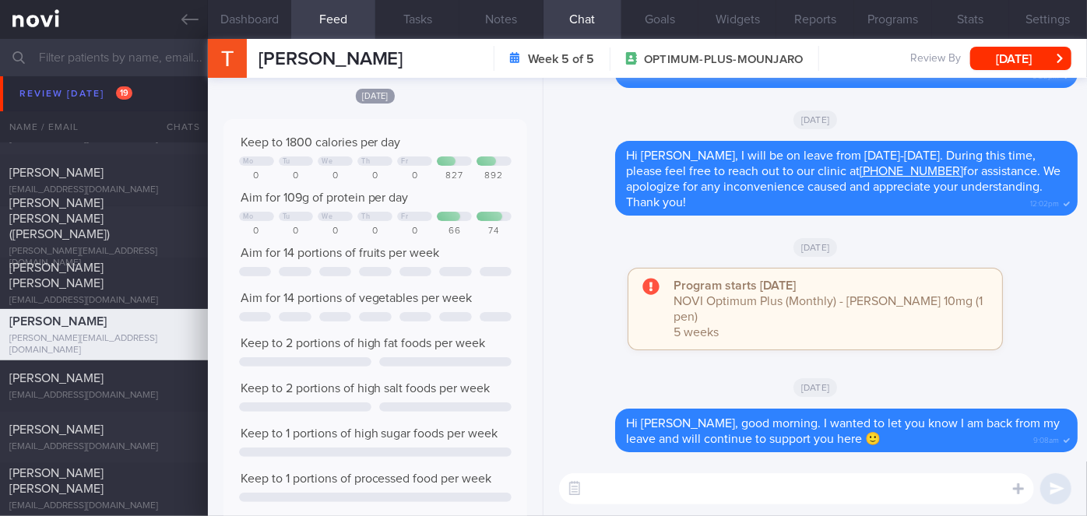
click at [654, 480] on textarea at bounding box center [796, 489] width 475 height 31
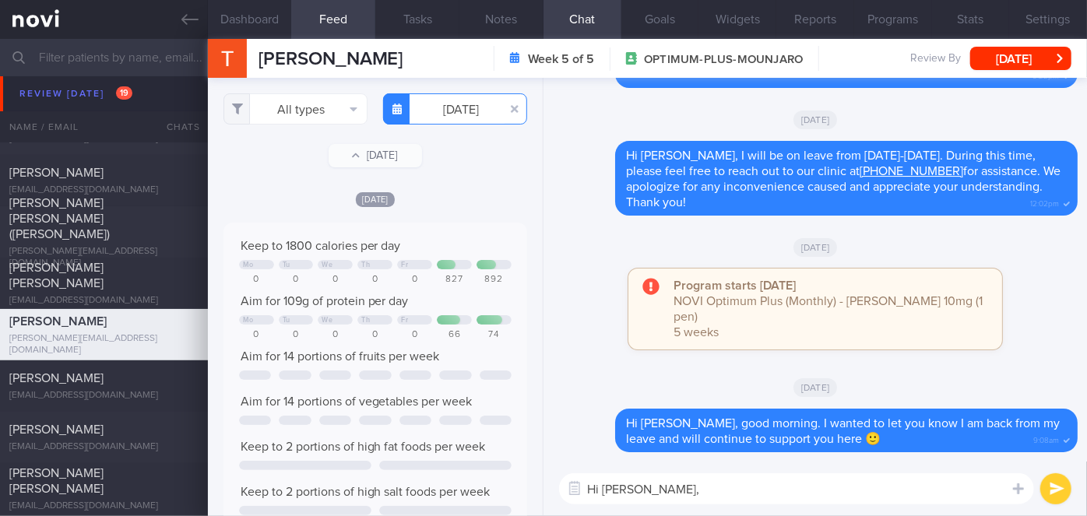
type textarea "Hi [PERSON_NAME],"
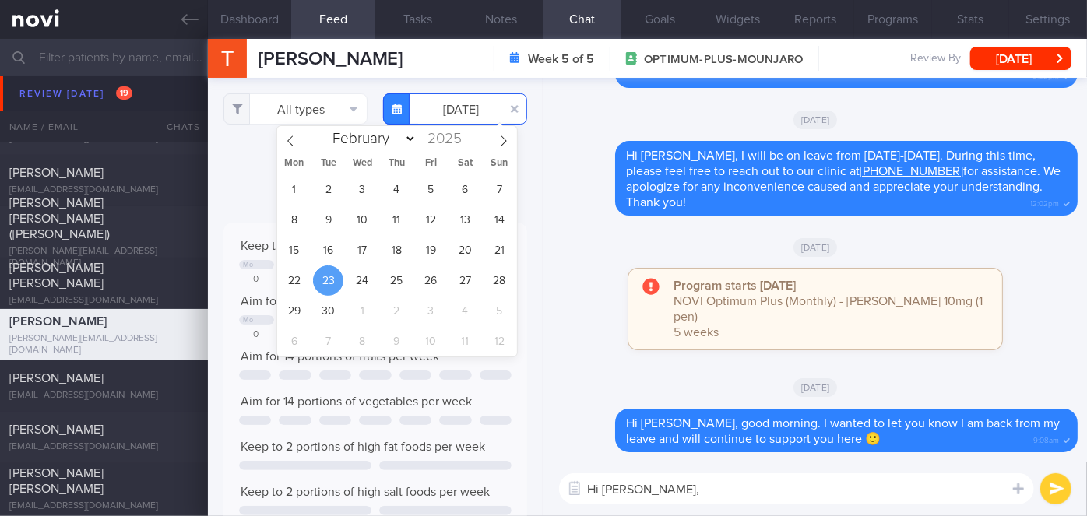
click at [461, 108] on input "[DATE]" at bounding box center [455, 108] width 144 height 31
click at [334, 315] on span "30" at bounding box center [328, 311] width 30 height 30
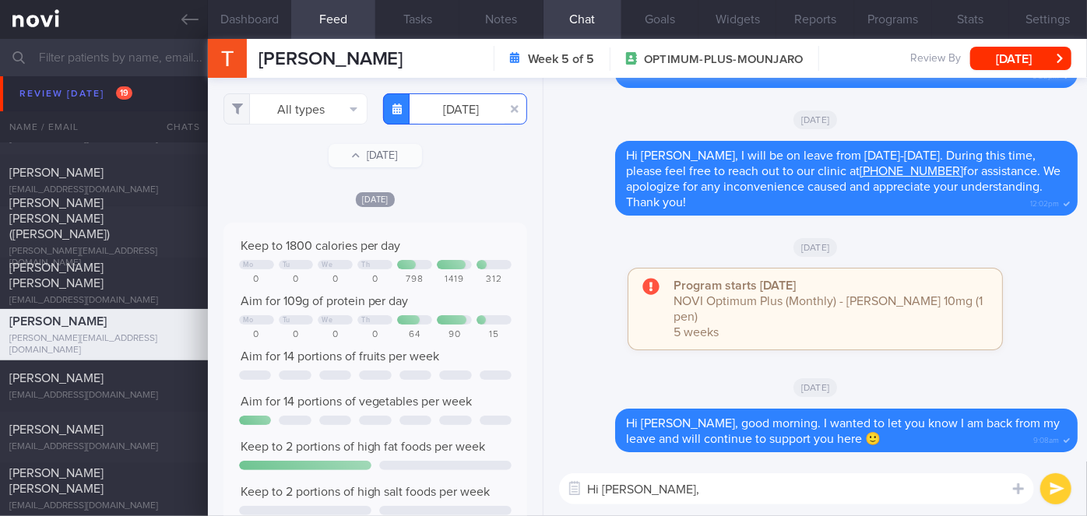
click at [442, 118] on input "[DATE]" at bounding box center [455, 108] width 144 height 31
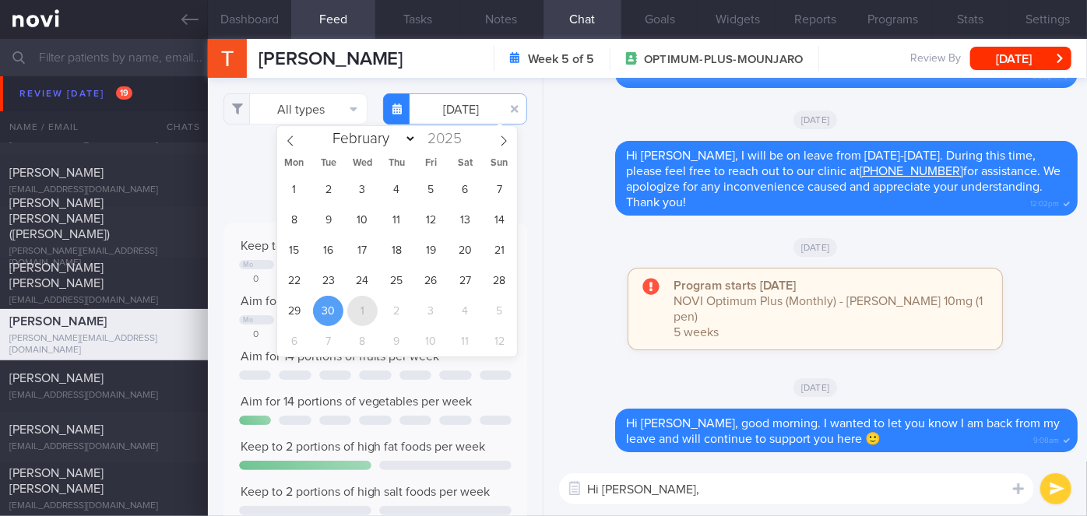
click at [354, 314] on span "1" at bounding box center [362, 311] width 30 height 30
type input "[DATE]"
select select "9"
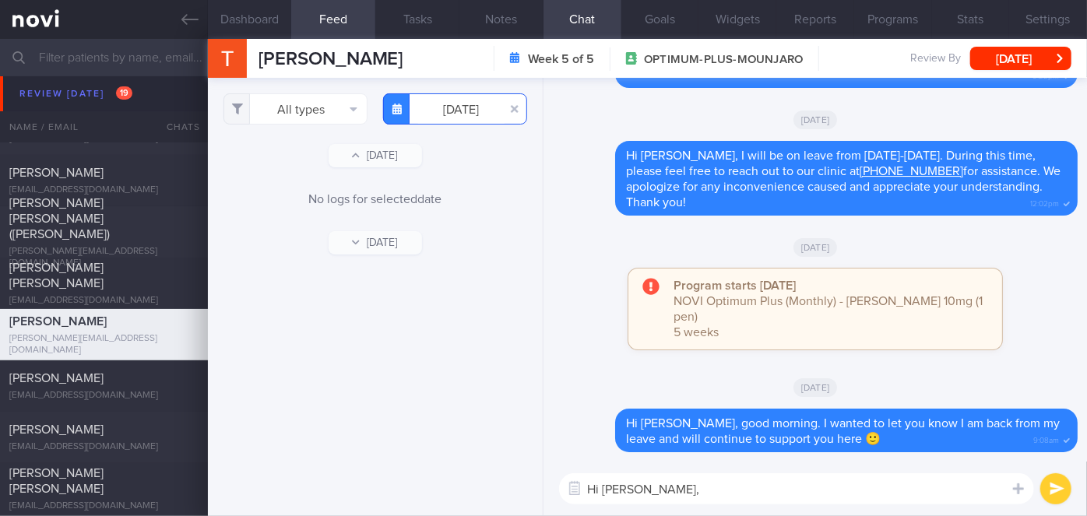
click at [459, 113] on input "[DATE]" at bounding box center [455, 108] width 144 height 31
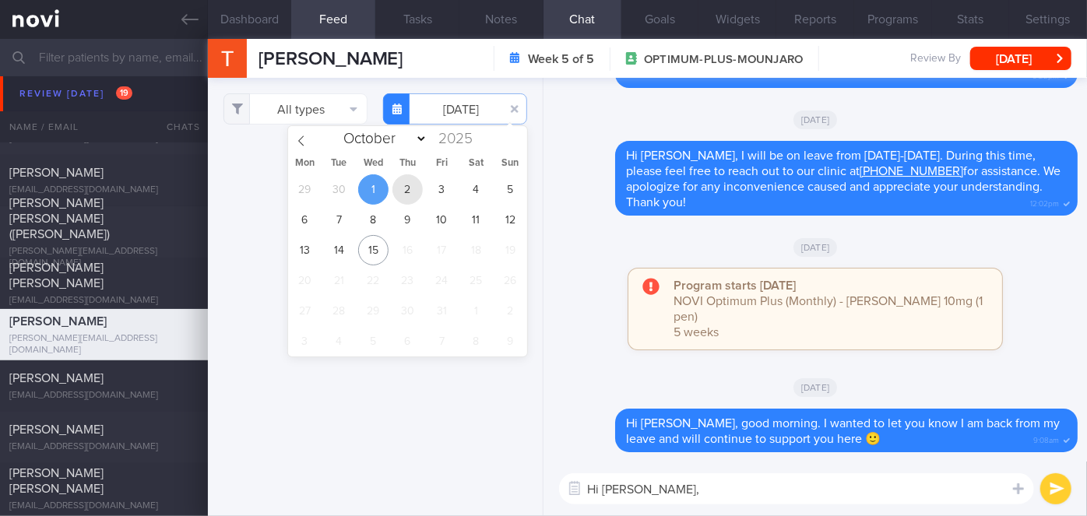
click at [403, 189] on span "2" at bounding box center [408, 189] width 30 height 30
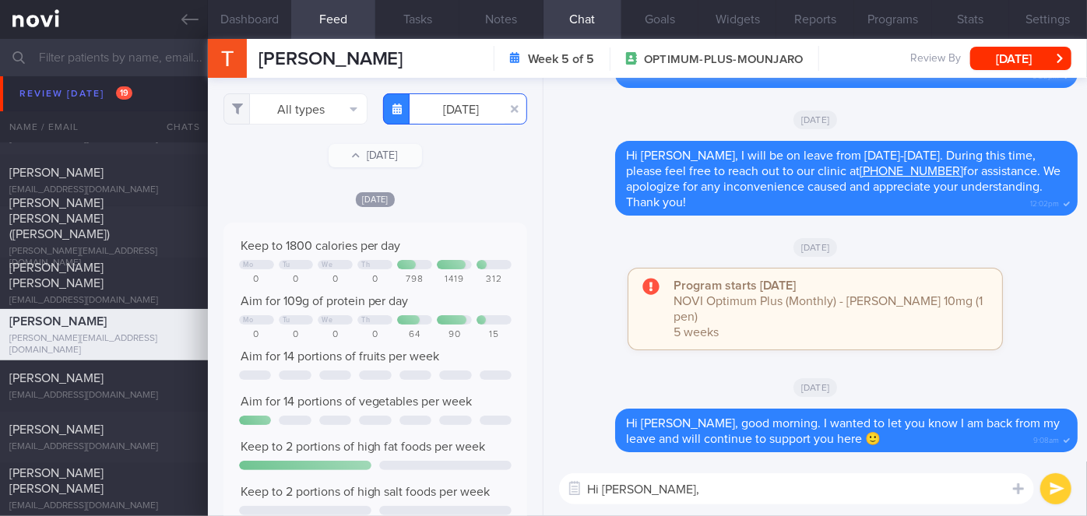
click at [465, 107] on input "[DATE]" at bounding box center [455, 108] width 144 height 31
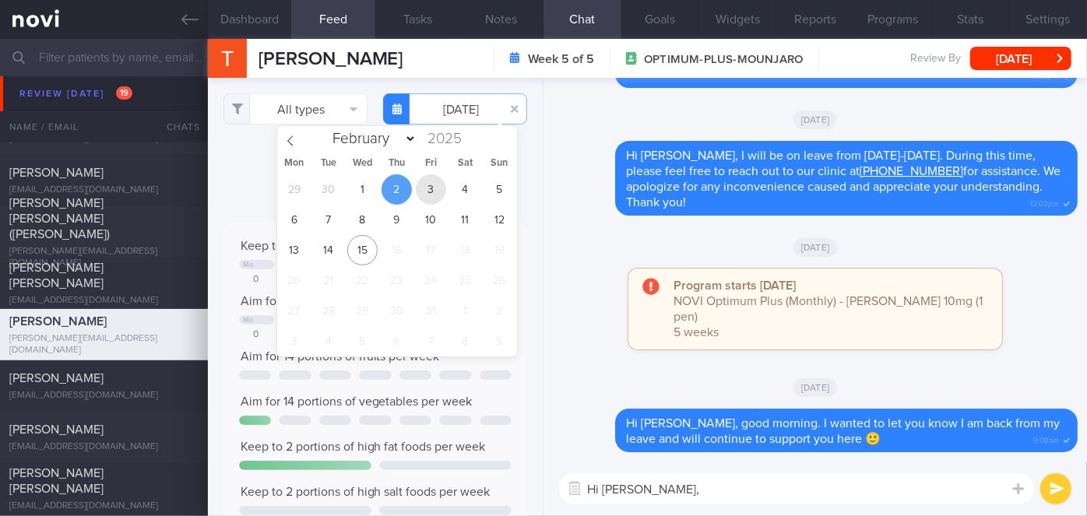
click at [425, 187] on span "3" at bounding box center [431, 189] width 30 height 30
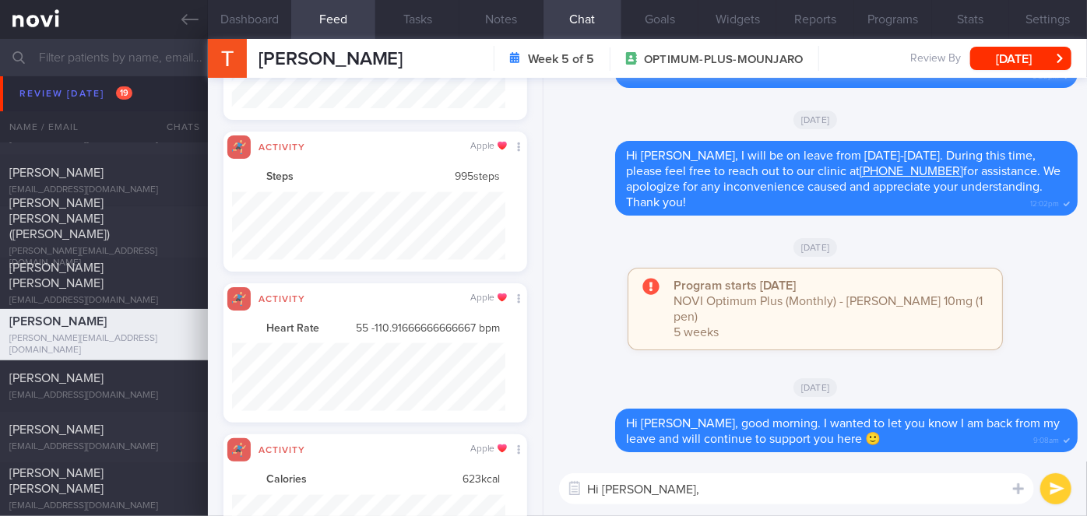
scroll to position [67, 273]
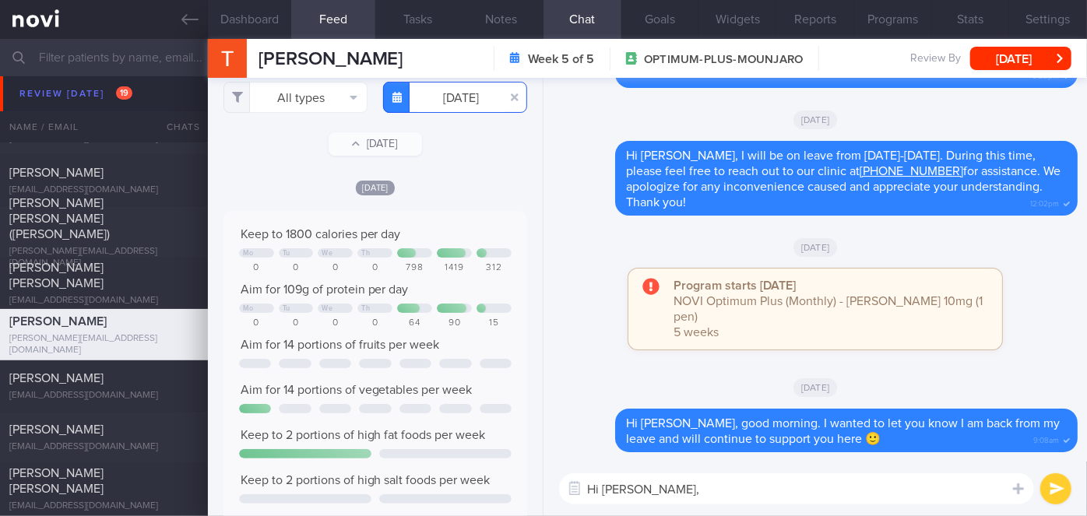
click at [452, 95] on input "[DATE]" at bounding box center [455, 97] width 144 height 31
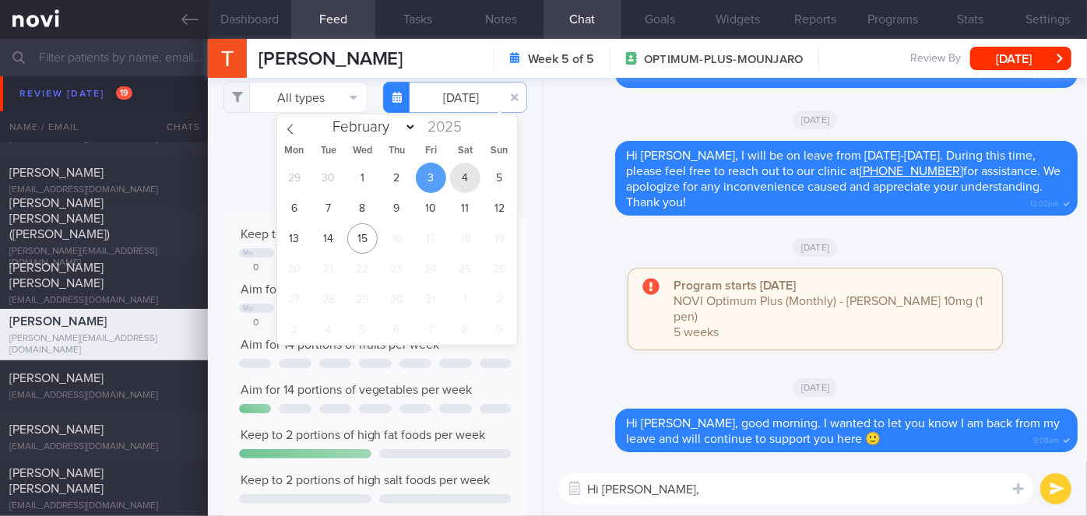
click at [465, 179] on span "4" at bounding box center [465, 178] width 30 height 30
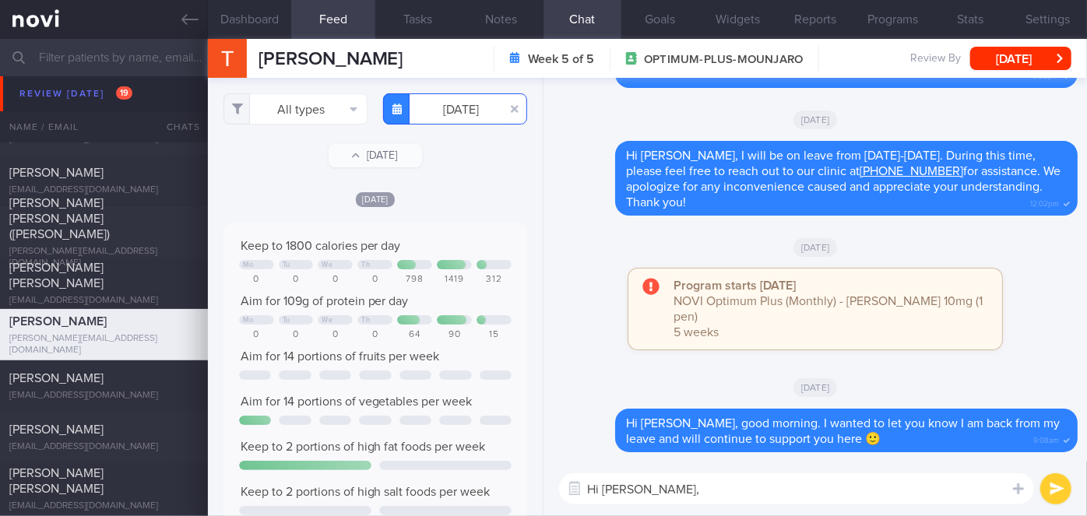
click at [450, 109] on input "[DATE]" at bounding box center [455, 108] width 144 height 31
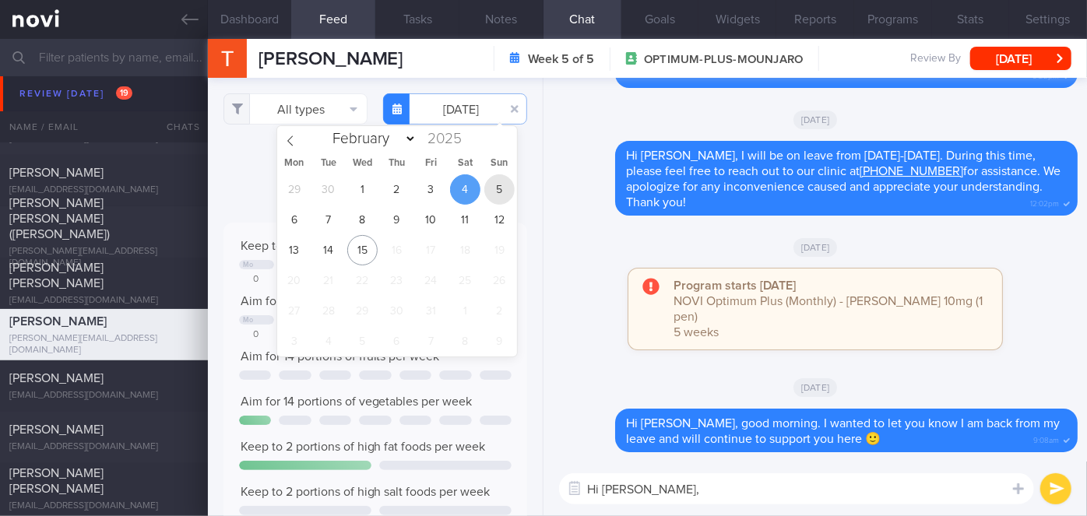
click at [498, 185] on span "5" at bounding box center [500, 189] width 30 height 30
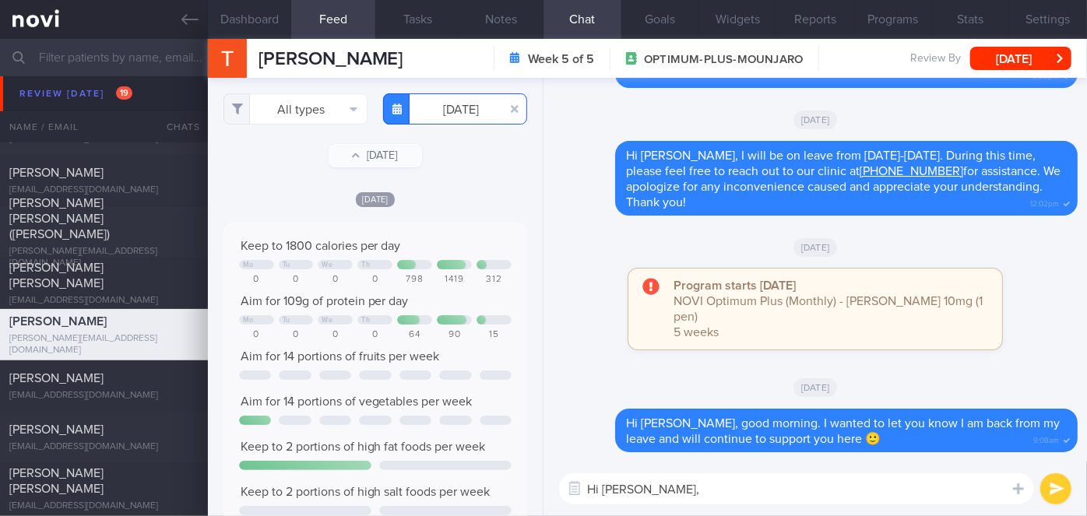
click at [469, 109] on input "[DATE]" at bounding box center [455, 108] width 144 height 31
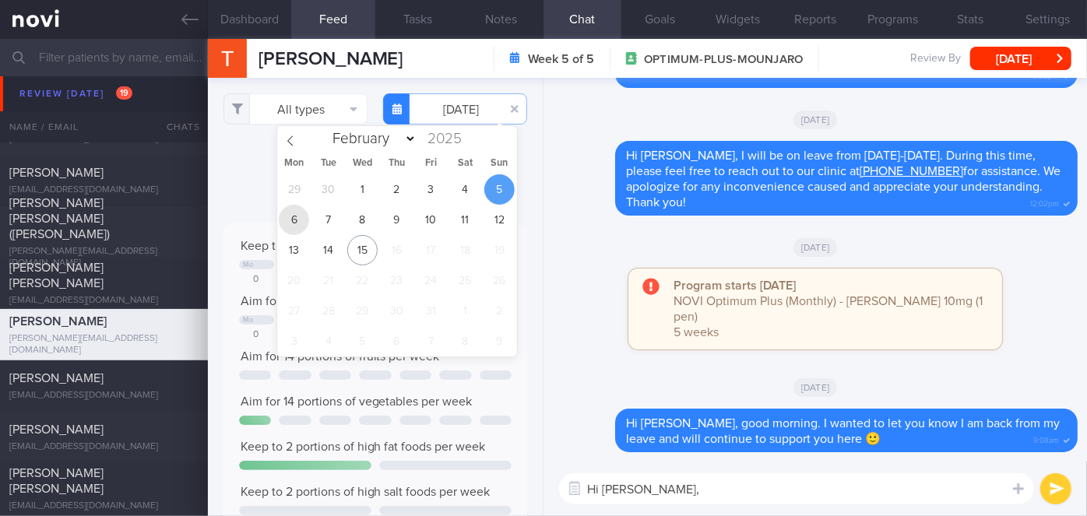
click at [301, 218] on span "6" at bounding box center [294, 220] width 30 height 30
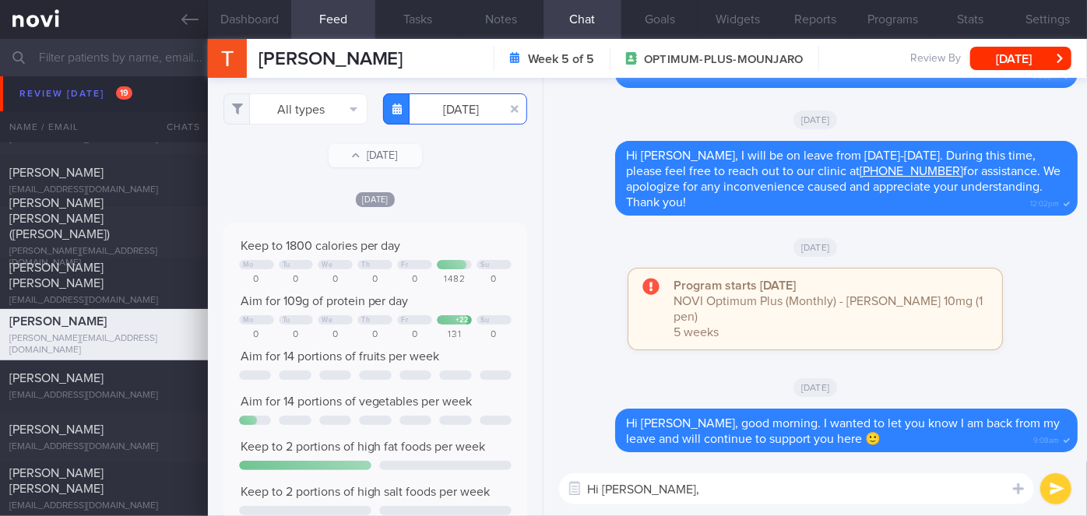
click at [457, 109] on input "[DATE]" at bounding box center [455, 108] width 144 height 31
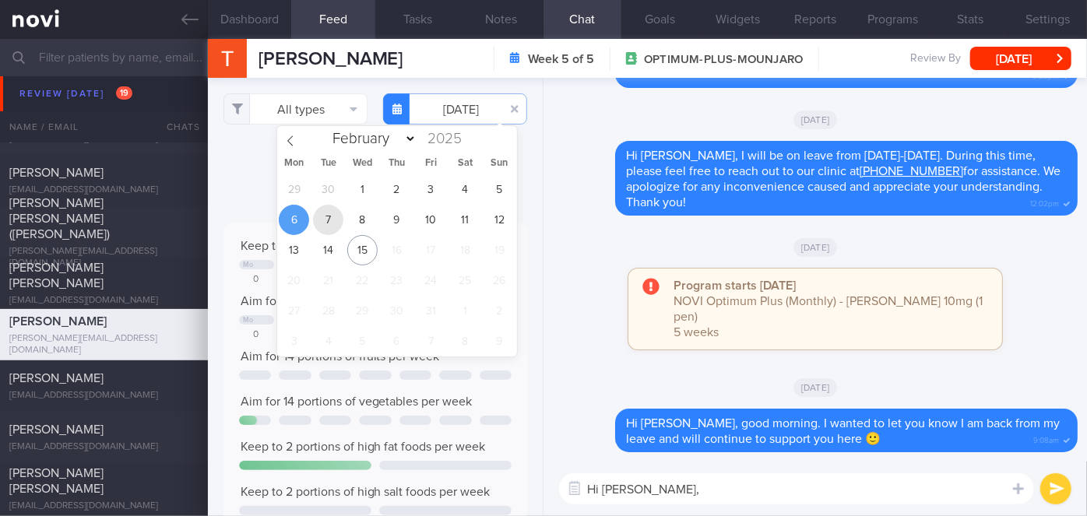
click at [331, 231] on span "7" at bounding box center [328, 220] width 30 height 30
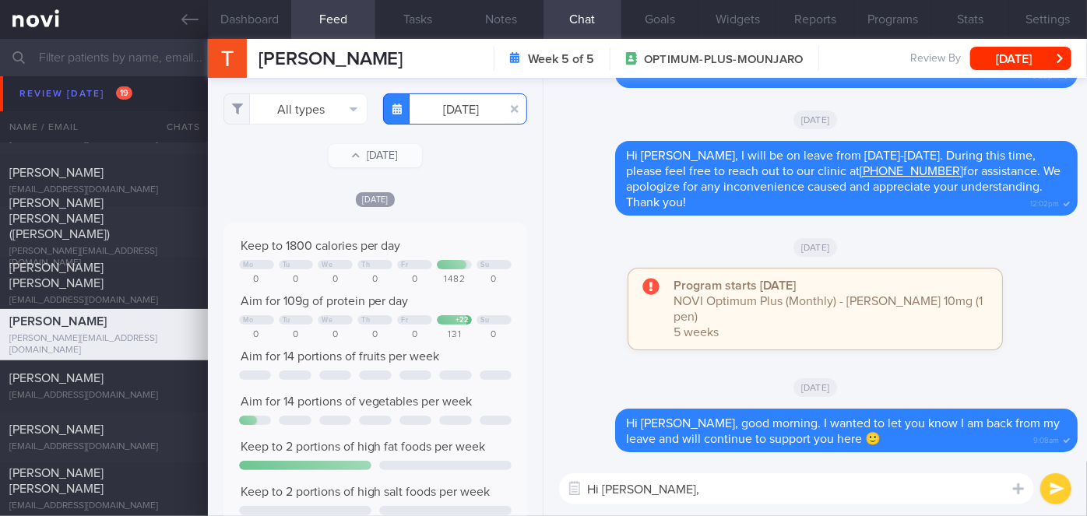
click at [449, 108] on input "[DATE]" at bounding box center [455, 108] width 144 height 31
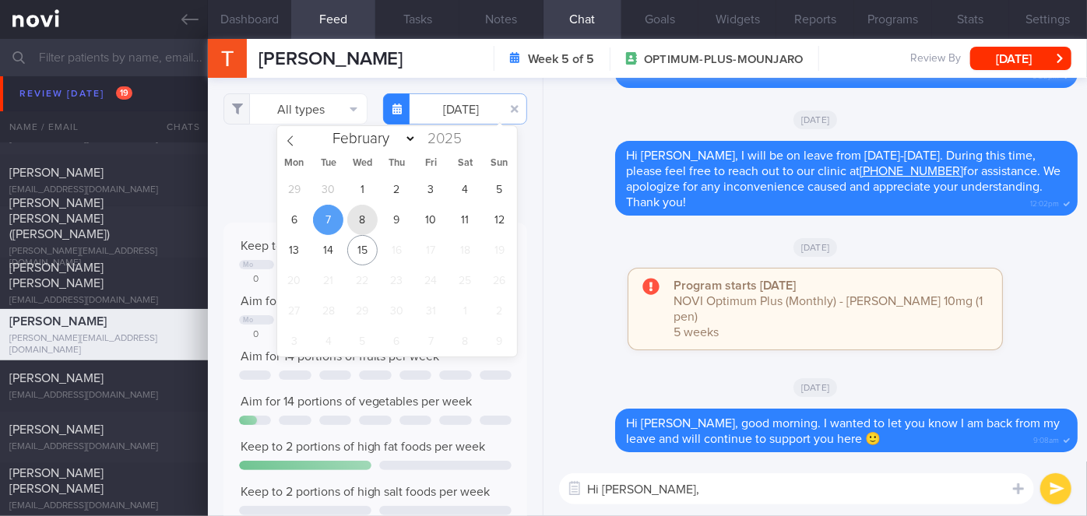
click at [365, 223] on span "8" at bounding box center [362, 220] width 30 height 30
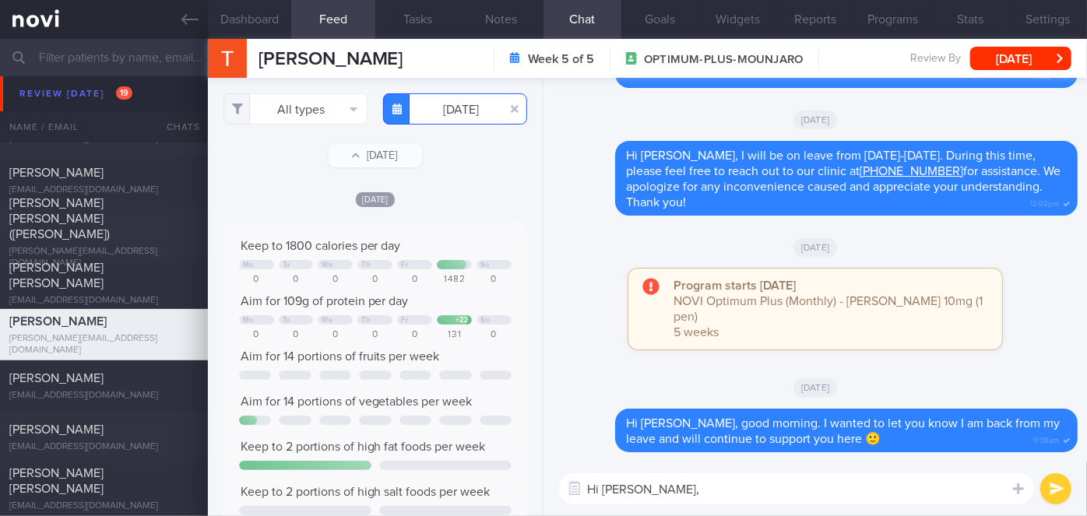
click at [456, 100] on input "[DATE]" at bounding box center [455, 108] width 144 height 31
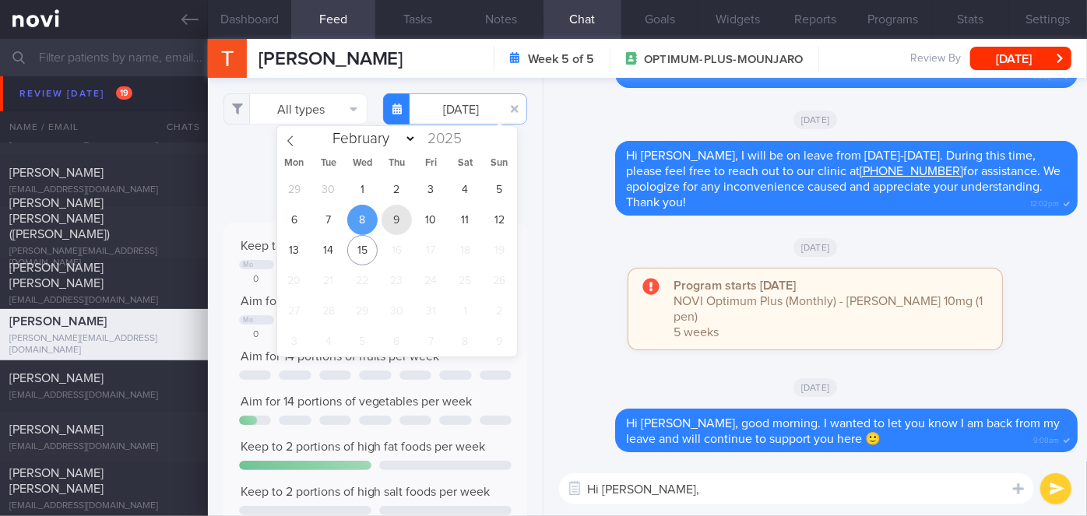
click at [401, 217] on span "9" at bounding box center [397, 220] width 30 height 30
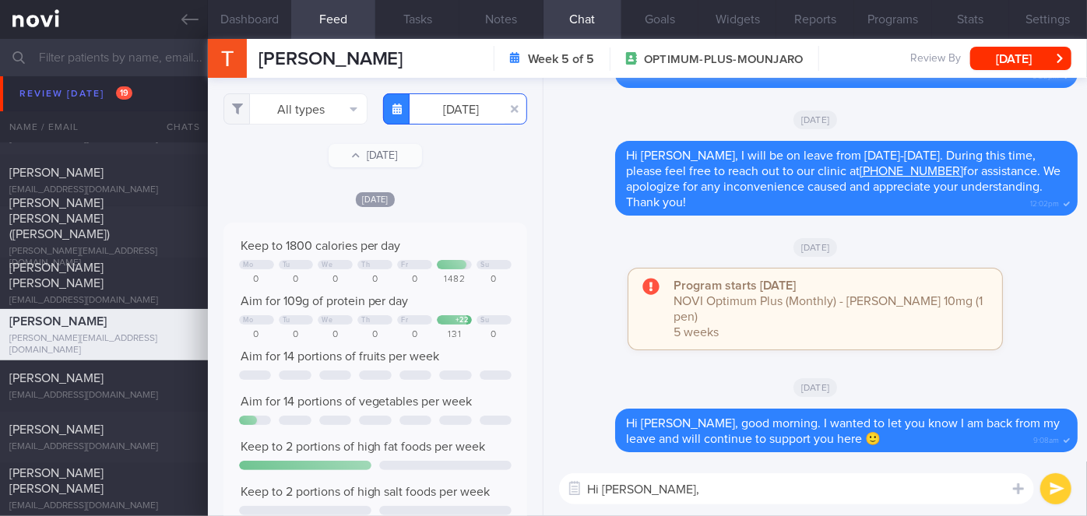
click at [448, 110] on input "[DATE]" at bounding box center [455, 108] width 144 height 31
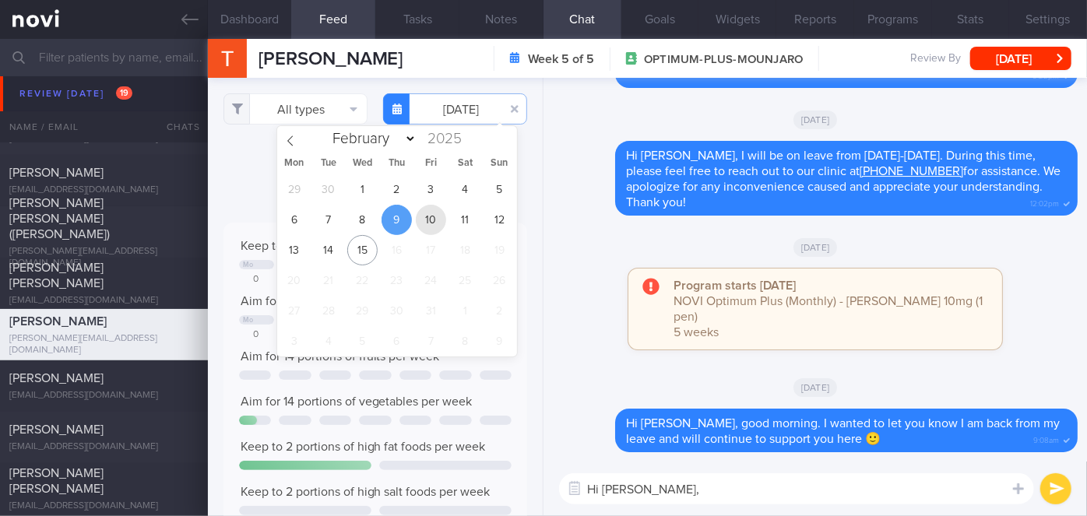
click at [428, 217] on span "10" at bounding box center [431, 220] width 30 height 30
type input "[DATE]"
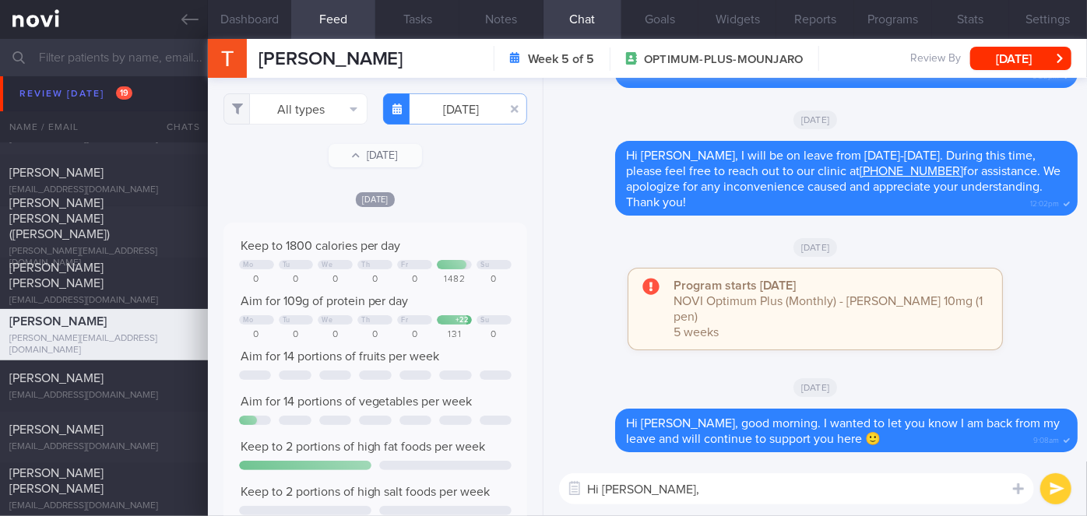
click at [700, 496] on textarea "Hi [PERSON_NAME]," at bounding box center [796, 489] width 475 height 31
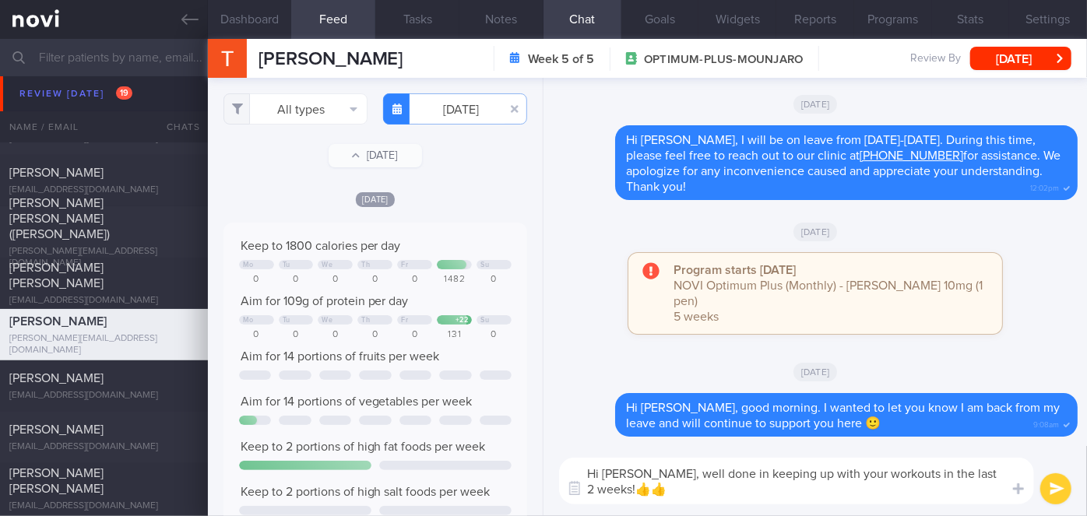
type textarea "Hi [PERSON_NAME], well done in keeping up with your workouts in the last 2 week…"
click at [1057, 498] on button "submit" at bounding box center [1056, 489] width 31 height 31
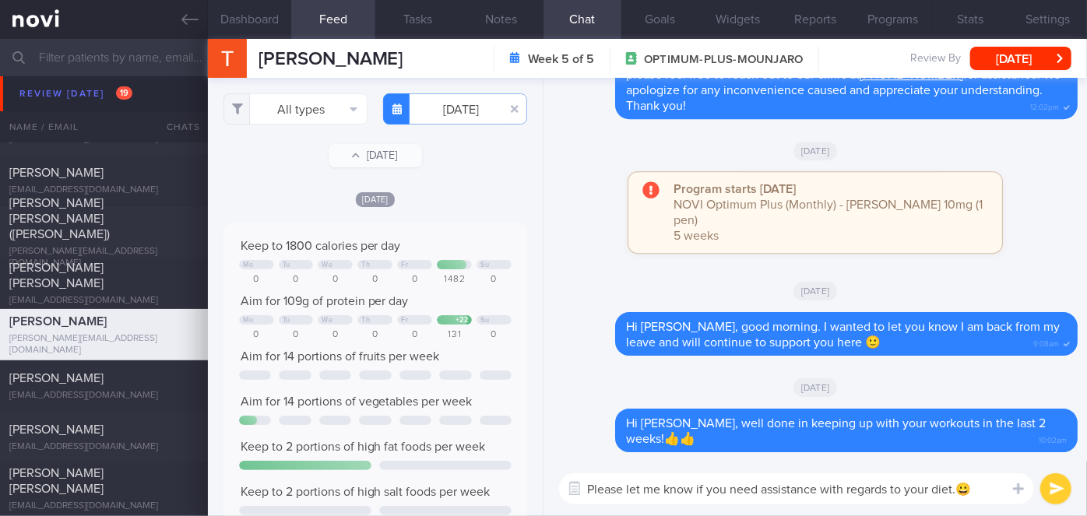
type textarea "Please let me know if you need assistance with regards to your diet.😀"
click at [1055, 486] on button "submit" at bounding box center [1056, 489] width 31 height 31
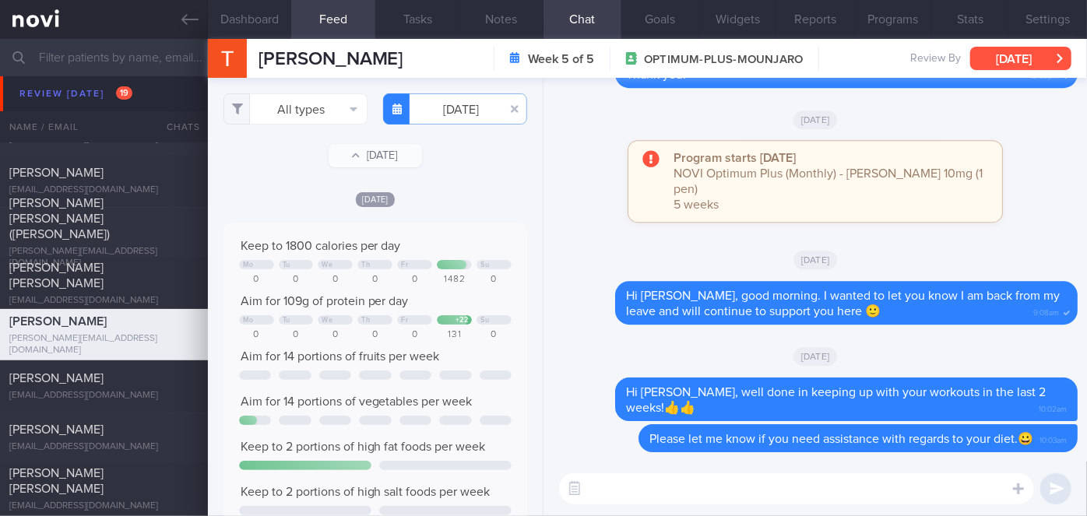
click at [1038, 58] on button "[DATE]" at bounding box center [1021, 58] width 101 height 23
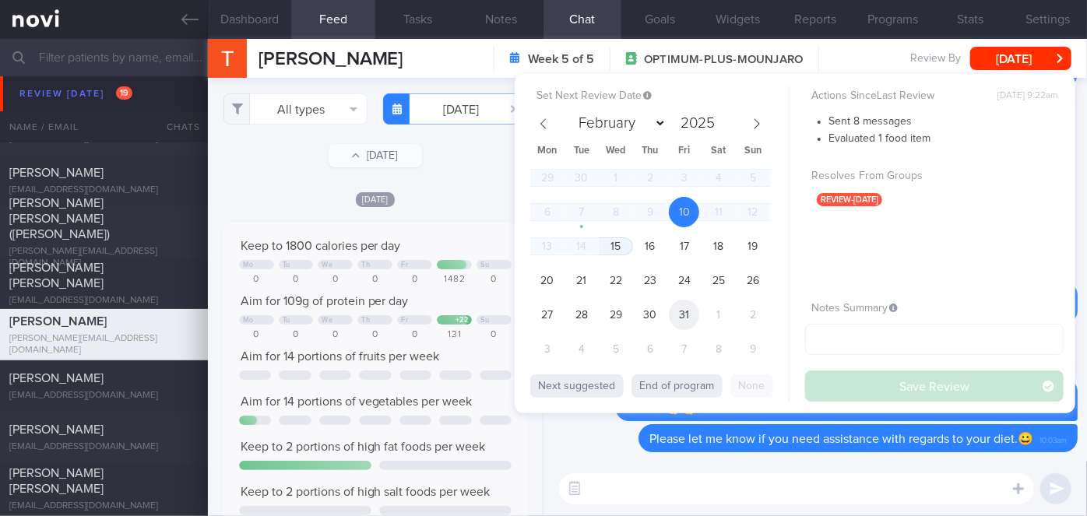
click at [680, 318] on span "31" at bounding box center [684, 315] width 30 height 30
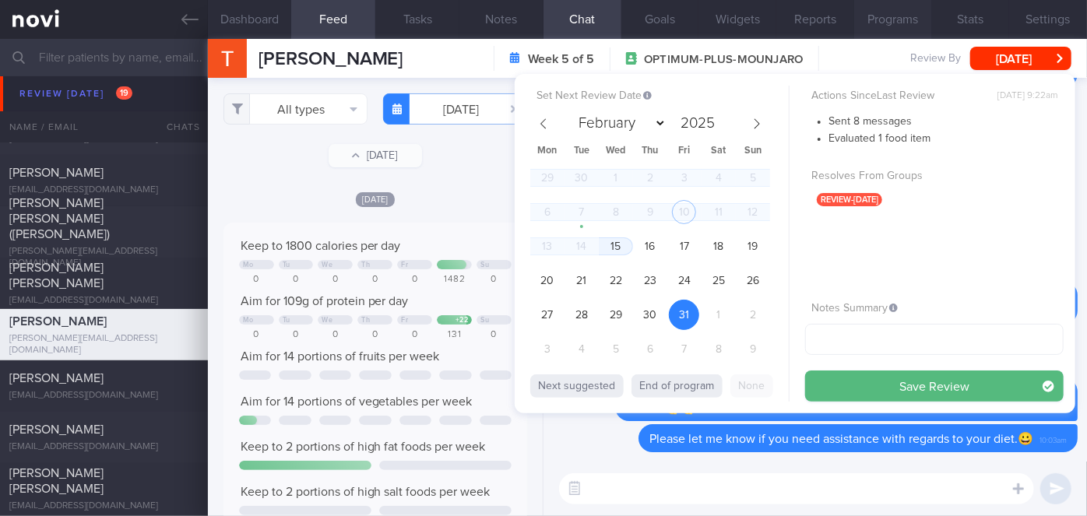
drag, startPoint x: 851, startPoint y: 381, endPoint x: 910, endPoint y: 26, distance: 360.1
click at [851, 382] on button "Save Review" at bounding box center [934, 386] width 259 height 31
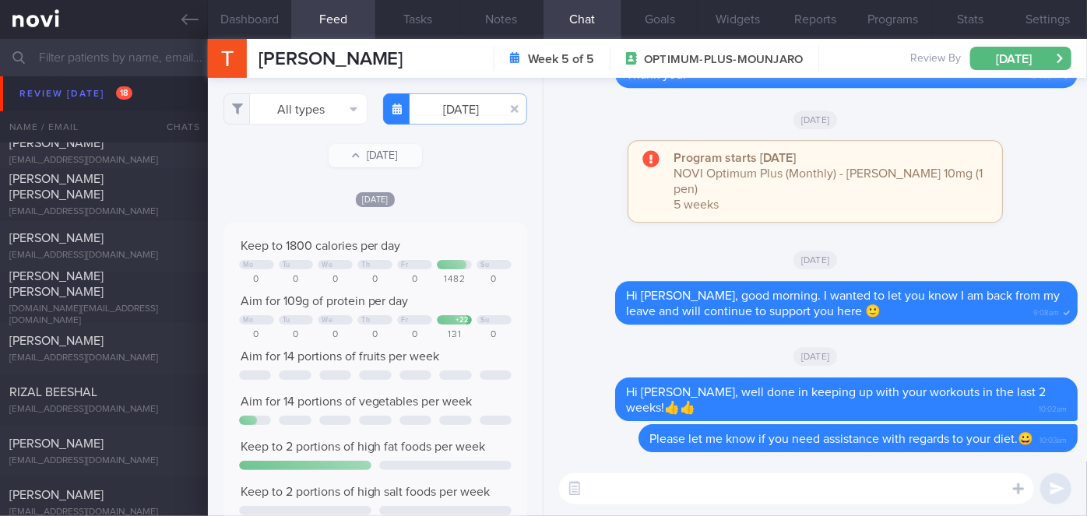
scroll to position [6880, 0]
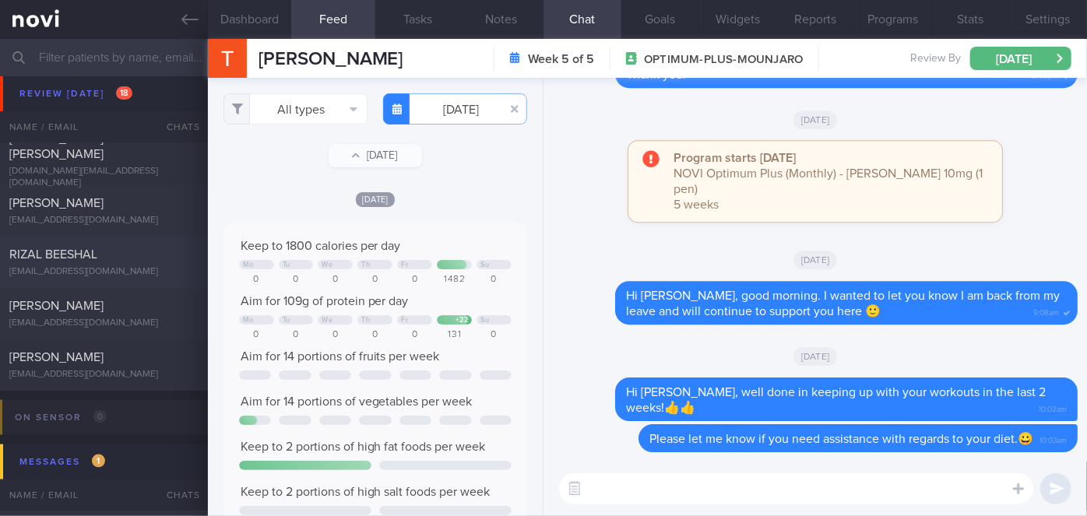
click at [90, 258] on span "RIZAL BEESHAL" at bounding box center [53, 254] width 88 height 12
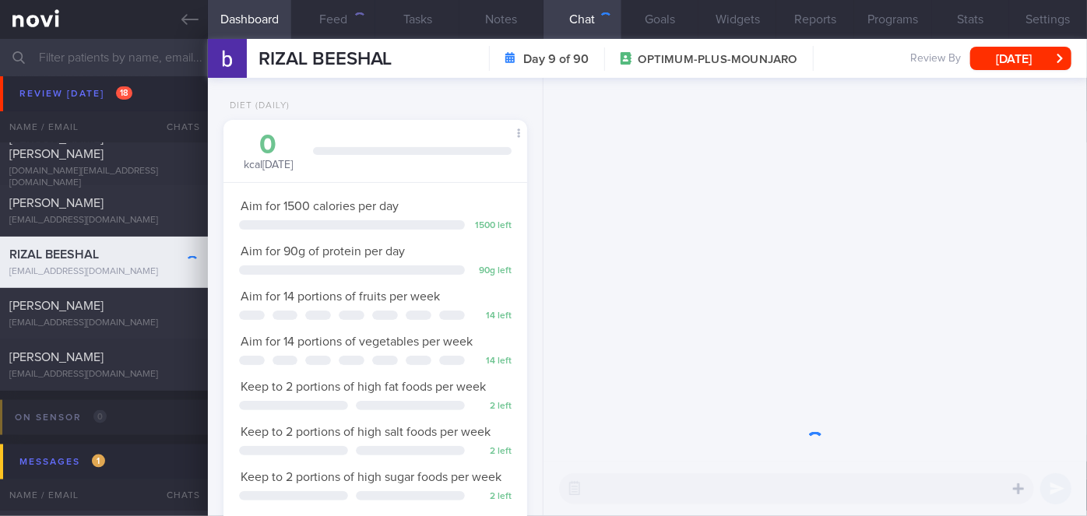
scroll to position [154, 266]
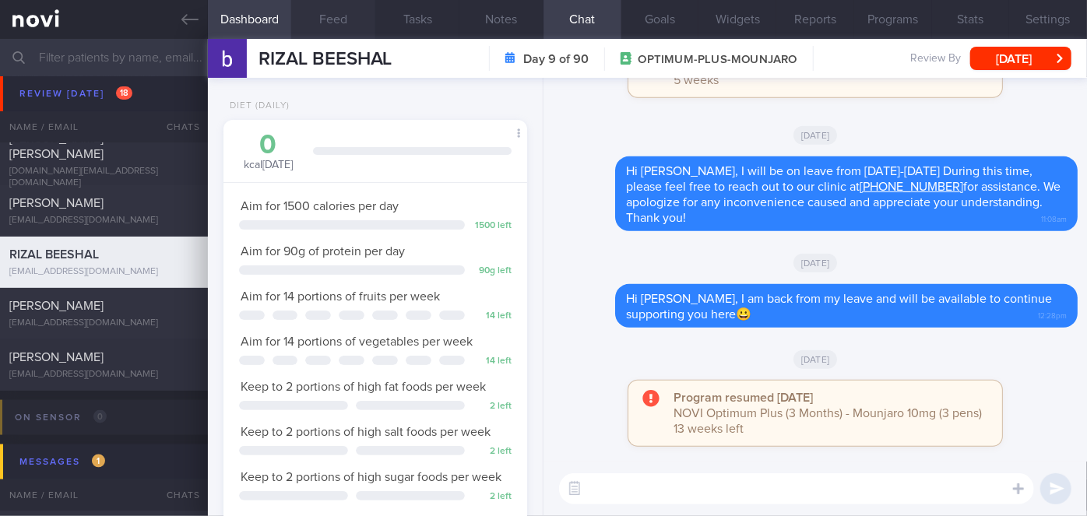
click at [323, 12] on button "Feed" at bounding box center [333, 19] width 84 height 39
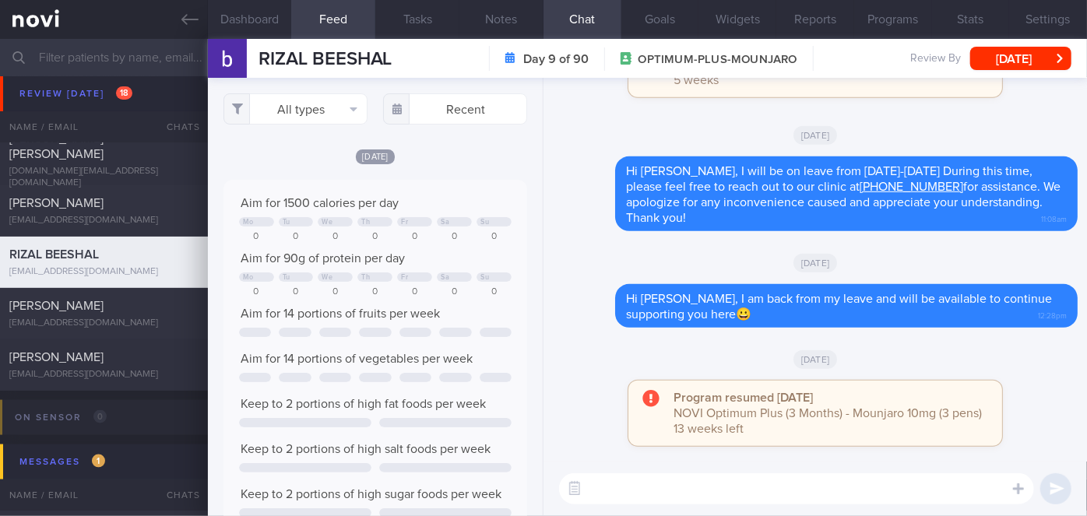
scroll to position [67, 273]
click at [749, 492] on textarea at bounding box center [796, 489] width 475 height 31
click at [671, 492] on textarea "Hi [PERSON_NAME], just dripping a note to check in on you- how have you been?" at bounding box center [796, 489] width 475 height 31
type textarea "Hi [PERSON_NAME], just dropping a note to check in on you- how have you been?"
click at [1047, 487] on button "submit" at bounding box center [1056, 489] width 31 height 31
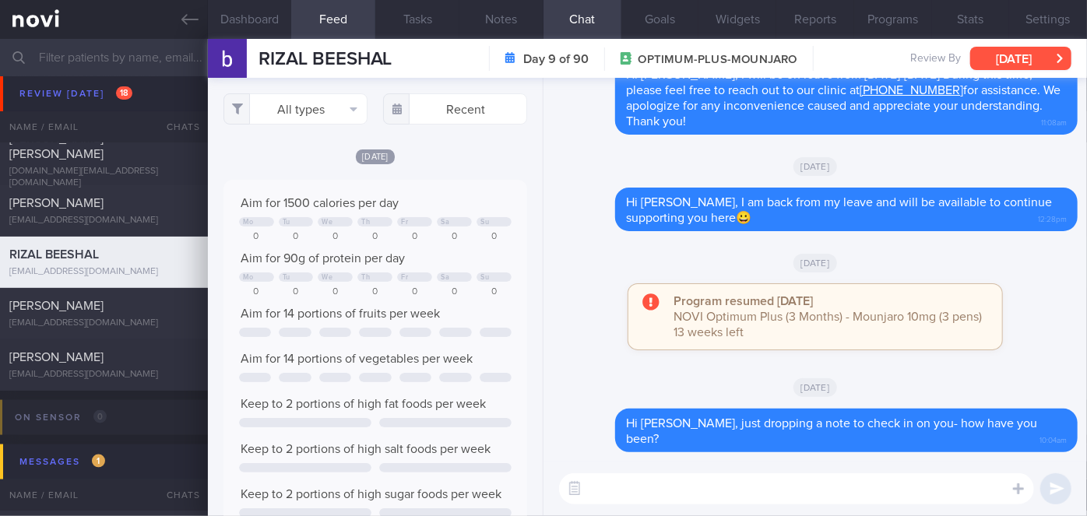
click at [1030, 58] on button "[DATE]" at bounding box center [1021, 58] width 101 height 23
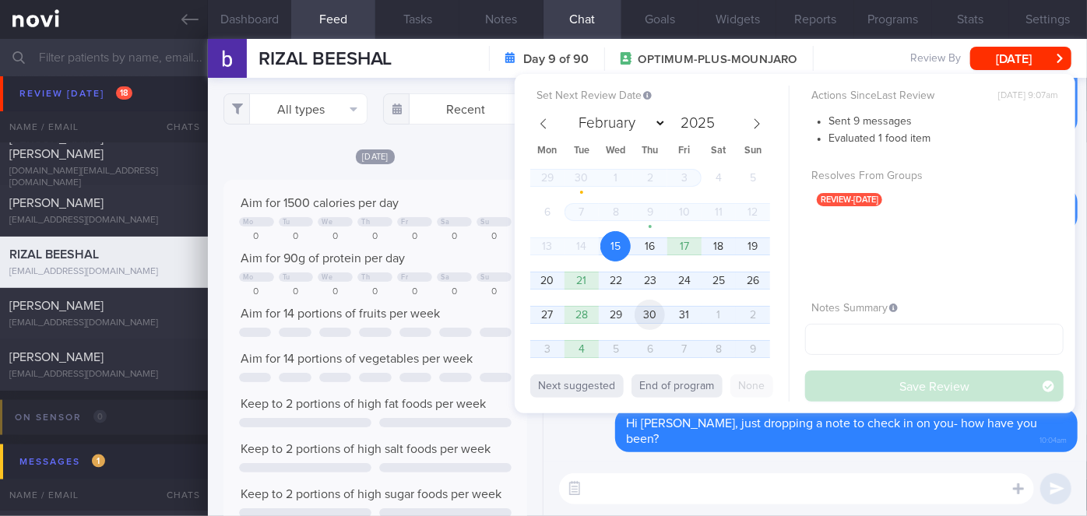
click at [657, 306] on span "30" at bounding box center [650, 315] width 30 height 30
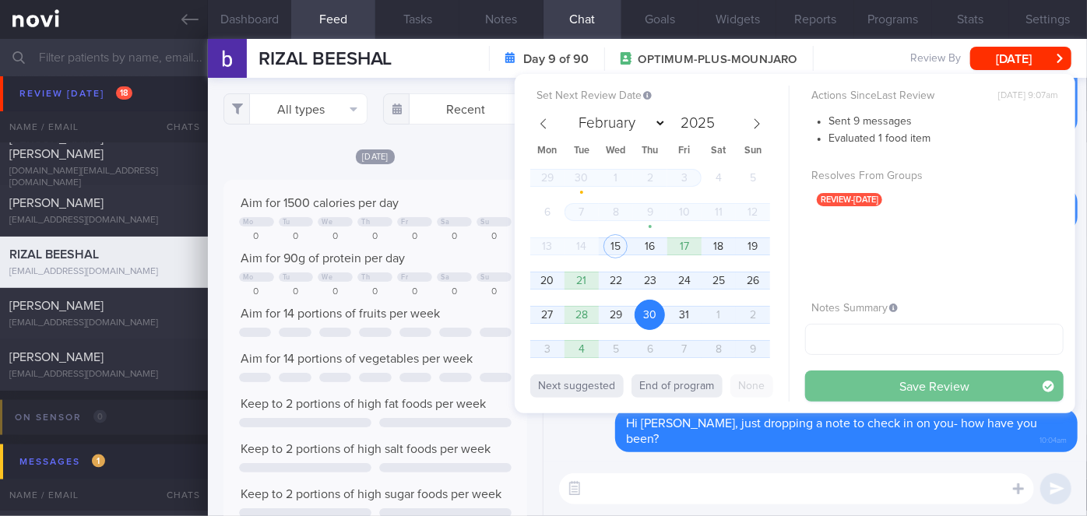
click at [893, 389] on button "Save Review" at bounding box center [934, 386] width 259 height 31
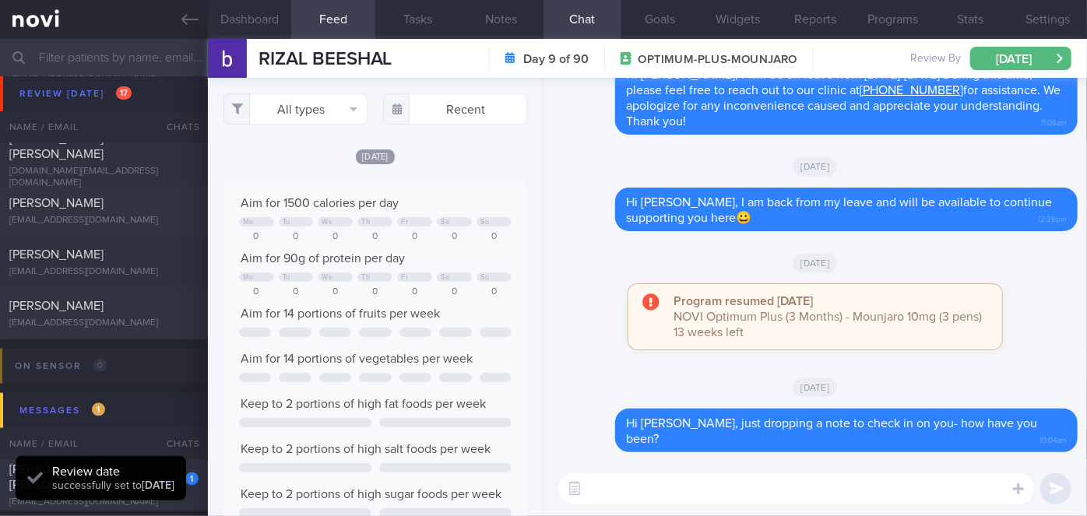
scroll to position [7021, 0]
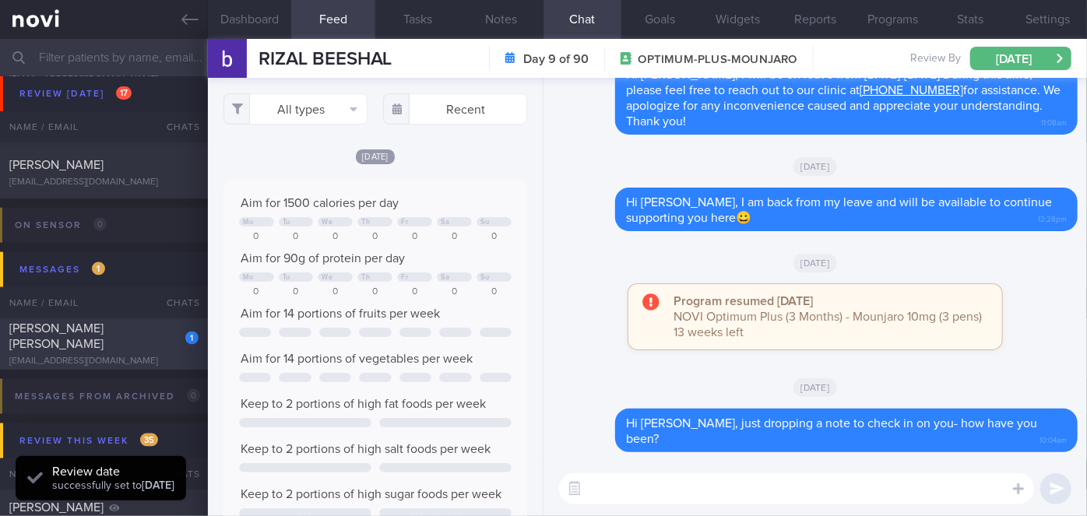
click at [170, 356] on div "[EMAIL_ADDRESS][DOMAIN_NAME]" at bounding box center [103, 362] width 189 height 12
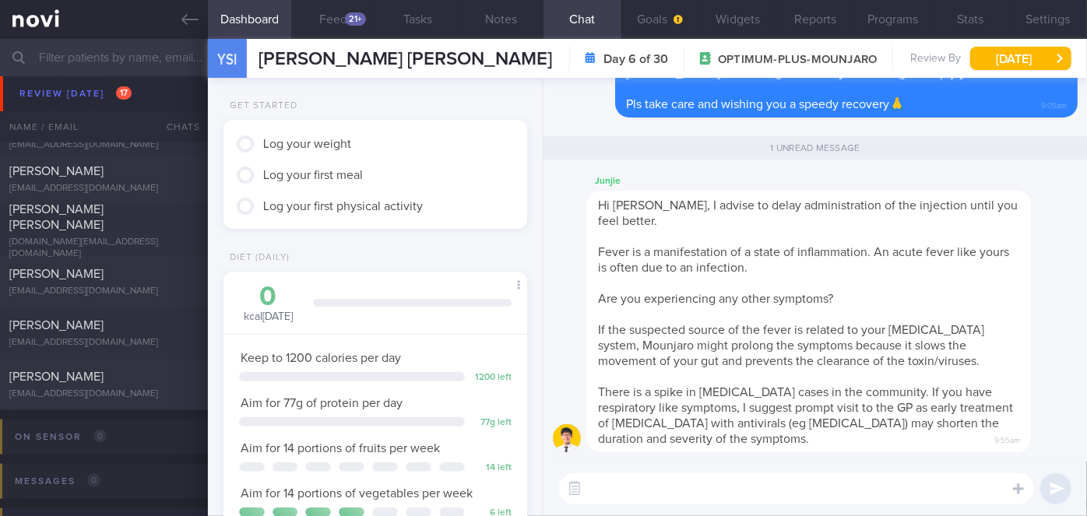
scroll to position [6667, 0]
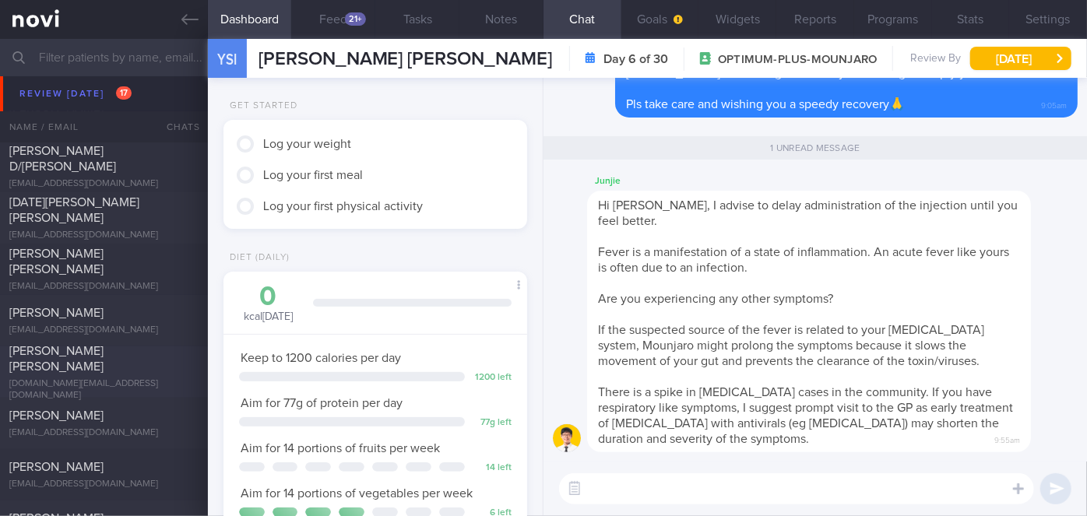
click at [151, 369] on div "[PERSON_NAME] [PERSON_NAME]" at bounding box center [101, 359] width 185 height 31
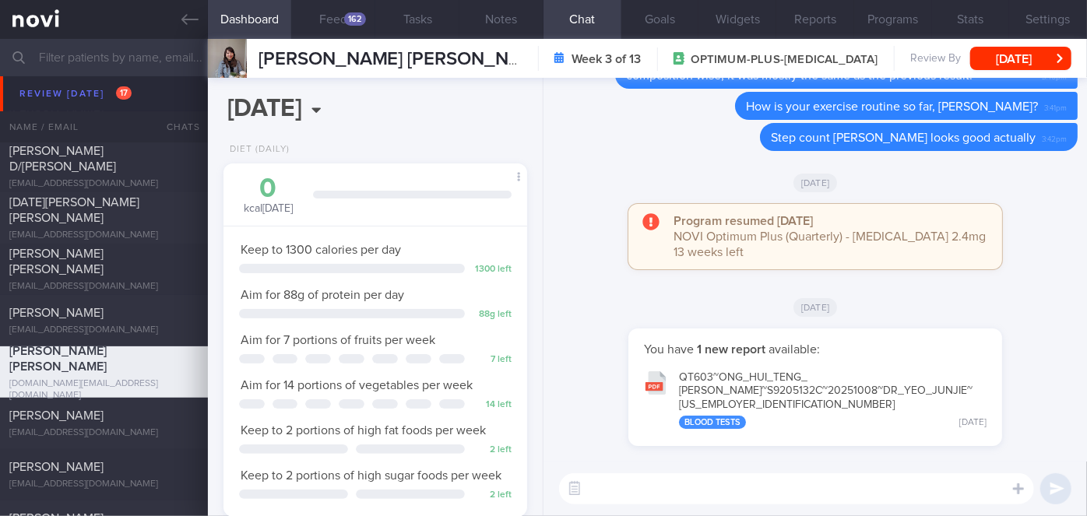
click at [785, 398] on button "QT603~ONG_ HUI_ TENG_ [PERSON_NAME]~S9205132C~20251008~DR_ YEO_ JUNJIE~[US_EMPL…" at bounding box center [815, 399] width 358 height 76
click at [361, 21] on div "162" at bounding box center [355, 18] width 22 height 13
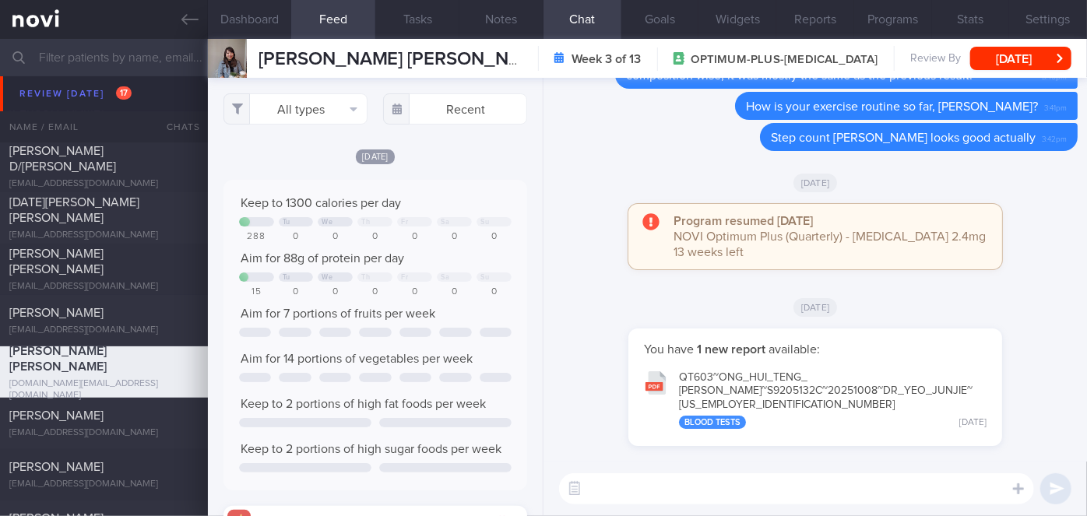
scroll to position [67, 273]
click at [459, 104] on input "text" at bounding box center [455, 108] width 144 height 31
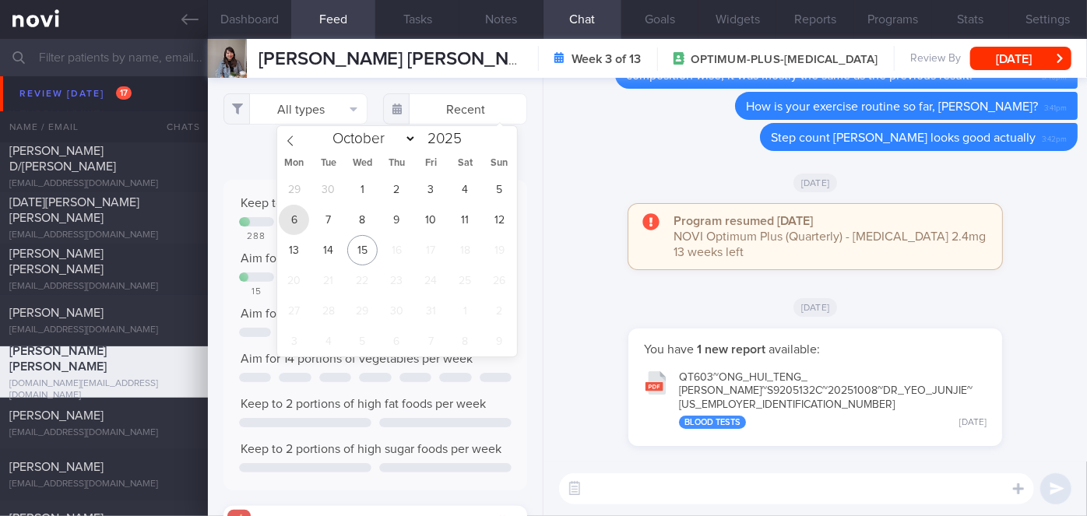
click at [301, 227] on span "6" at bounding box center [294, 220] width 30 height 30
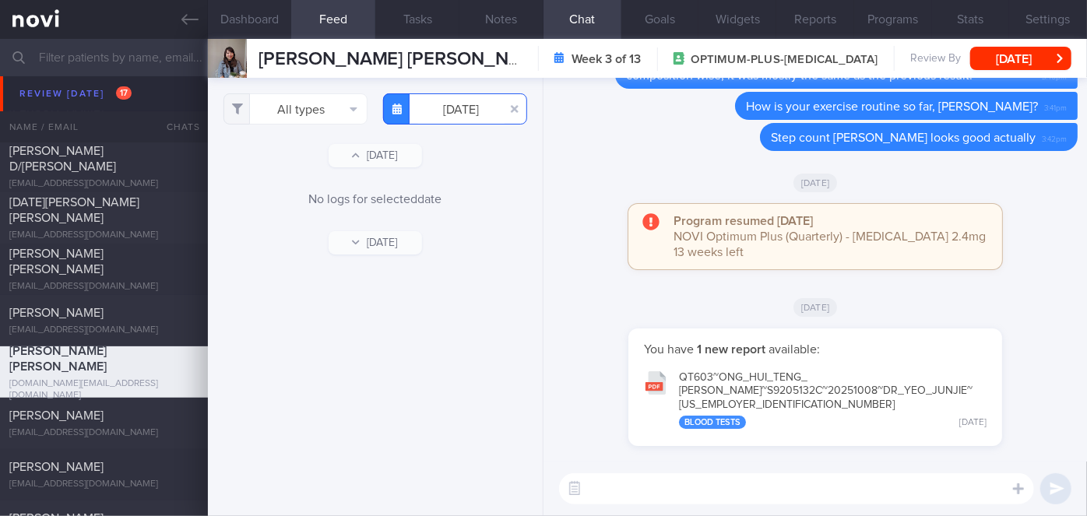
click at [450, 114] on input "[DATE]" at bounding box center [455, 108] width 144 height 31
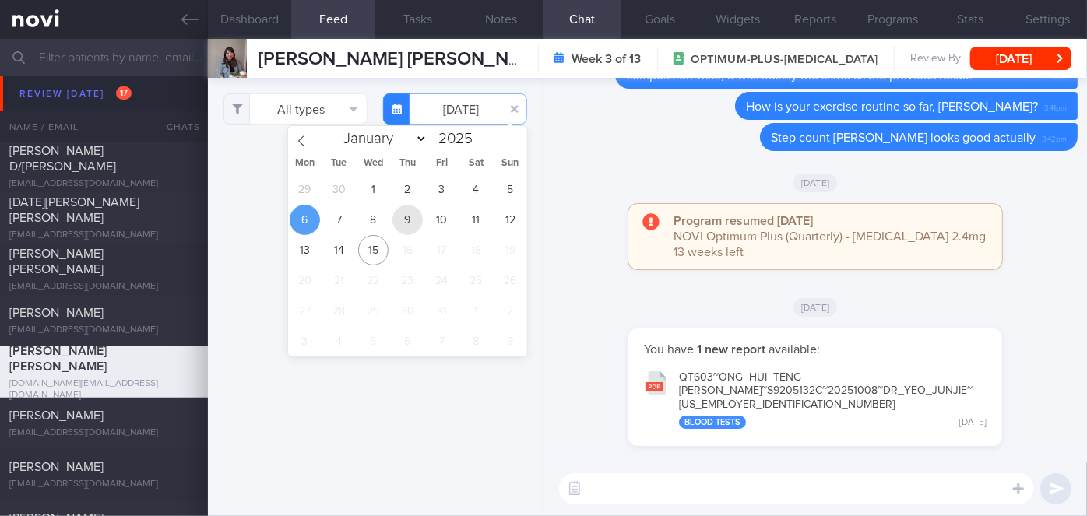
click at [404, 224] on span "9" at bounding box center [408, 220] width 30 height 30
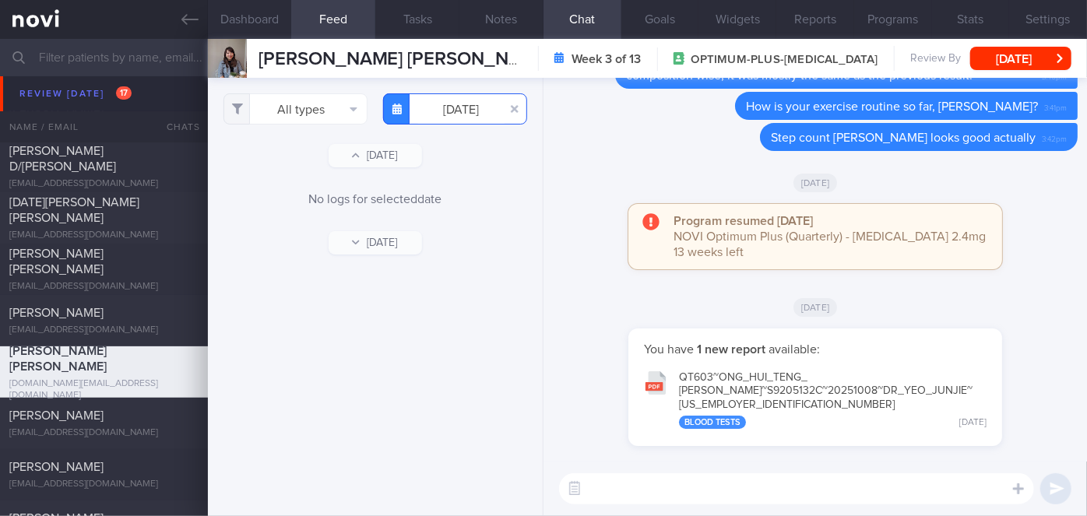
click at [460, 109] on input "[DATE]" at bounding box center [455, 108] width 144 height 31
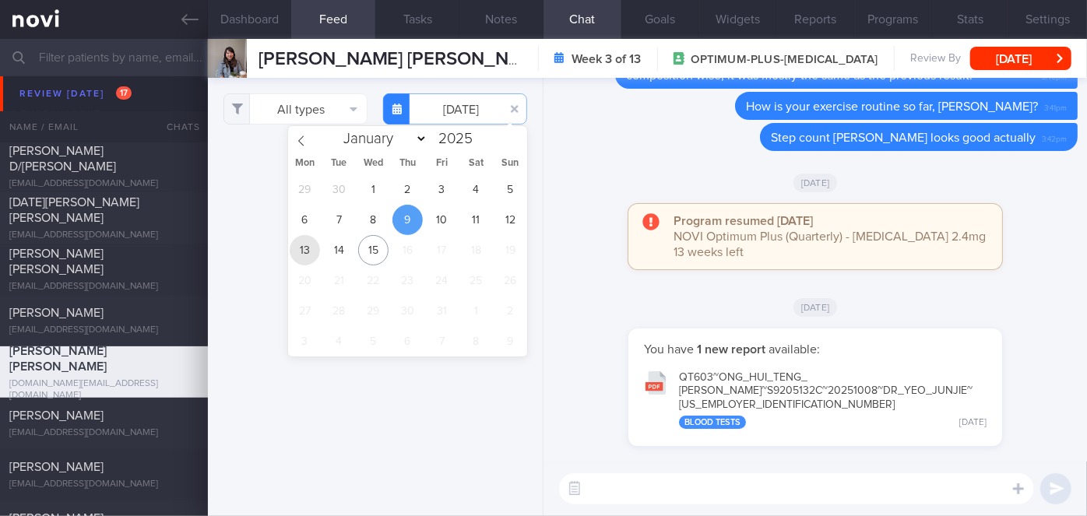
click at [303, 245] on span "13" at bounding box center [305, 250] width 30 height 30
type input "[DATE]"
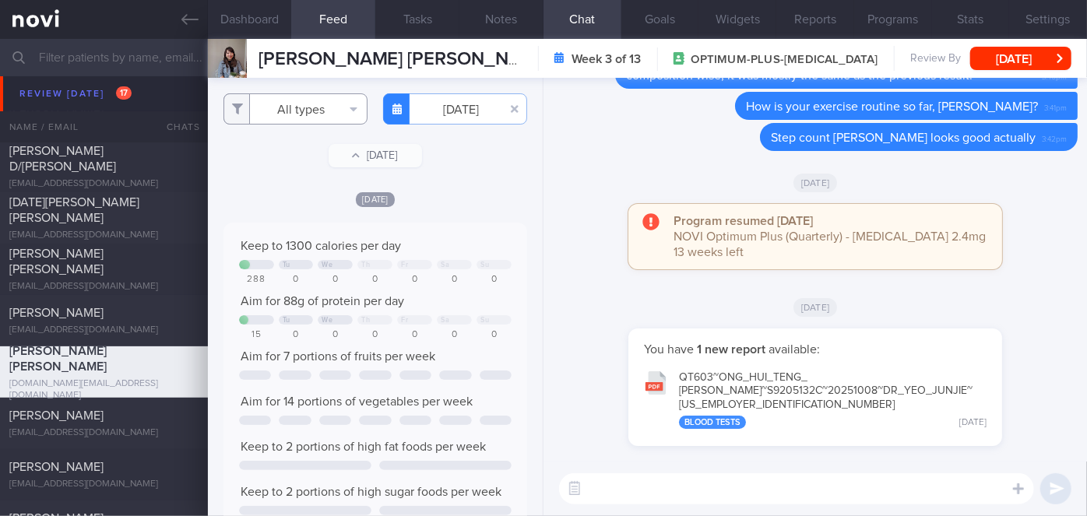
click at [312, 104] on button "All types" at bounding box center [296, 108] width 144 height 31
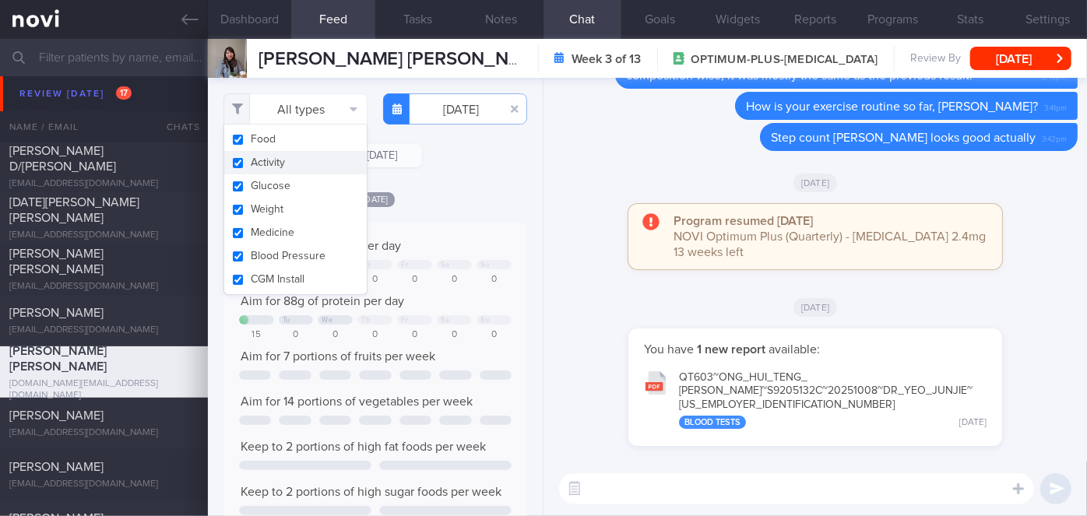
click at [268, 167] on button "Activity" at bounding box center [295, 162] width 143 height 23
checkbox input "false"
click at [455, 202] on div "[DATE]" at bounding box center [376, 199] width 304 height 16
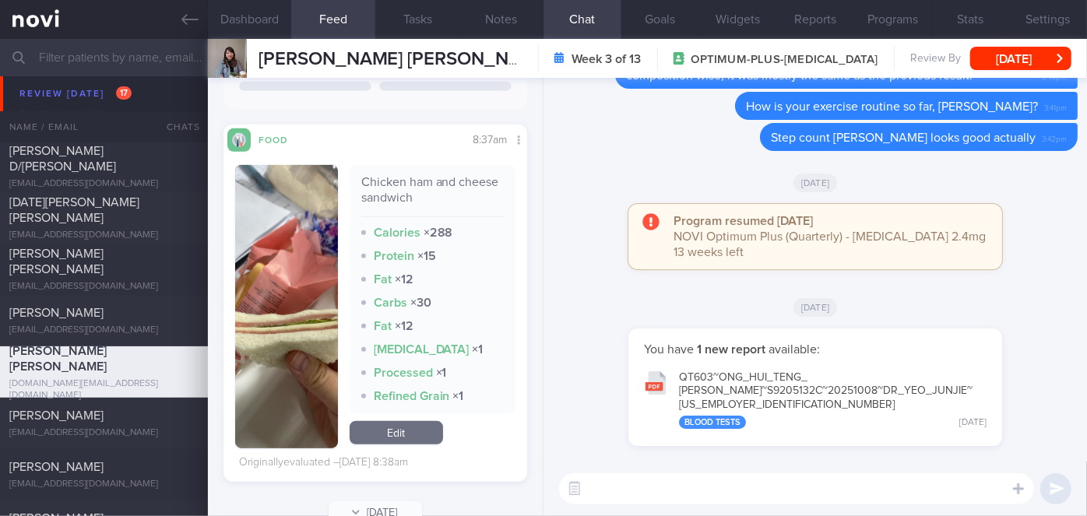
click at [300, 295] on button "button" at bounding box center [286, 307] width 103 height 284
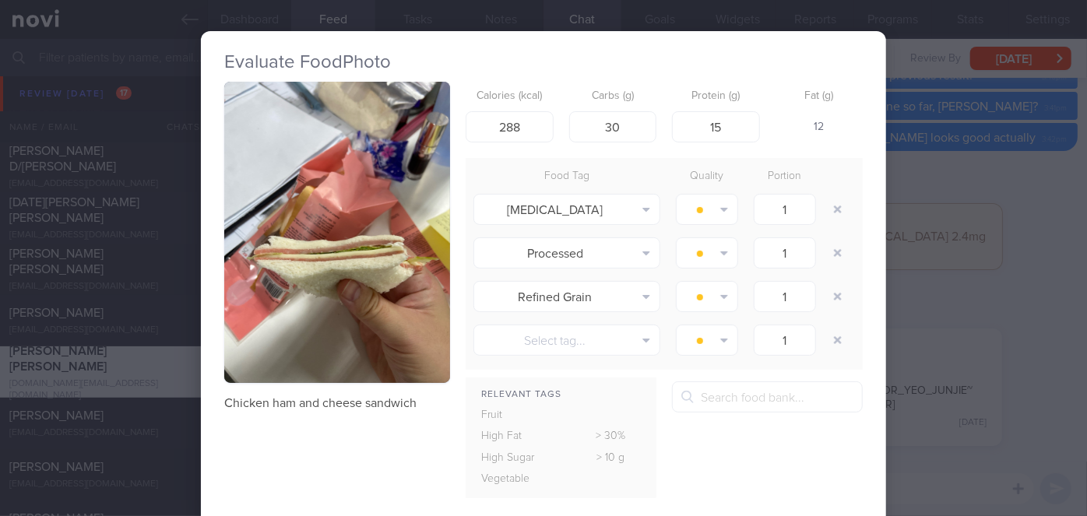
click at [891, 344] on div "Evaluate Food Photo Chicken ham and cheese sandwich Calories (kcal) 288 Carbs (…" at bounding box center [543, 258] width 1087 height 516
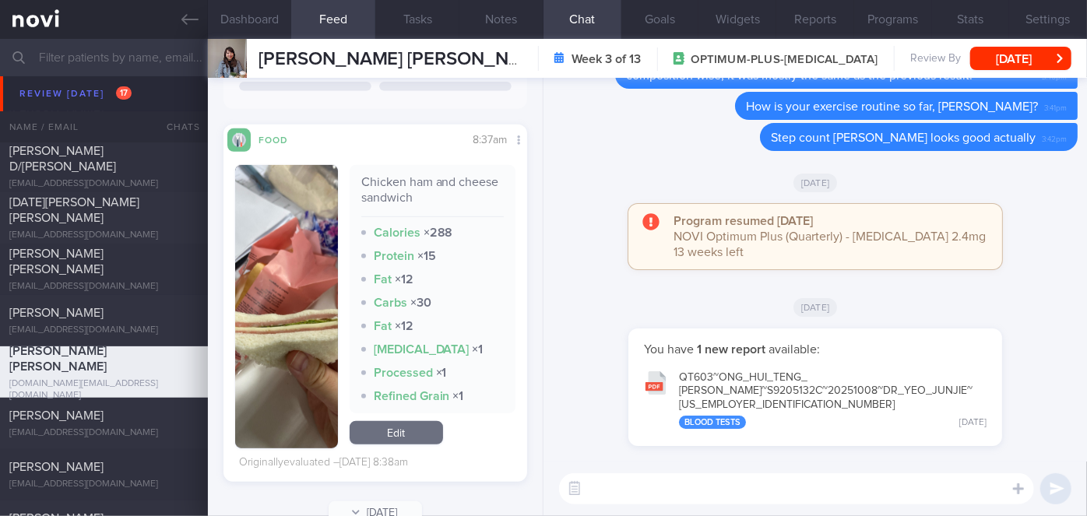
click at [767, 476] on textarea at bounding box center [796, 489] width 475 height 31
click at [1003, 456] on label at bounding box center [997, 442] width 31 height 31
click at [0, 0] on input "file" at bounding box center [0, 0] width 0 height 0
click at [693, 493] on textarea at bounding box center [796, 489] width 475 height 31
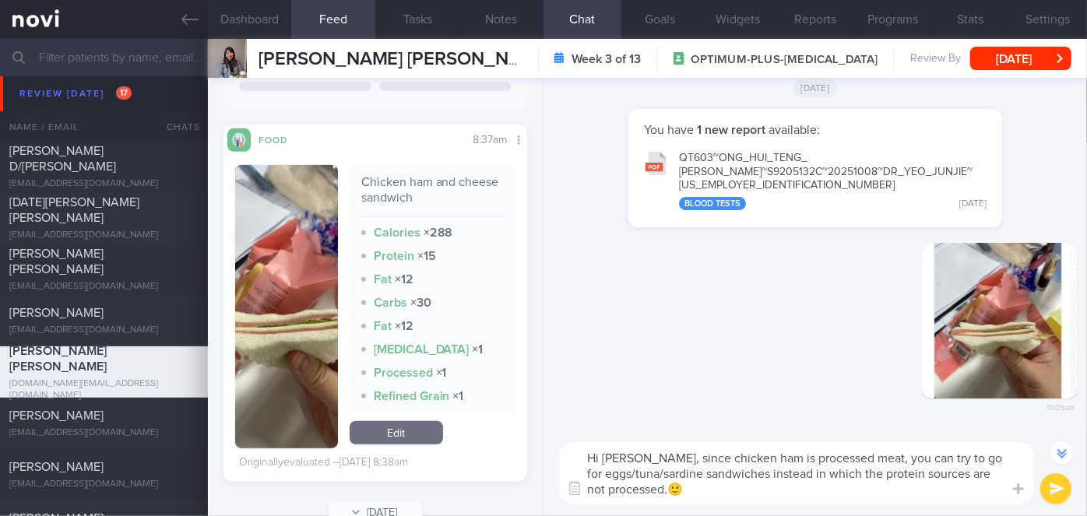
type textarea "Hi [PERSON_NAME], since chicken ham is processed meat, you can try to go for eg…"
click at [1049, 485] on button "submit" at bounding box center [1056, 489] width 31 height 31
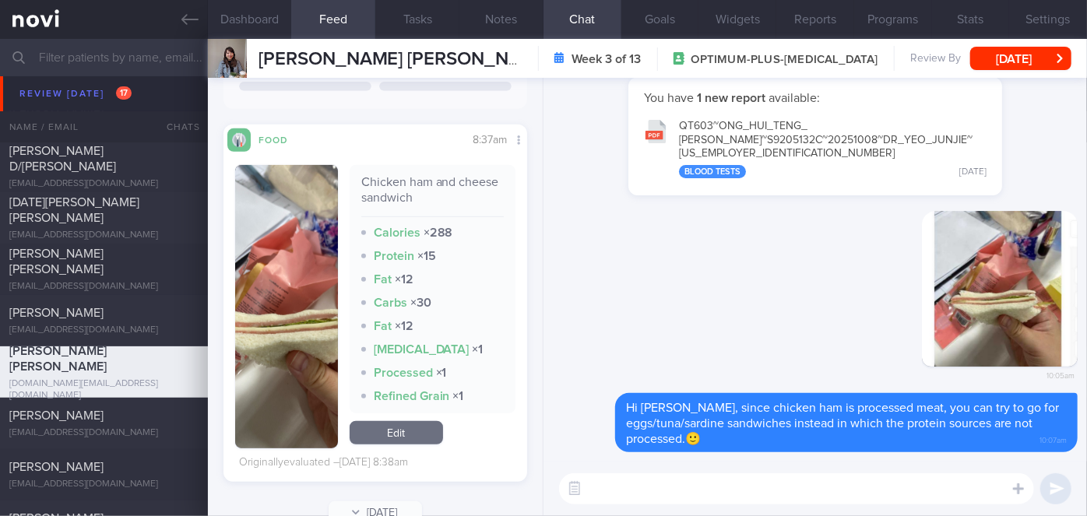
click at [759, 493] on textarea at bounding box center [796, 489] width 475 height 31
click at [864, 495] on textarea "These are some energy boosting breakfast optiosn you can consider" at bounding box center [796, 489] width 475 height 31
click at [974, 488] on textarea "These are some energy boosting breakfast options you can consider" at bounding box center [796, 489] width 475 height 31
type textarea "These are some energy boosting breakfast options you can consider:"
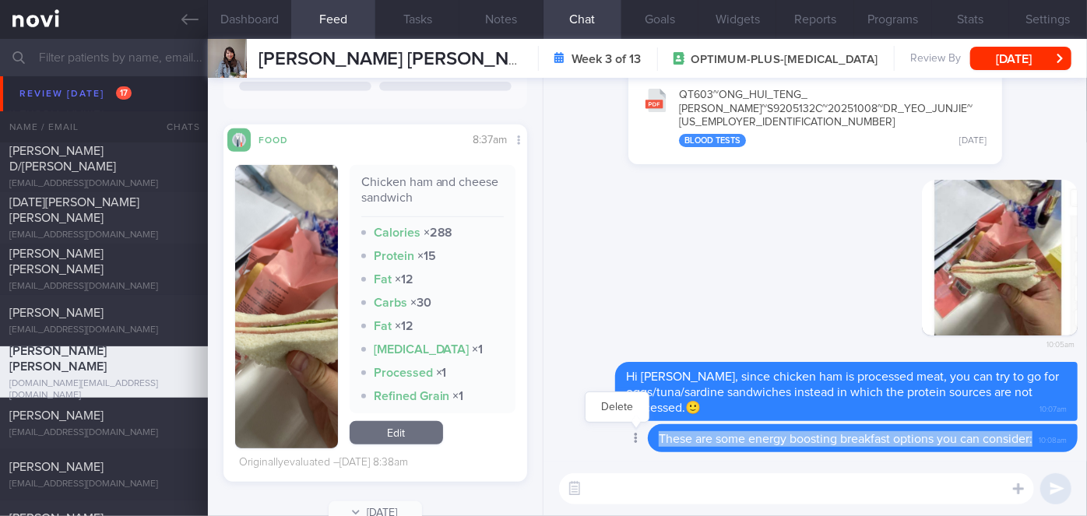
drag, startPoint x: 1020, startPoint y: 439, endPoint x: 631, endPoint y: 441, distance: 389.5
click at [631, 441] on div "Delete These are some energy boosting breakfast options you can consider: 10:08…" at bounding box center [832, 439] width 492 height 28
copy span "These are some energy boosting breakfast options you can consider:"
click at [608, 409] on button "Delete" at bounding box center [617, 407] width 63 height 23
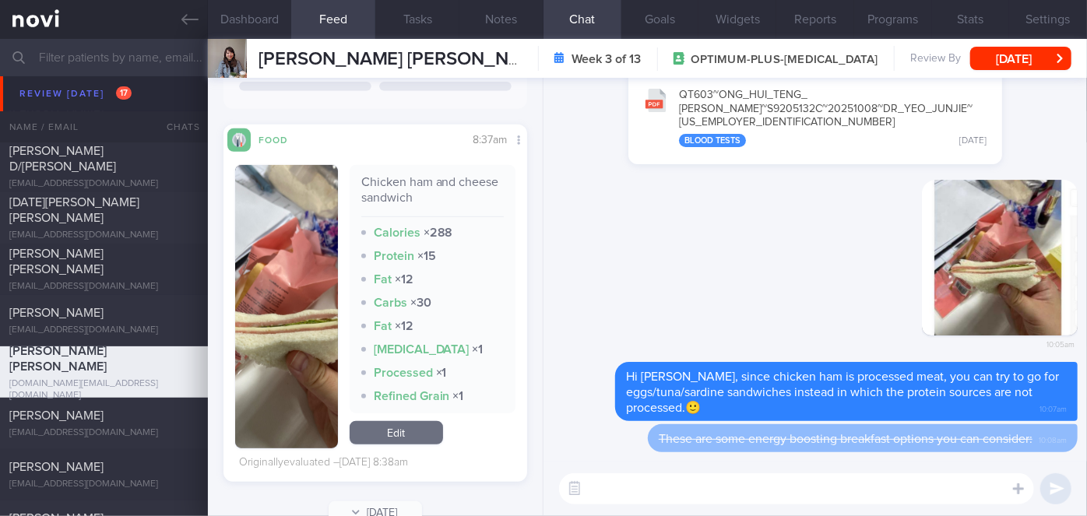
click at [686, 482] on textarea at bounding box center [796, 489] width 475 height 31
paste textarea "These are some energy boosting breakfast options you can consider:"
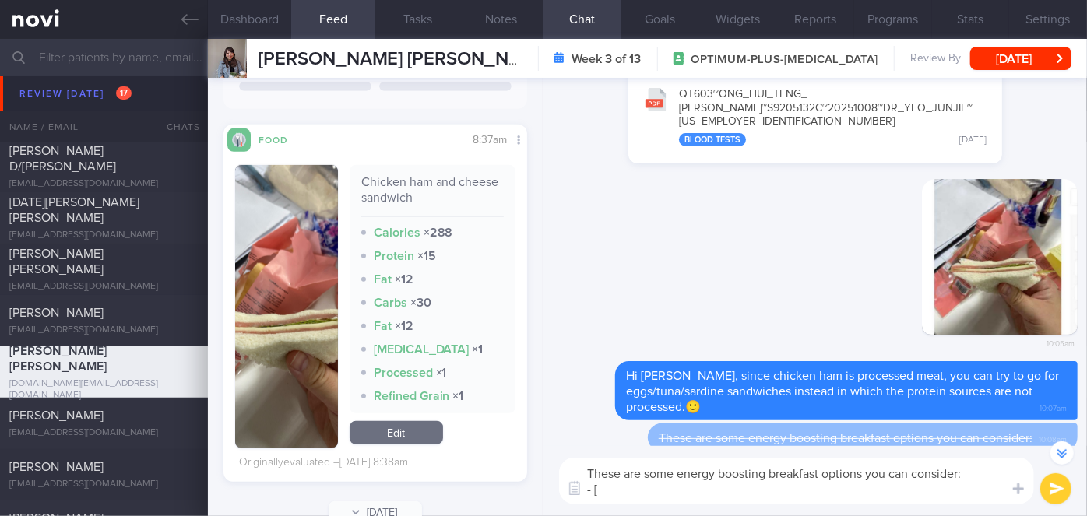
paste textarea "These are some energy boosting breakfast options you can consider:"
paste textarea "Energy-Boosting Wholesome Breakfasts"
paste textarea "[URL][DOMAIN_NAME]"
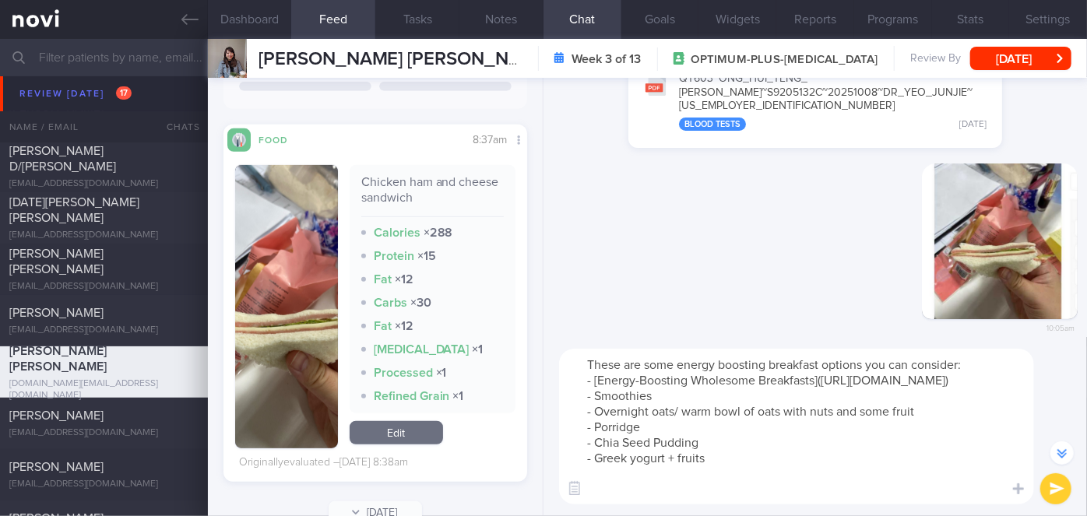
scroll to position [-124, 0]
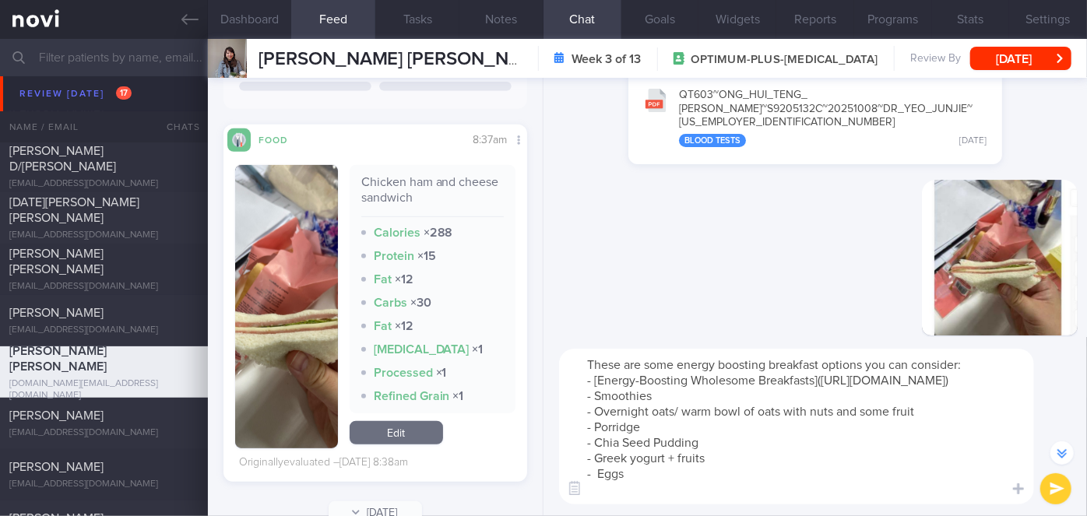
click at [972, 364] on textarea "These are some energy boosting breakfast options you can consider: - [Energy-Bo…" at bounding box center [796, 427] width 475 height 156
click at [975, 396] on textarea "These are some energy boosting breakfast options you can consider:😀 - [Energy-B…" at bounding box center [796, 427] width 475 height 156
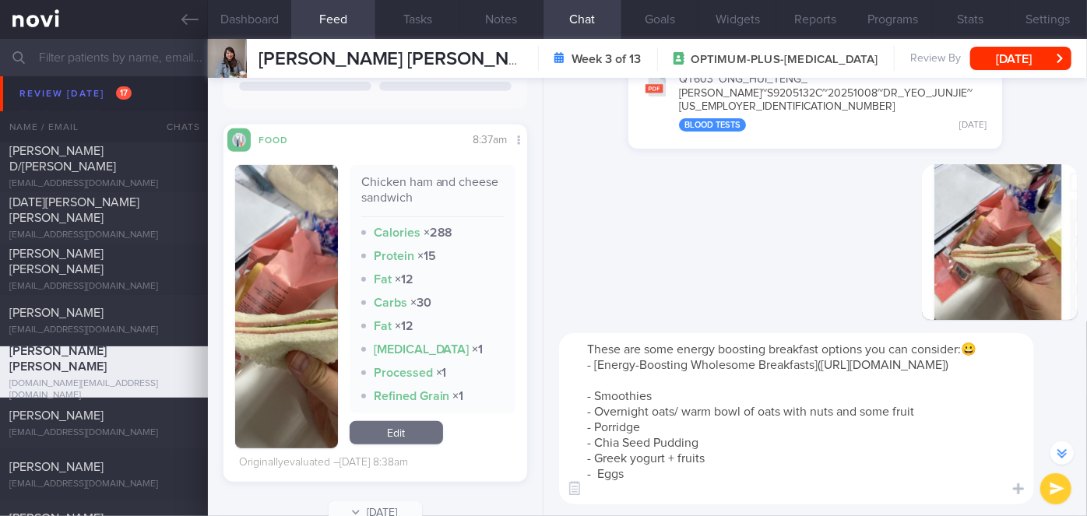
scroll to position [-139, 0]
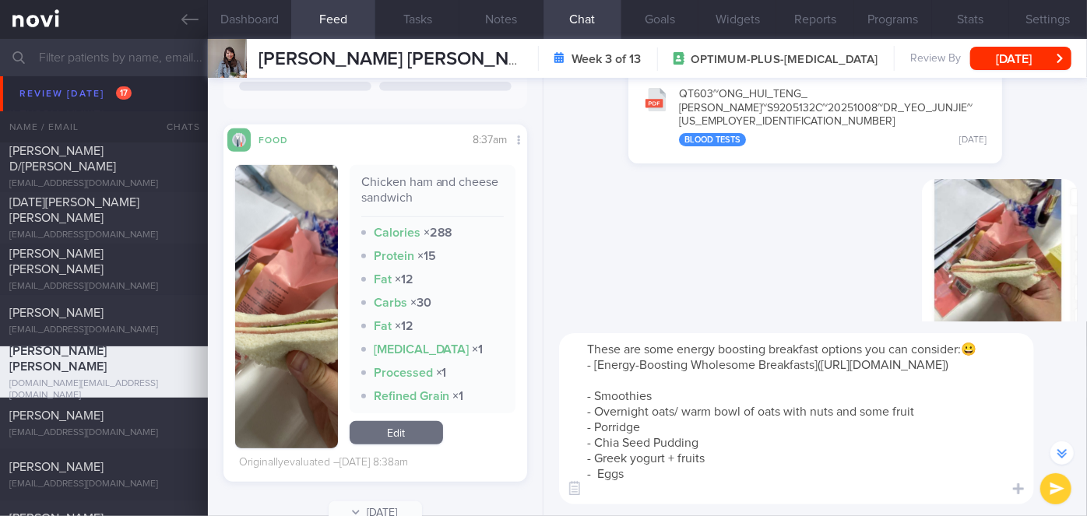
type textarea "These are some energy boosting breakfast options you can consider:😀 - [Energy-B…"
click at [1046, 492] on button "submit" at bounding box center [1056, 489] width 31 height 31
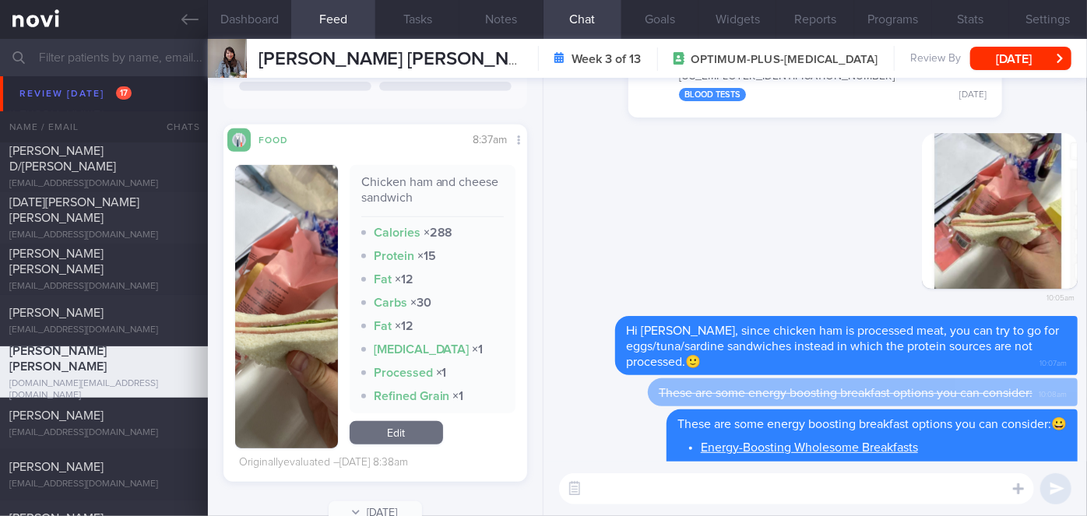
scroll to position [0, 0]
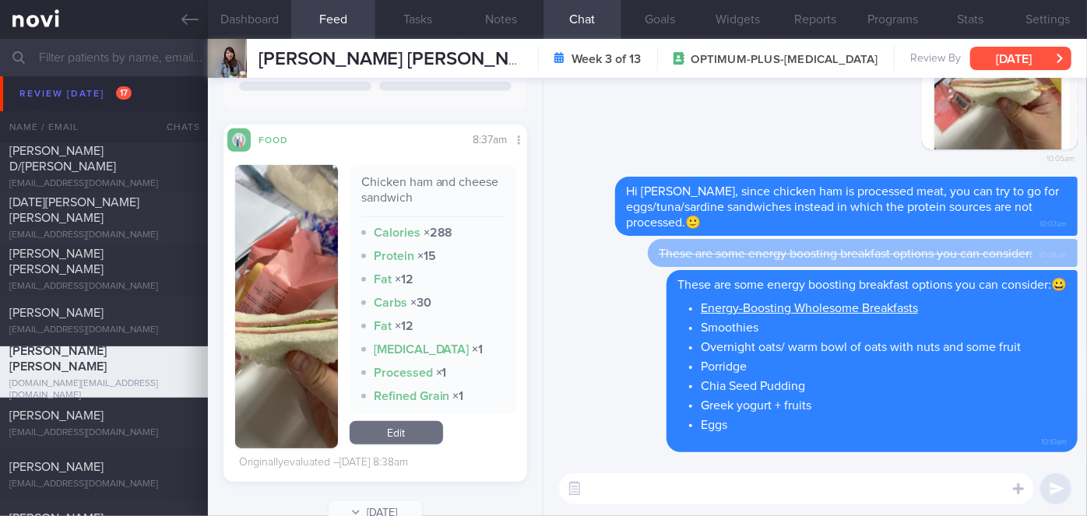
click at [1041, 55] on button "[DATE]" at bounding box center [1021, 58] width 101 height 23
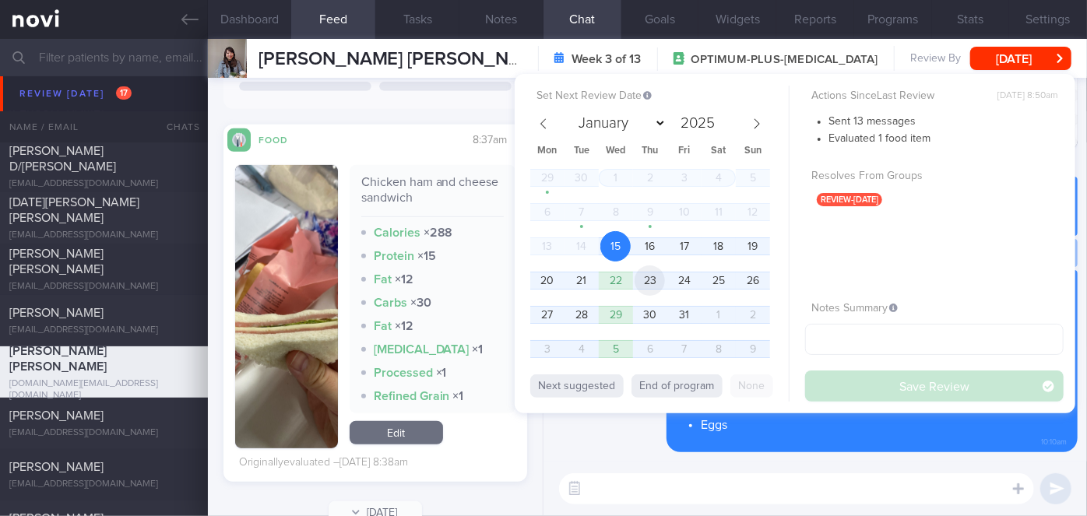
click at [657, 277] on span "23" at bounding box center [650, 281] width 30 height 30
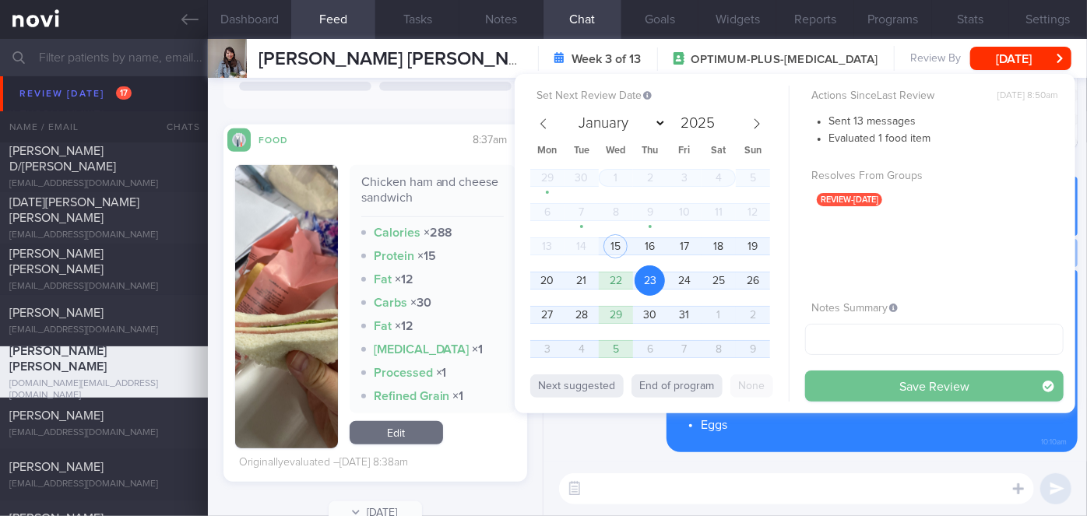
click at [873, 383] on button "Save Review" at bounding box center [934, 386] width 259 height 31
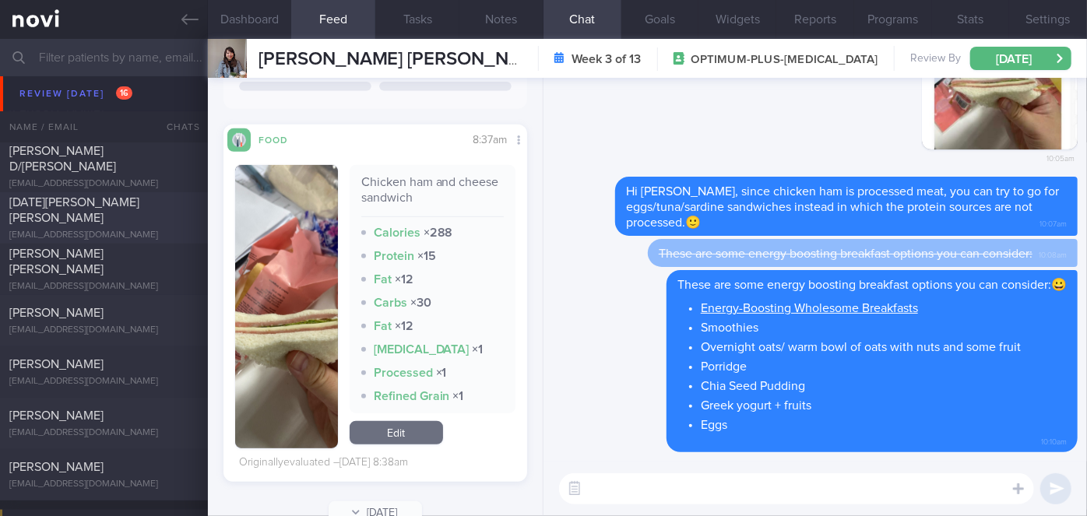
click at [137, 204] on div "[DATE][PERSON_NAME] [PERSON_NAME]" at bounding box center [101, 210] width 185 height 31
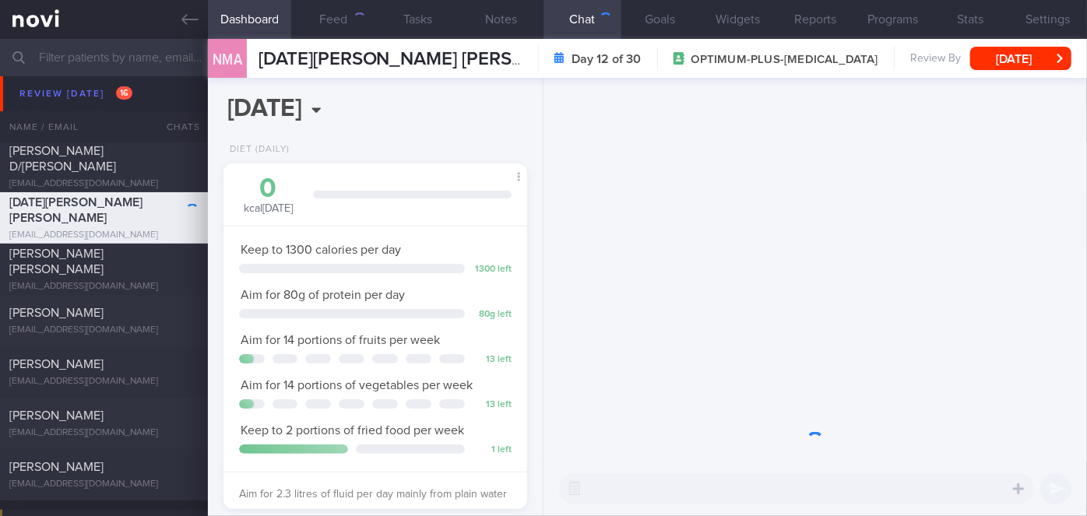
scroll to position [154, 266]
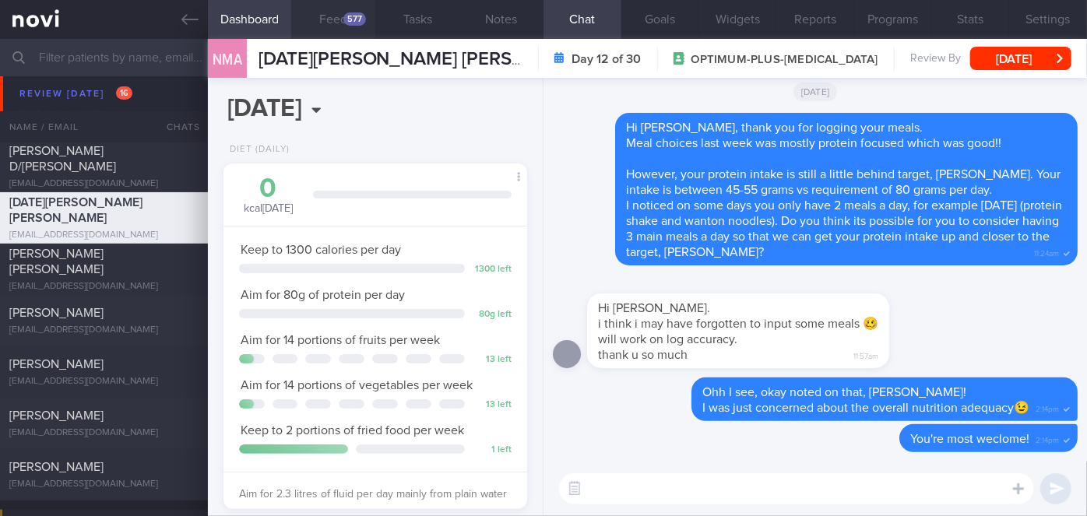
click at [351, 21] on div "577" at bounding box center [355, 18] width 23 height 13
select select "9"
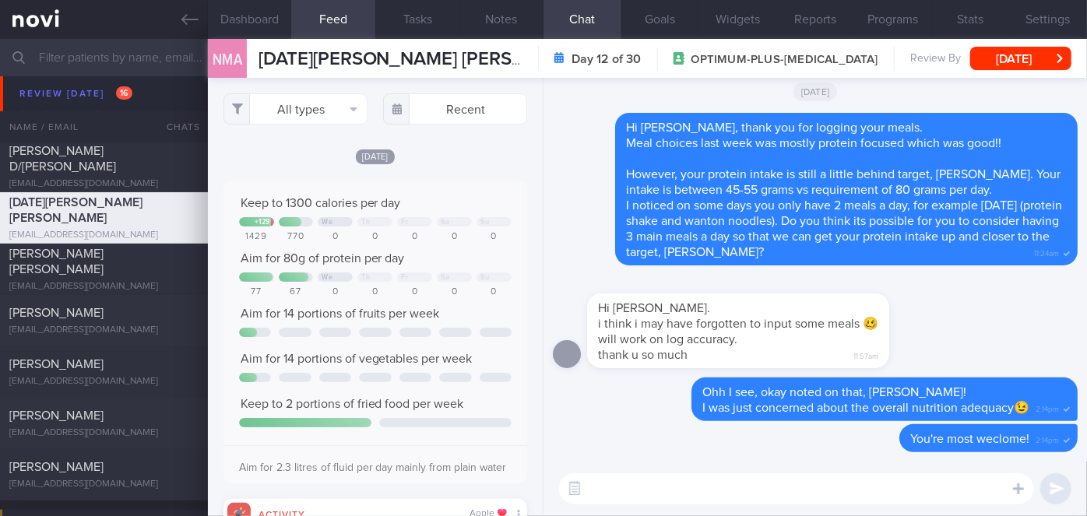
scroll to position [67, 273]
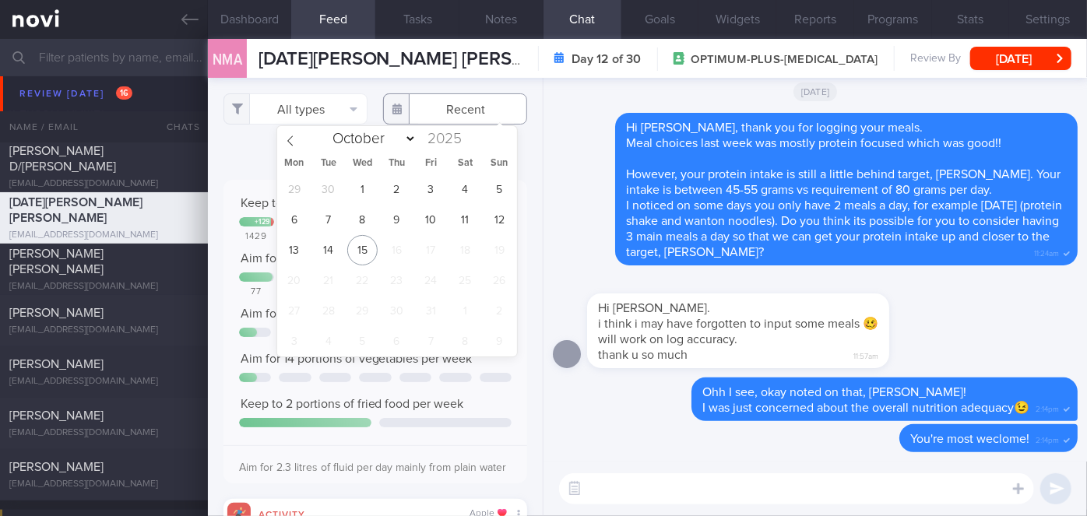
click at [446, 100] on input "text" at bounding box center [455, 108] width 144 height 31
click at [359, 223] on span "8" at bounding box center [362, 220] width 30 height 30
type input "[DATE]"
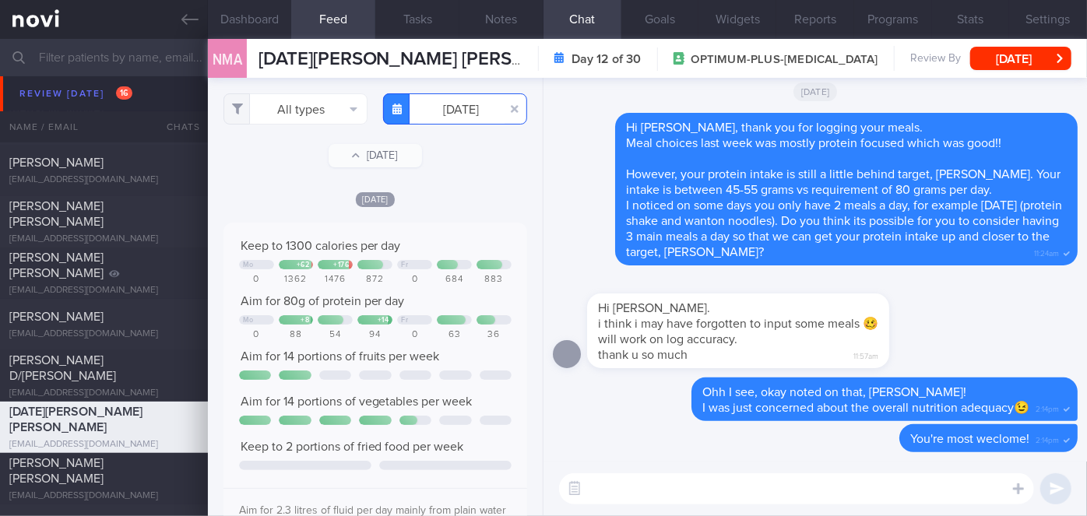
scroll to position [6455, 0]
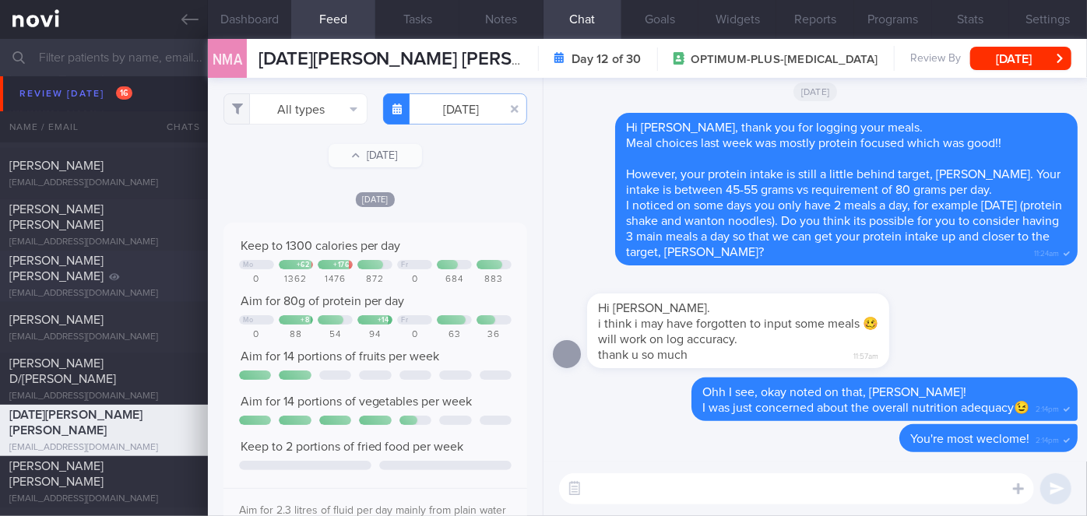
click at [89, 262] on span "[PERSON_NAME] [PERSON_NAME]" at bounding box center [56, 269] width 94 height 28
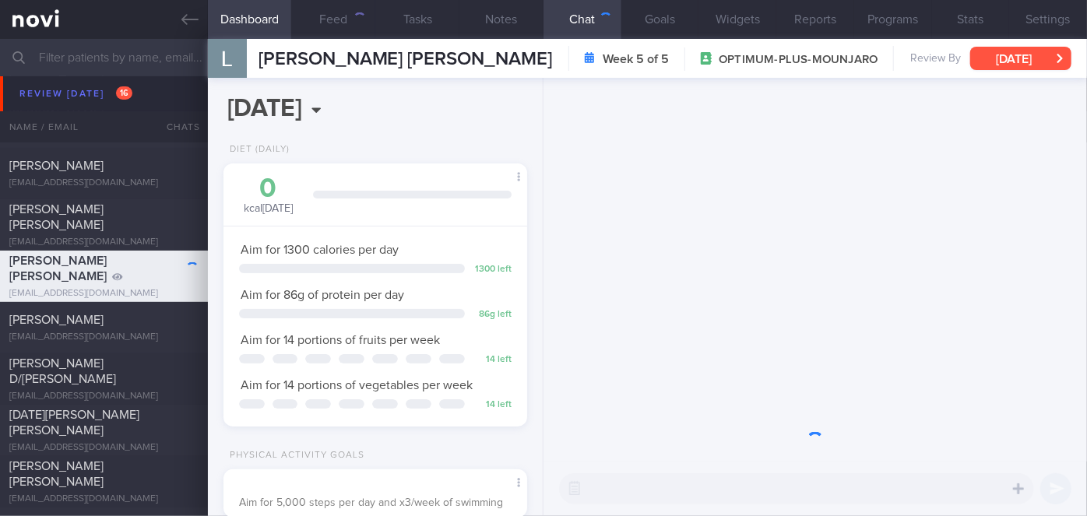
scroll to position [154, 266]
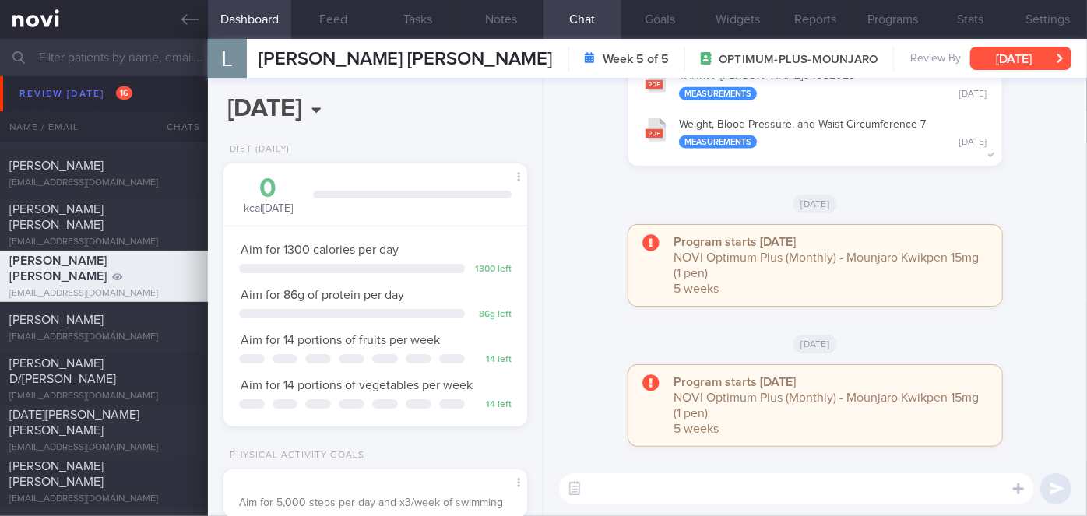
click at [1024, 51] on button "[DATE]" at bounding box center [1021, 58] width 101 height 23
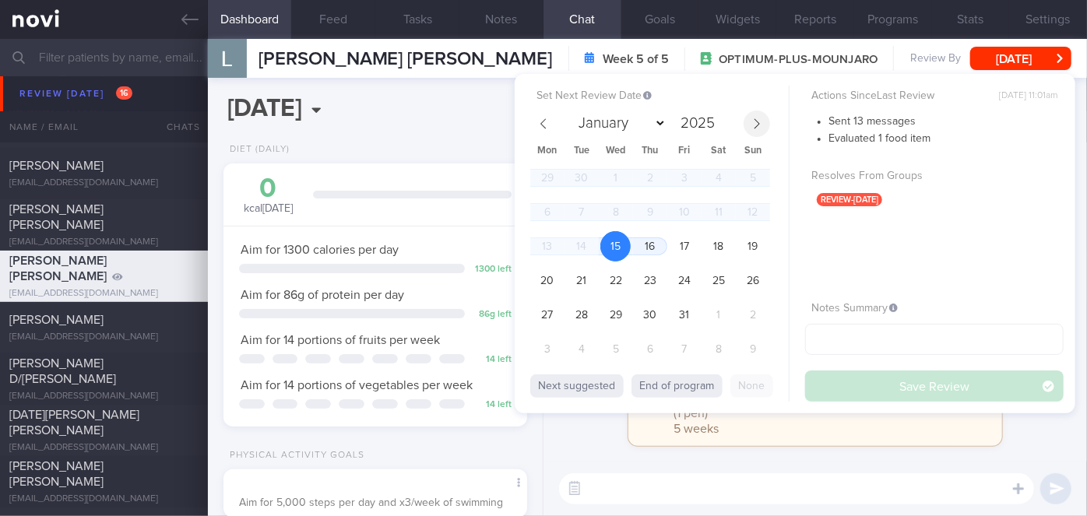
click at [752, 128] on icon at bounding box center [757, 123] width 11 height 11
click at [743, 310] on span "30" at bounding box center [753, 315] width 30 height 30
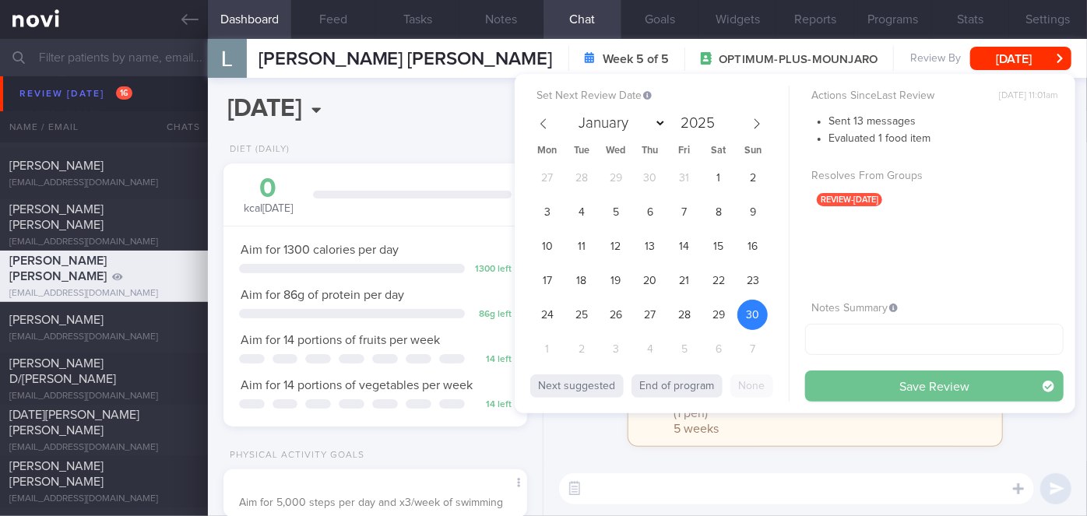
click at [858, 376] on button "Save Review" at bounding box center [934, 386] width 259 height 31
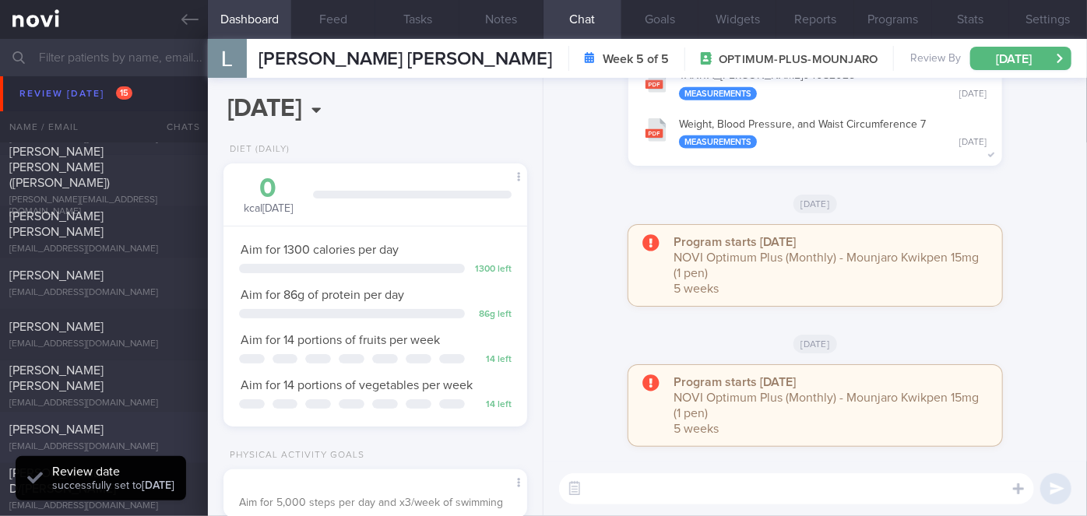
scroll to position [6384, 0]
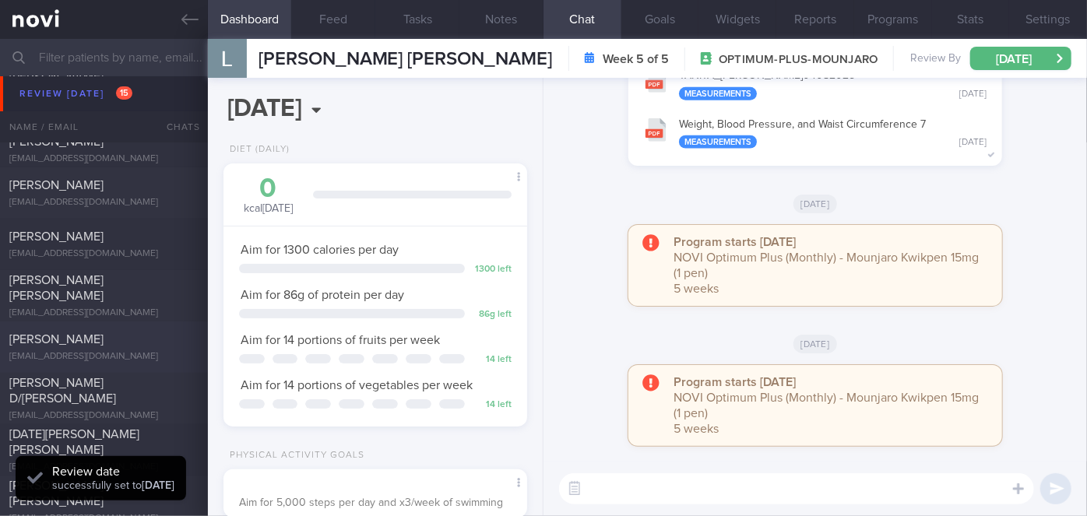
click at [118, 350] on div "[PERSON_NAME] [EMAIL_ADDRESS][DOMAIN_NAME]" at bounding box center [104, 347] width 208 height 31
select select "9"
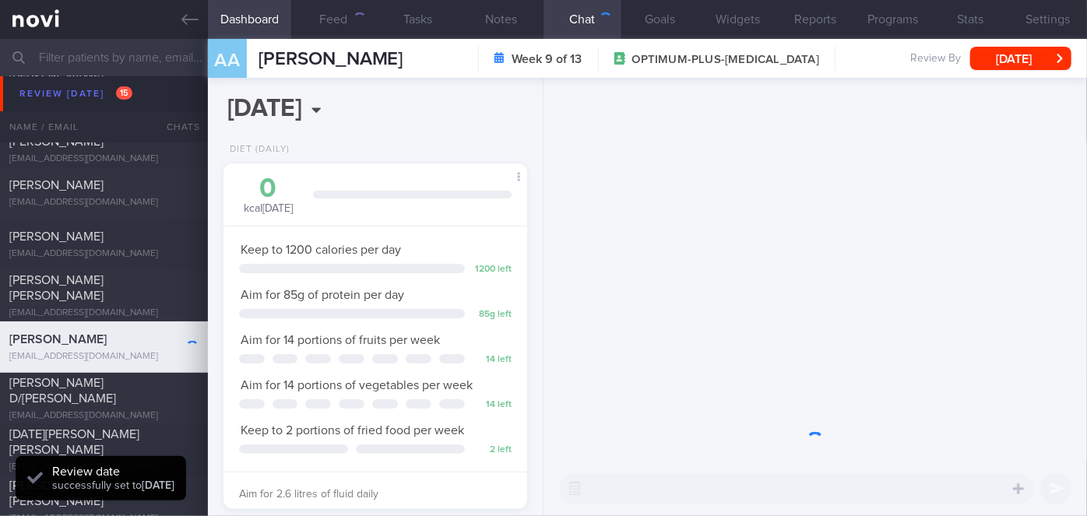
scroll to position [154, 266]
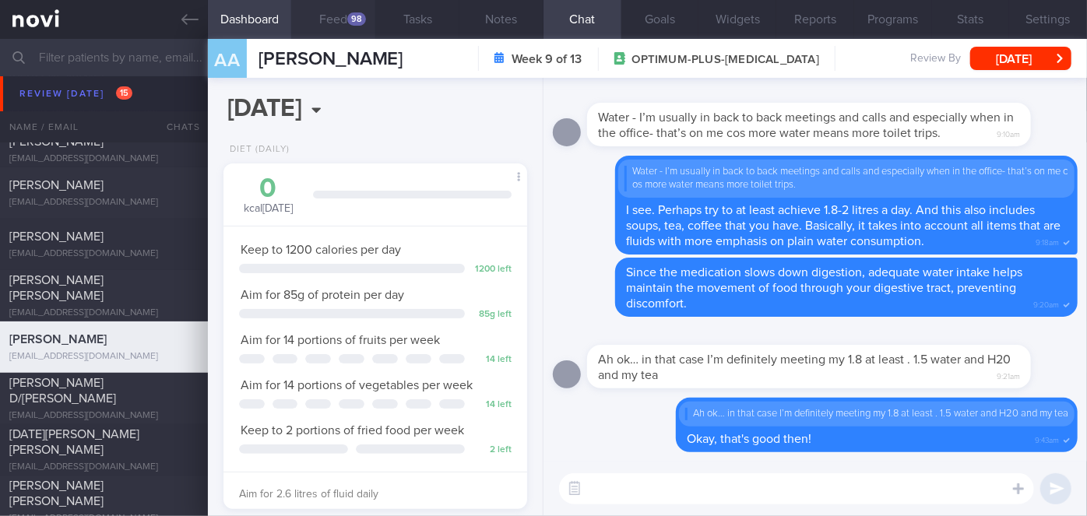
click at [357, 12] on div "98" at bounding box center [356, 18] width 19 height 13
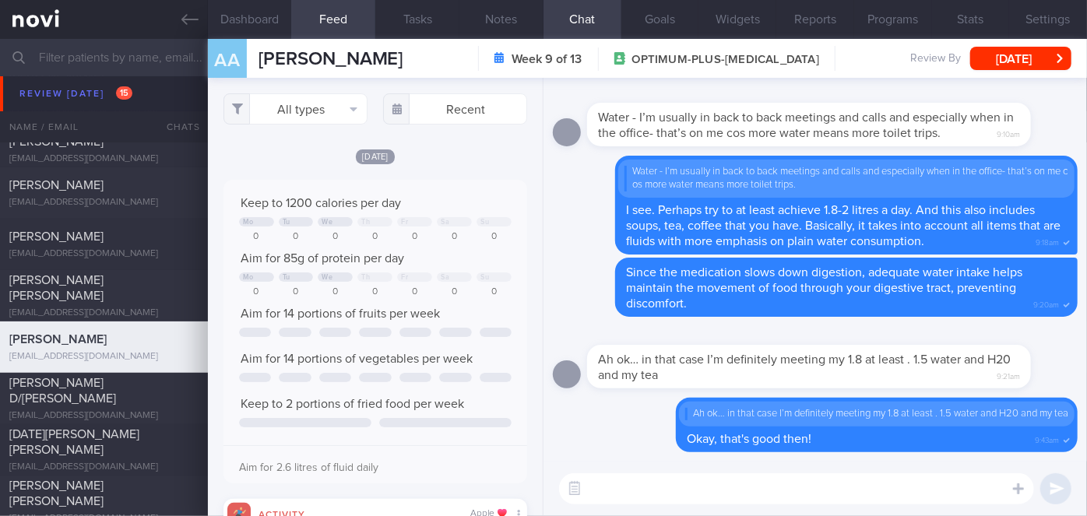
click at [748, 494] on textarea at bounding box center [796, 489] width 475 height 31
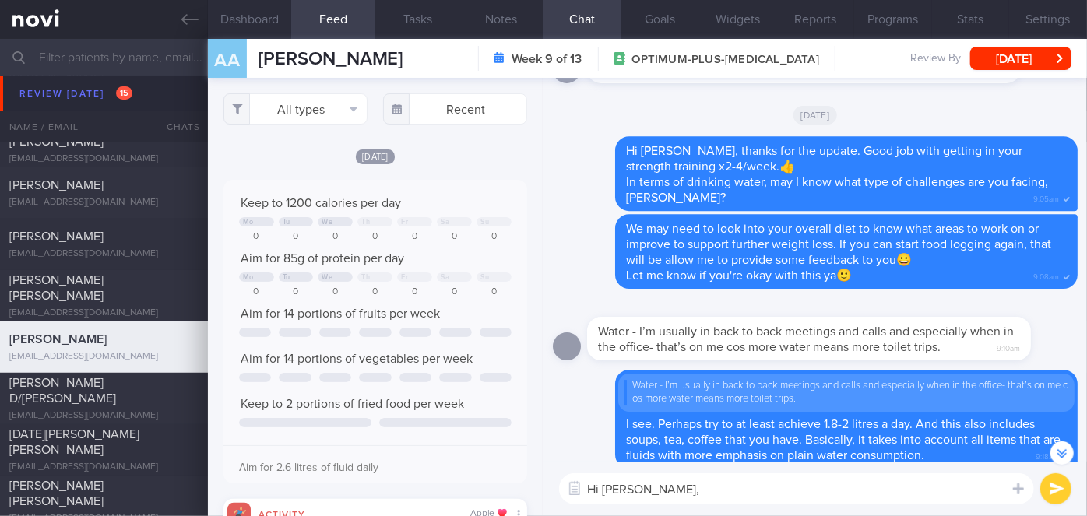
drag, startPoint x: 251, startPoint y: 17, endPoint x: 312, endPoint y: 181, distance: 174.5
click at [251, 17] on button "Dashboard" at bounding box center [250, 19] width 84 height 39
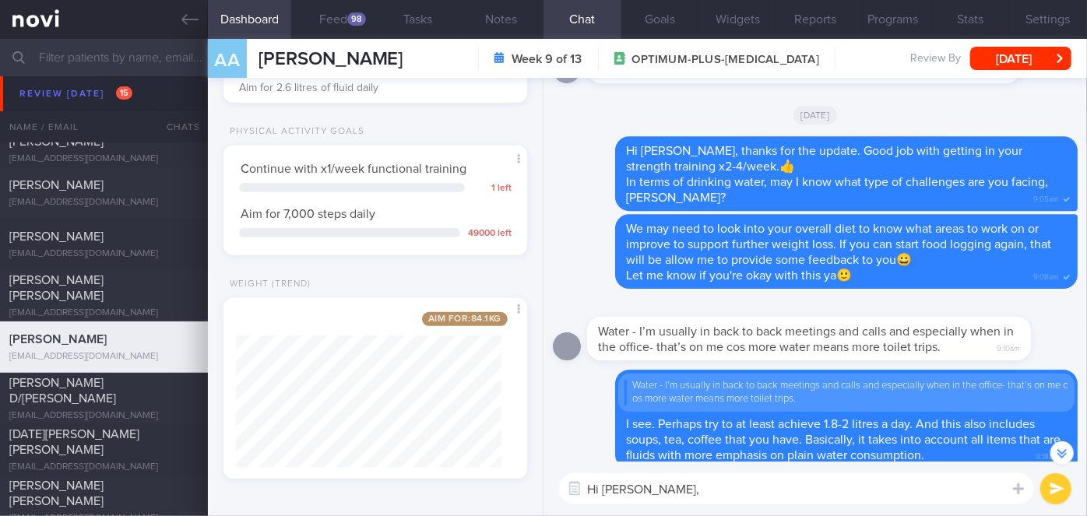
click at [664, 487] on textarea "Hi [PERSON_NAME]," at bounding box center [796, 489] width 475 height 31
type textarea "Hi [PERSON_NAME], well done on achieving a new weight of 82.6kg!👍👍"
click at [1053, 488] on button "submit" at bounding box center [1056, 489] width 31 height 31
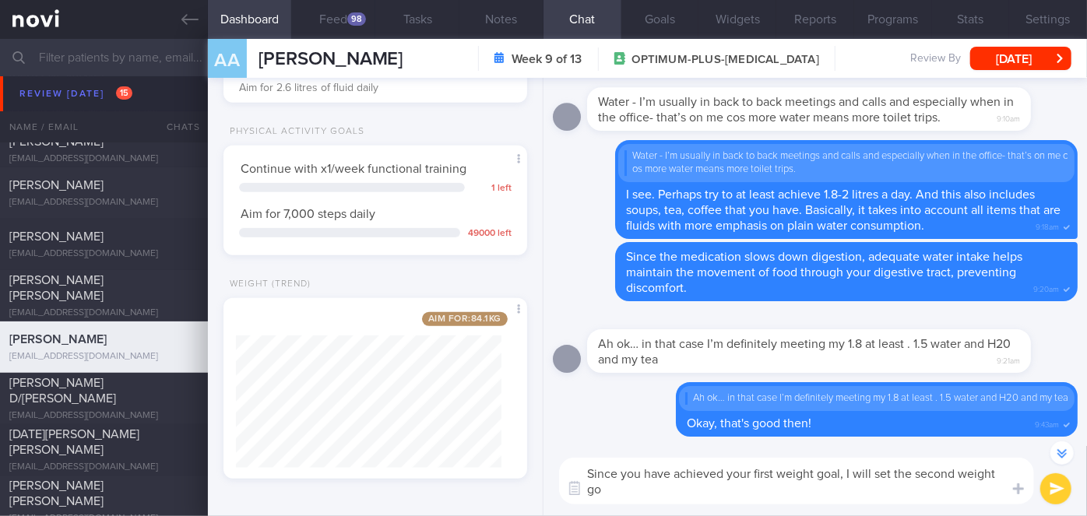
scroll to position [-95, 0]
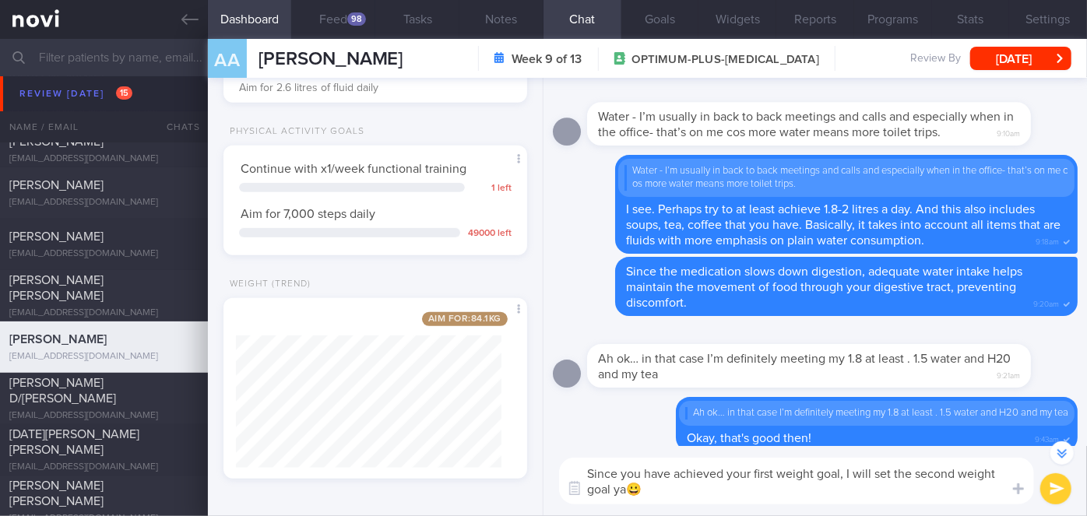
type textarea "Since you have achieved your first weight goal, I will set the second weight go…"
click at [1036, 488] on div "Since you have achieved your first weight goal, I will set the second weight go…" at bounding box center [816, 481] width 544 height 70
click at [1047, 487] on button "submit" at bounding box center [1056, 489] width 31 height 31
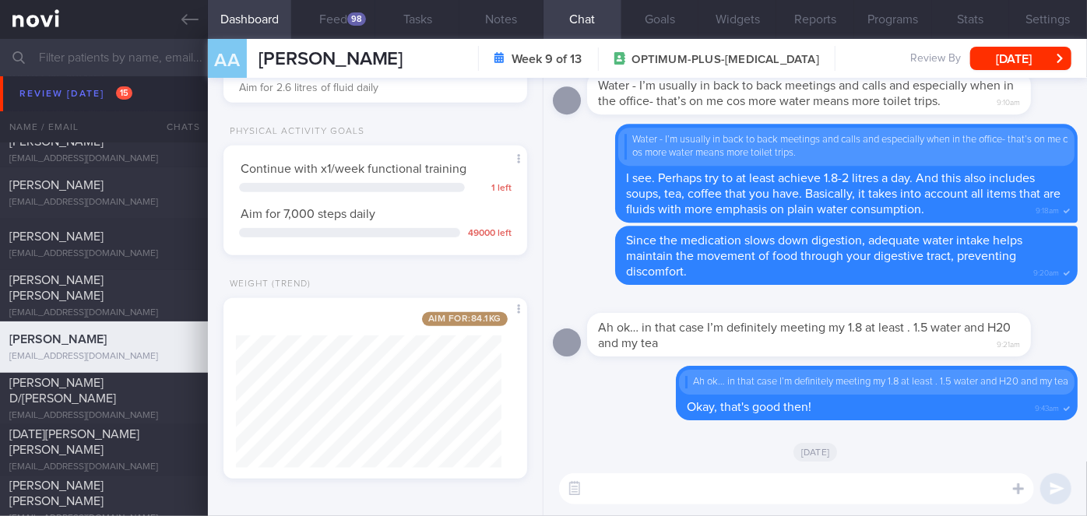
scroll to position [0, 0]
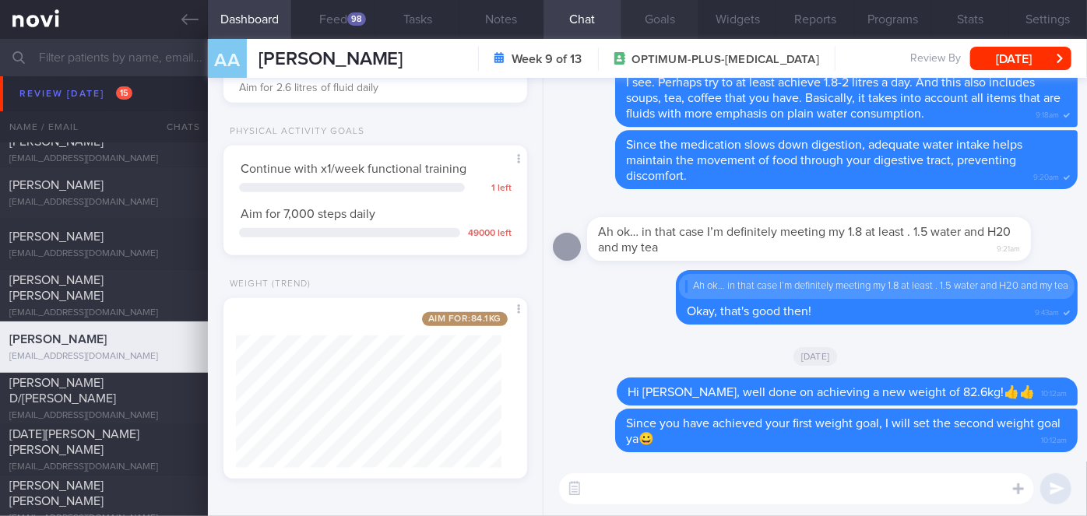
click at [652, 15] on button "Goals" at bounding box center [661, 19] width 78 height 39
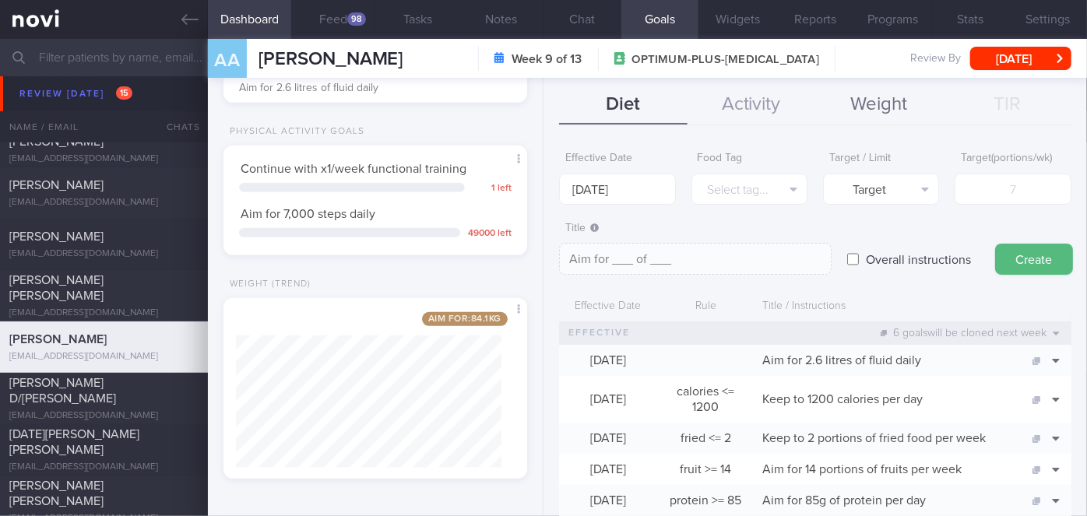
click at [849, 102] on button "Weight" at bounding box center [880, 105] width 128 height 39
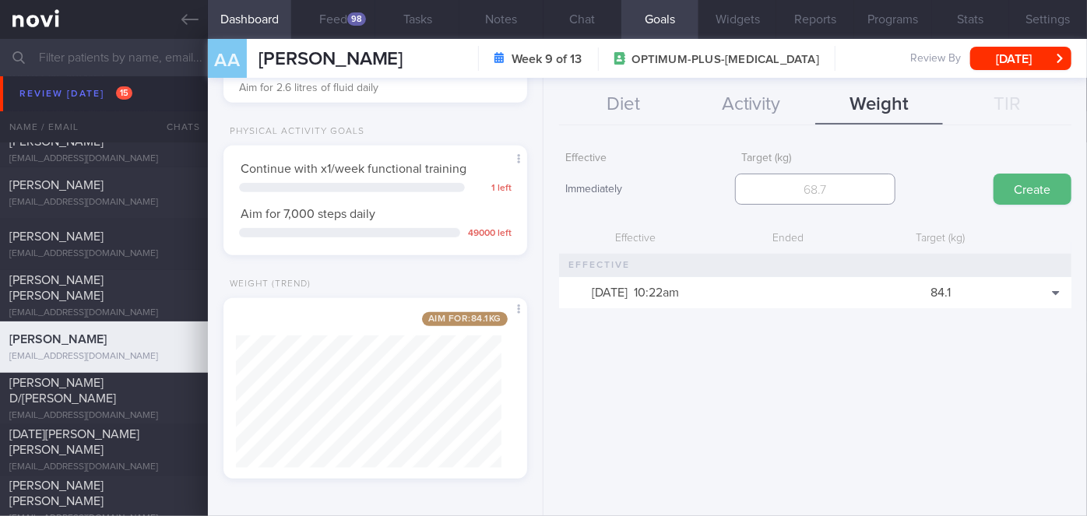
click at [837, 191] on input "number" at bounding box center [815, 189] width 160 height 31
type input "77.6"
click at [1027, 180] on button "Create" at bounding box center [1033, 189] width 78 height 31
